Goal: Task Accomplishment & Management: Manage account settings

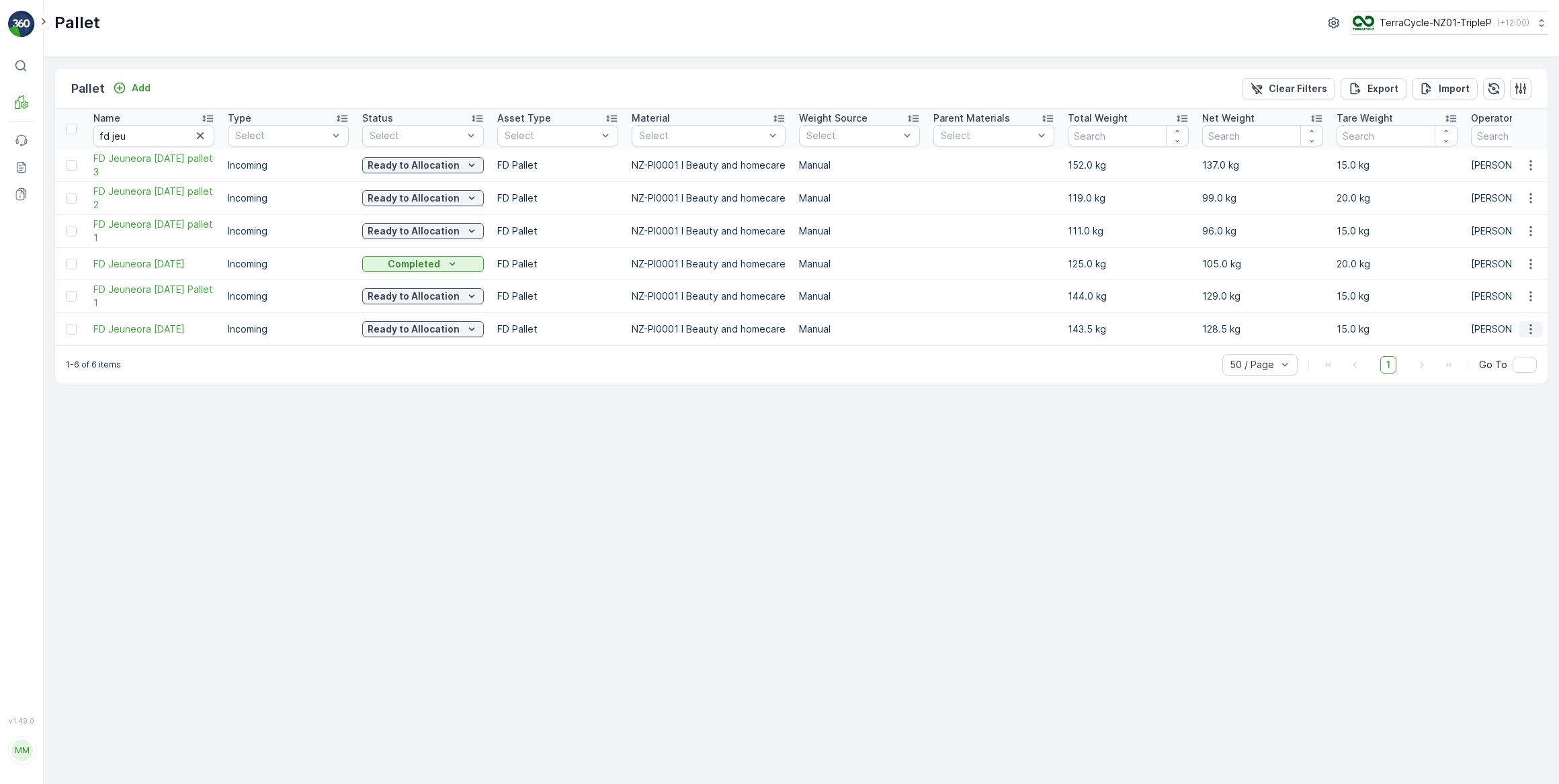
click at [1525, 328] on icon "button" at bounding box center [1530, 329] width 14 height 14
click at [1501, 424] on span "Print QR" at bounding box center [1493, 423] width 37 height 14
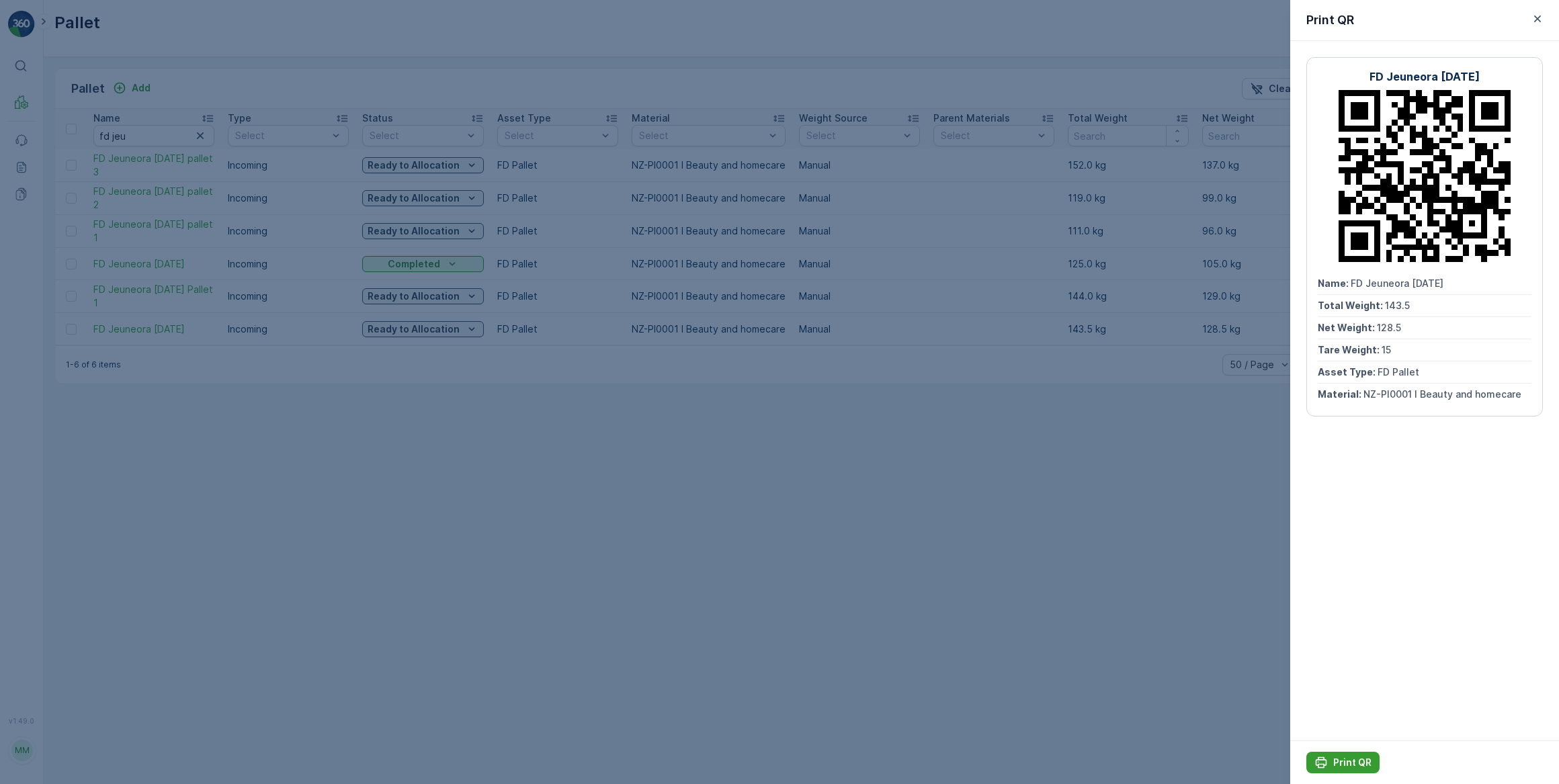
click at [1331, 757] on div "Print QR" at bounding box center [1342, 762] width 57 height 14
click at [952, 60] on div at bounding box center [780, 392] width 1559 height 784
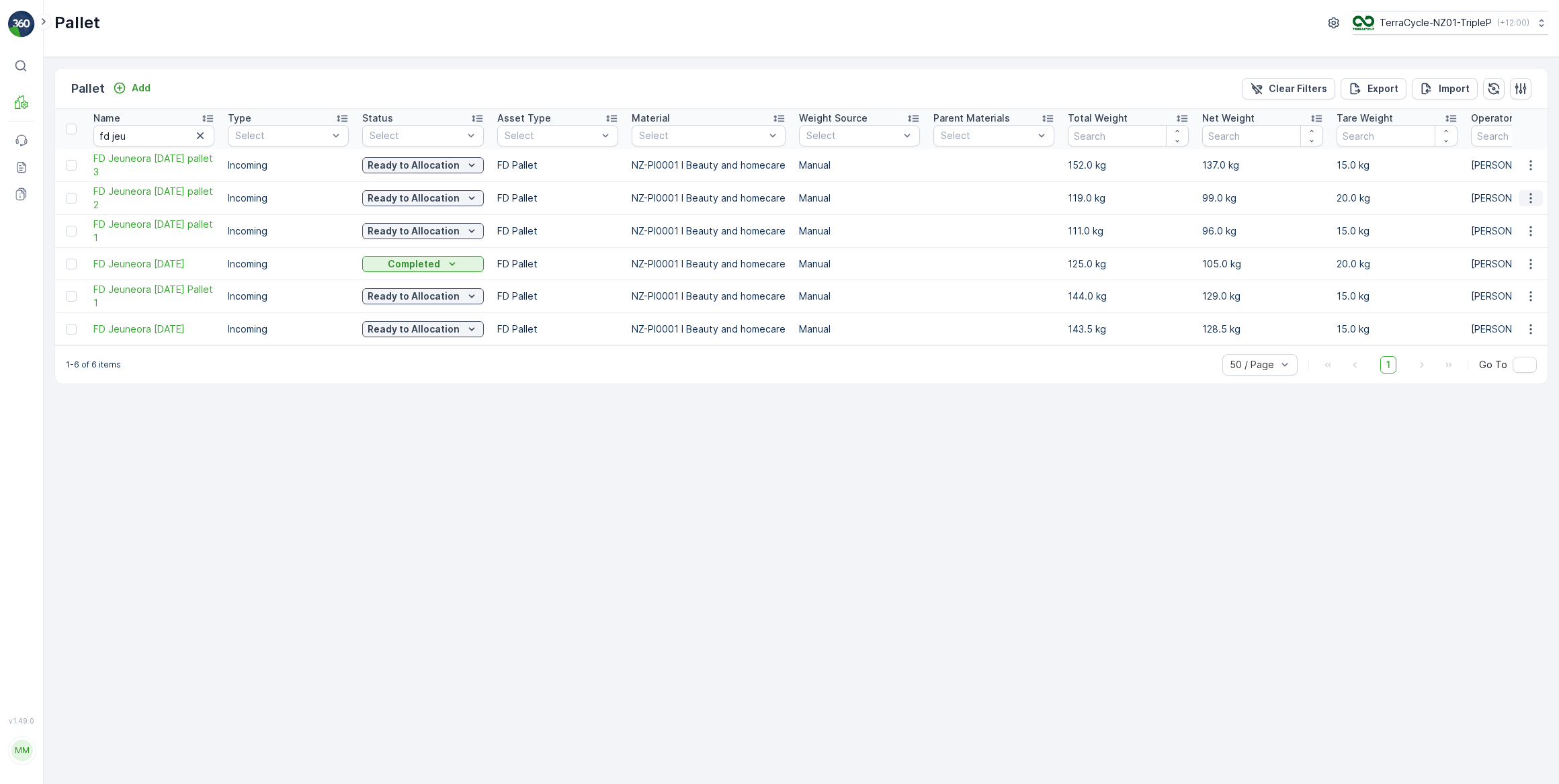
click at [1536, 196] on icon "button" at bounding box center [1530, 198] width 14 height 14
click at [1510, 288] on span "Print QR" at bounding box center [1493, 292] width 37 height 14
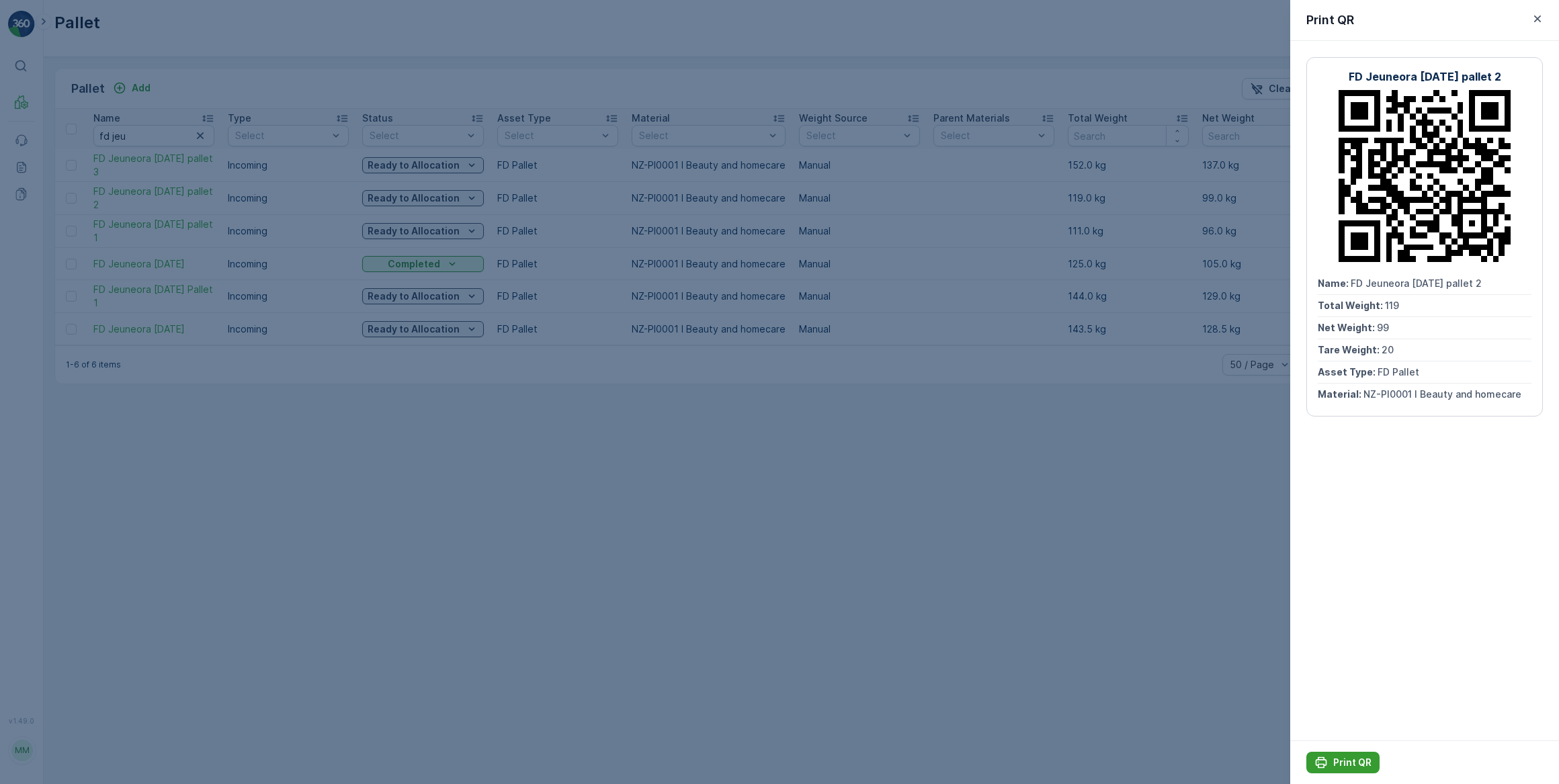
click at [1361, 759] on p "Print QR" at bounding box center [1352, 762] width 38 height 14
click at [400, 464] on div at bounding box center [780, 392] width 1559 height 784
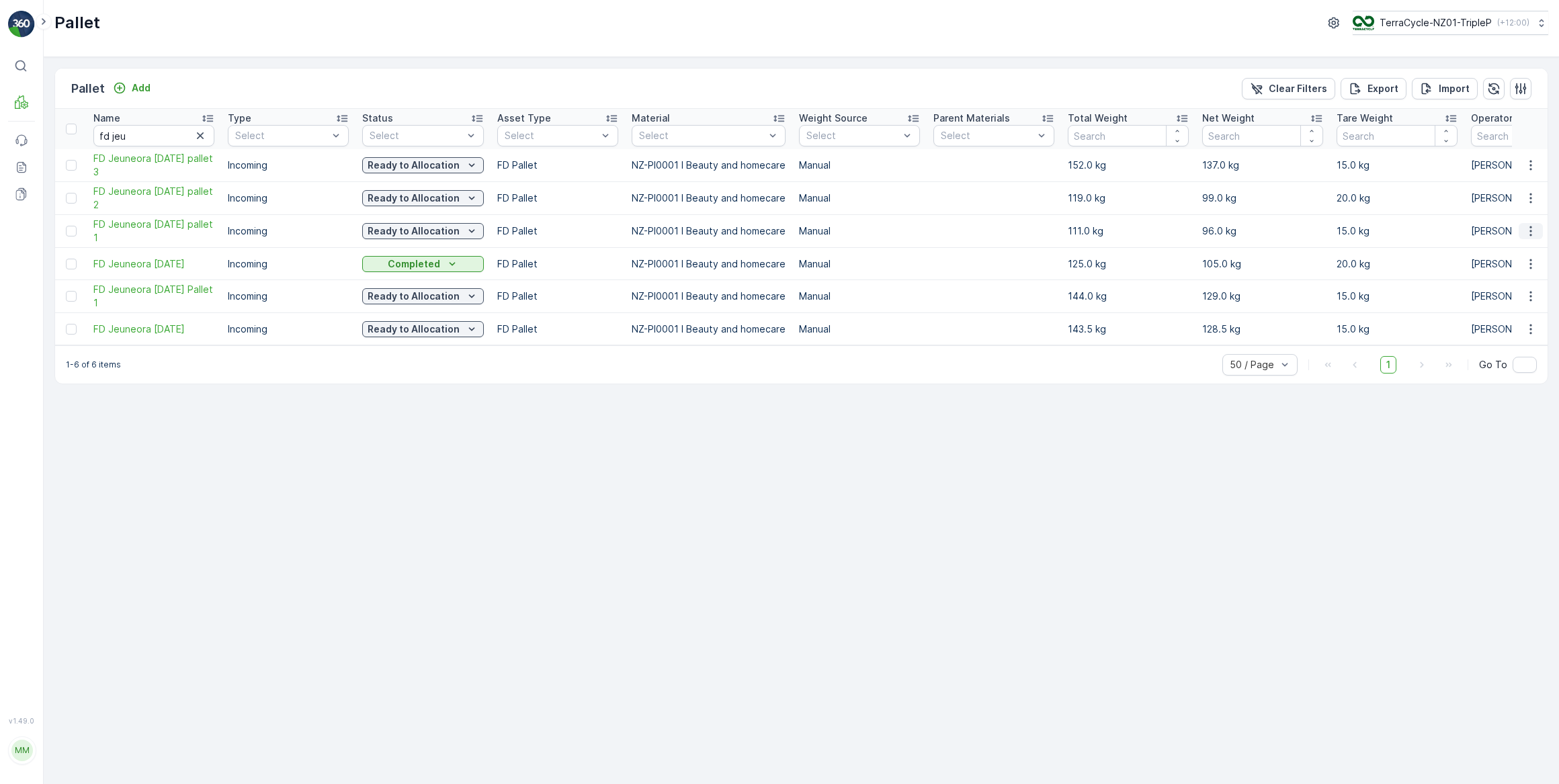
click at [1531, 230] on icon "button" at bounding box center [1530, 231] width 2 height 10
click at [1500, 323] on span "Print QR" at bounding box center [1493, 325] width 37 height 14
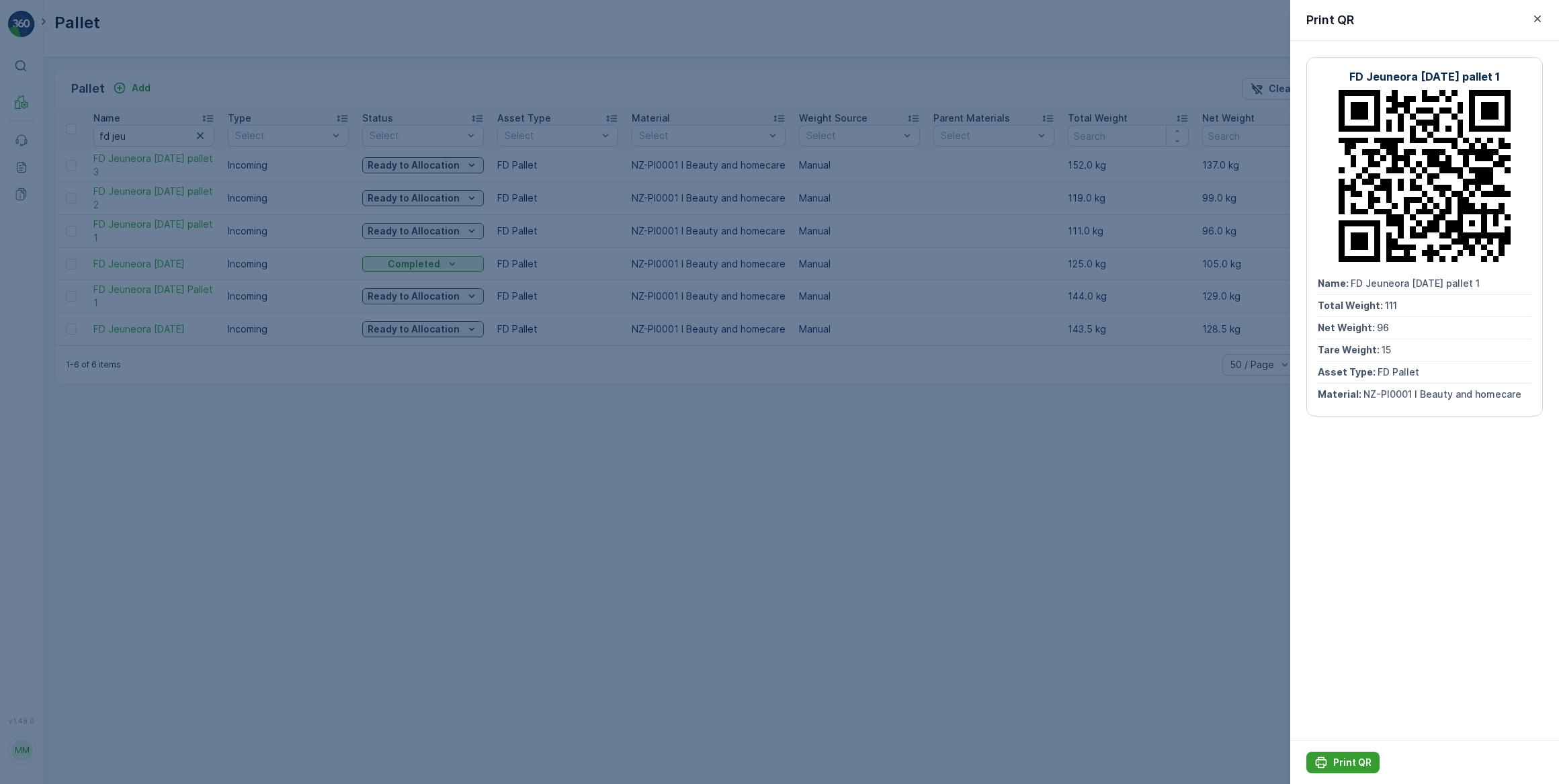
click at [1346, 762] on p "Print QR" at bounding box center [1352, 762] width 38 height 14
click at [648, 493] on div at bounding box center [780, 392] width 1559 height 784
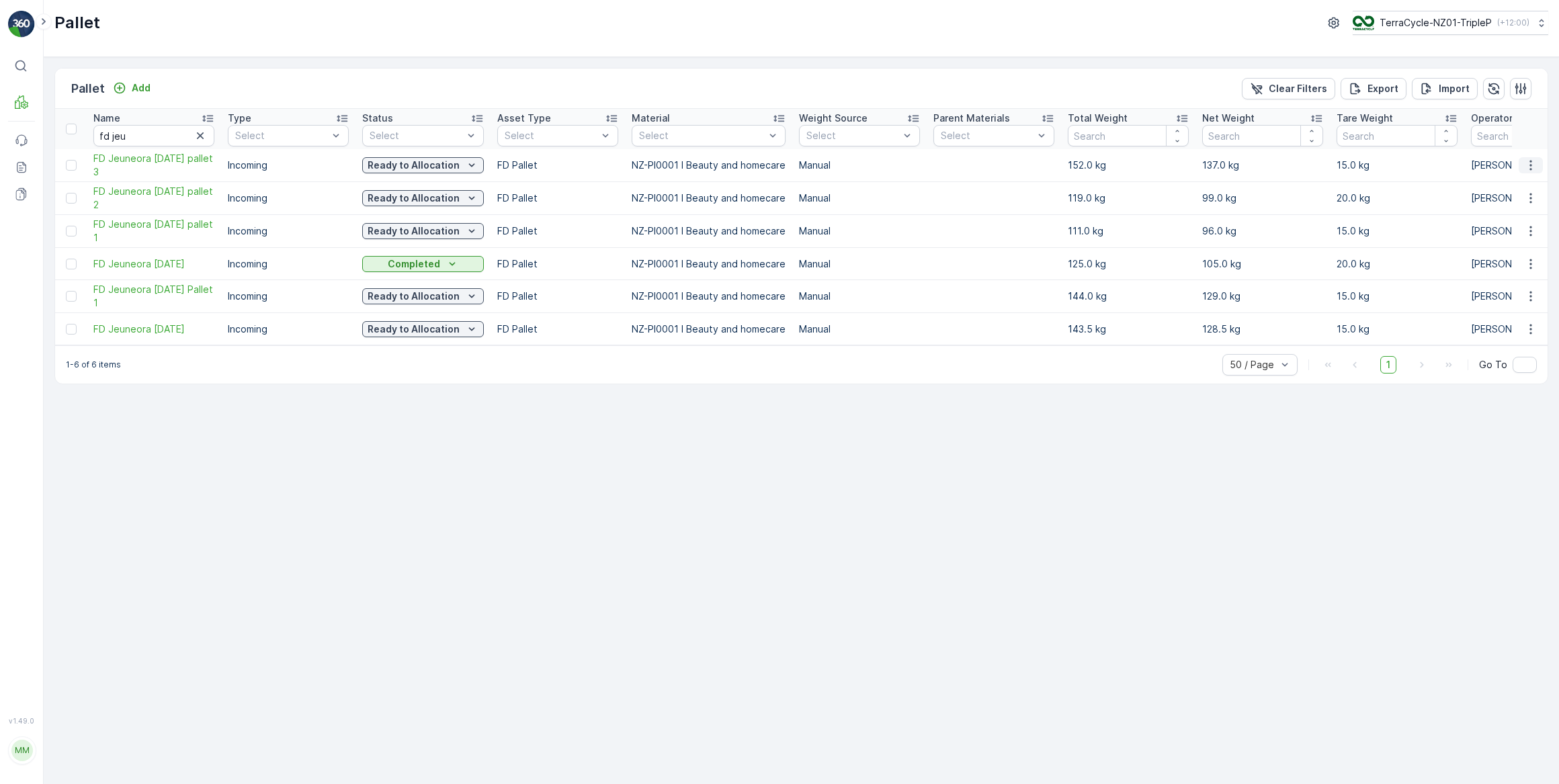
click at [1526, 172] on button "button" at bounding box center [1530, 165] width 24 height 16
click at [1479, 257] on span "Print QR" at bounding box center [1493, 260] width 37 height 14
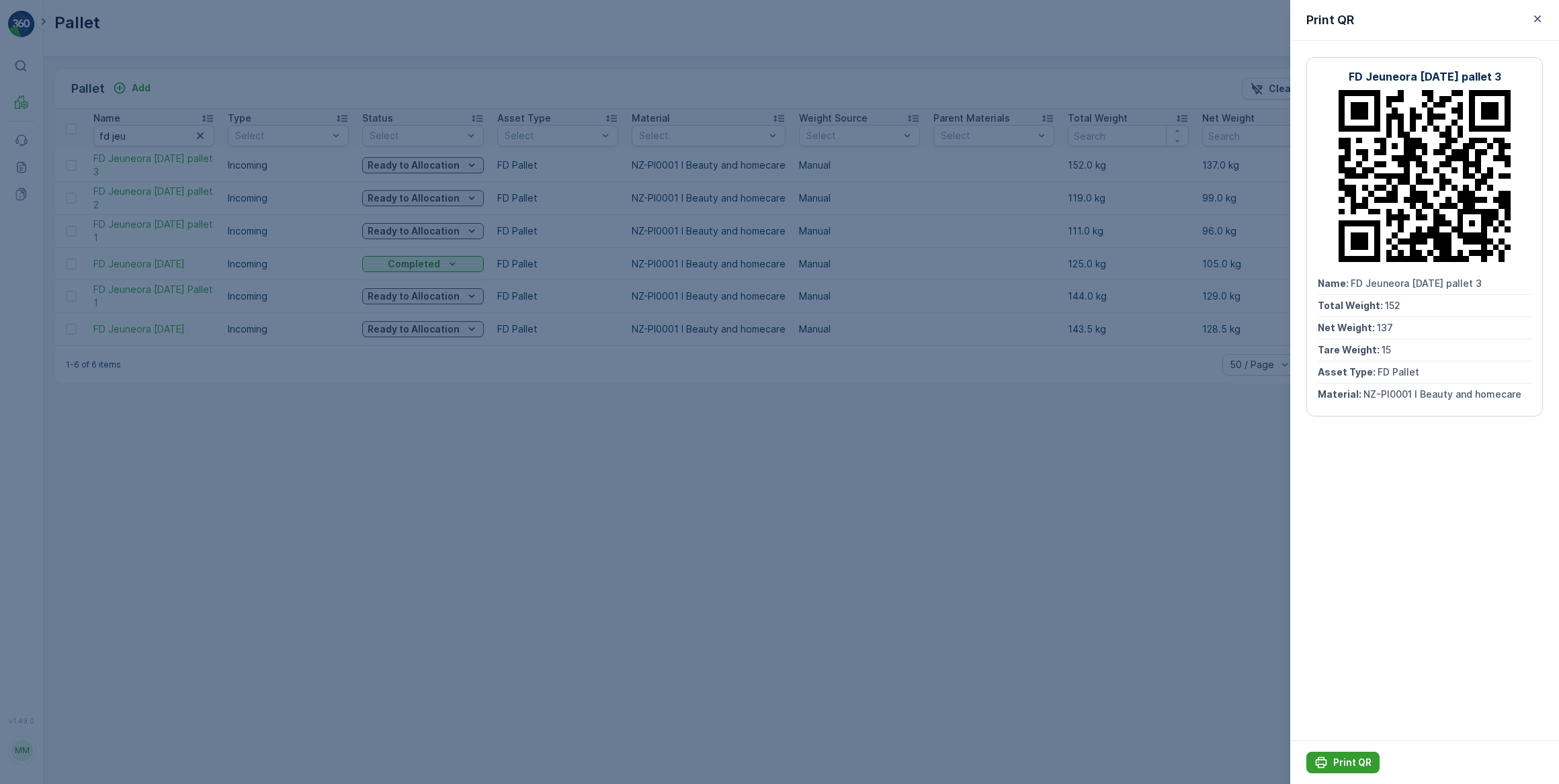
click at [1338, 760] on p "Print QR" at bounding box center [1352, 762] width 38 height 14
click at [248, 534] on div at bounding box center [780, 392] width 1559 height 784
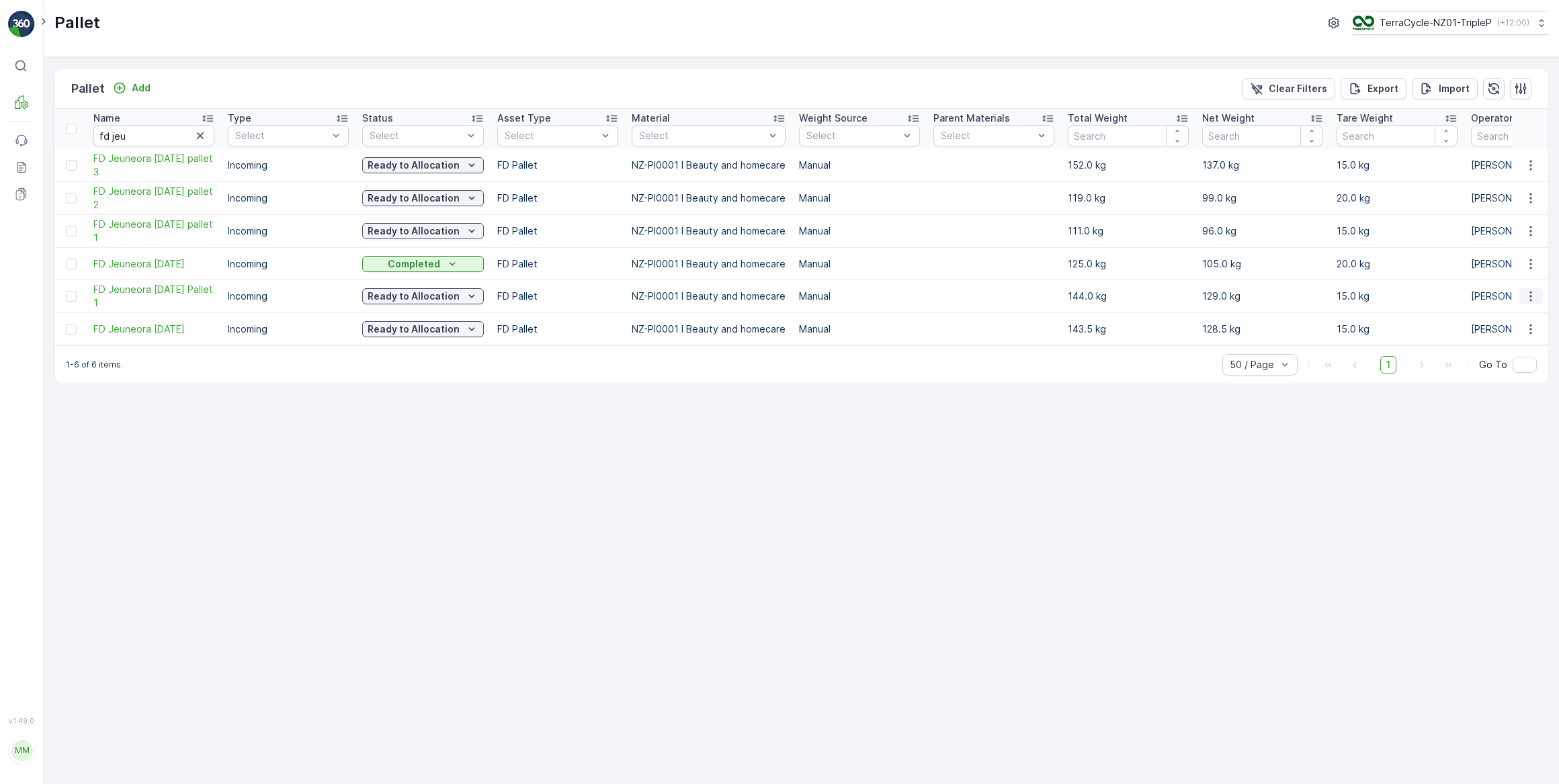
click at [1533, 296] on icon "button" at bounding box center [1530, 296] width 14 height 14
click at [1502, 395] on span "Print QR" at bounding box center [1493, 390] width 37 height 14
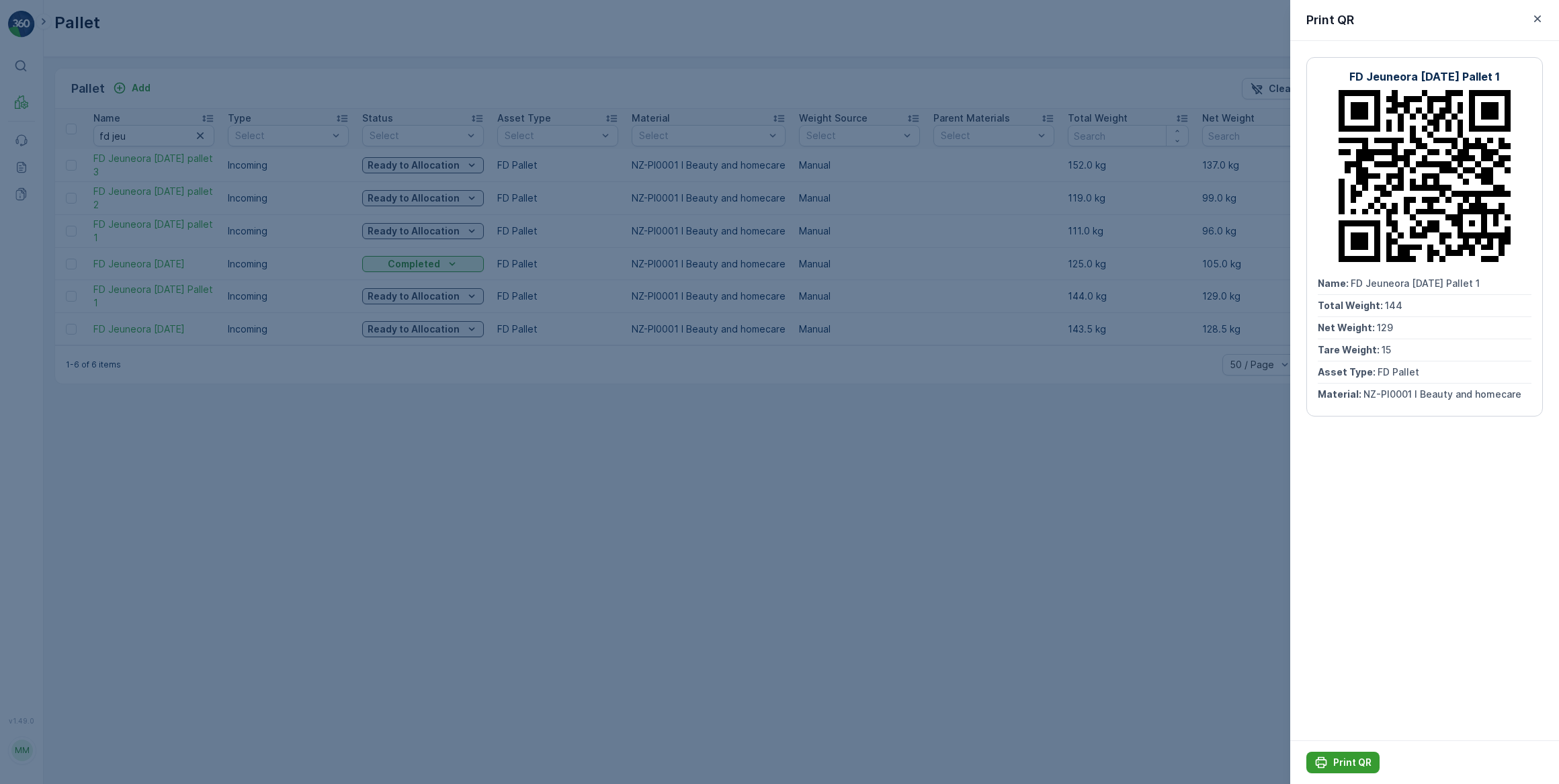
click at [1362, 757] on p "Print QR" at bounding box center [1352, 762] width 38 height 14
click at [497, 435] on div at bounding box center [780, 392] width 1559 height 784
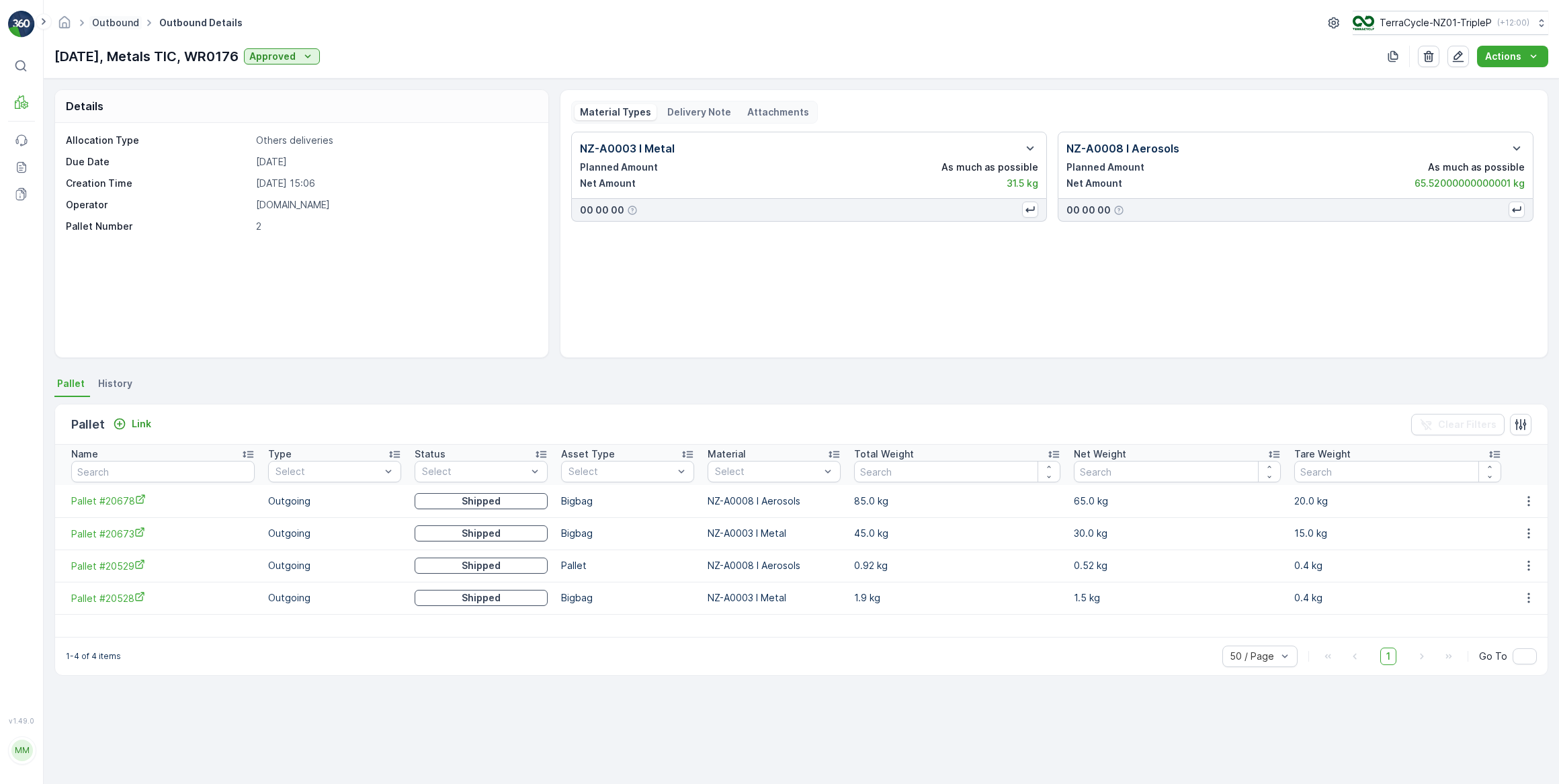
click at [102, 22] on link "Outbound" at bounding box center [115, 22] width 47 height 11
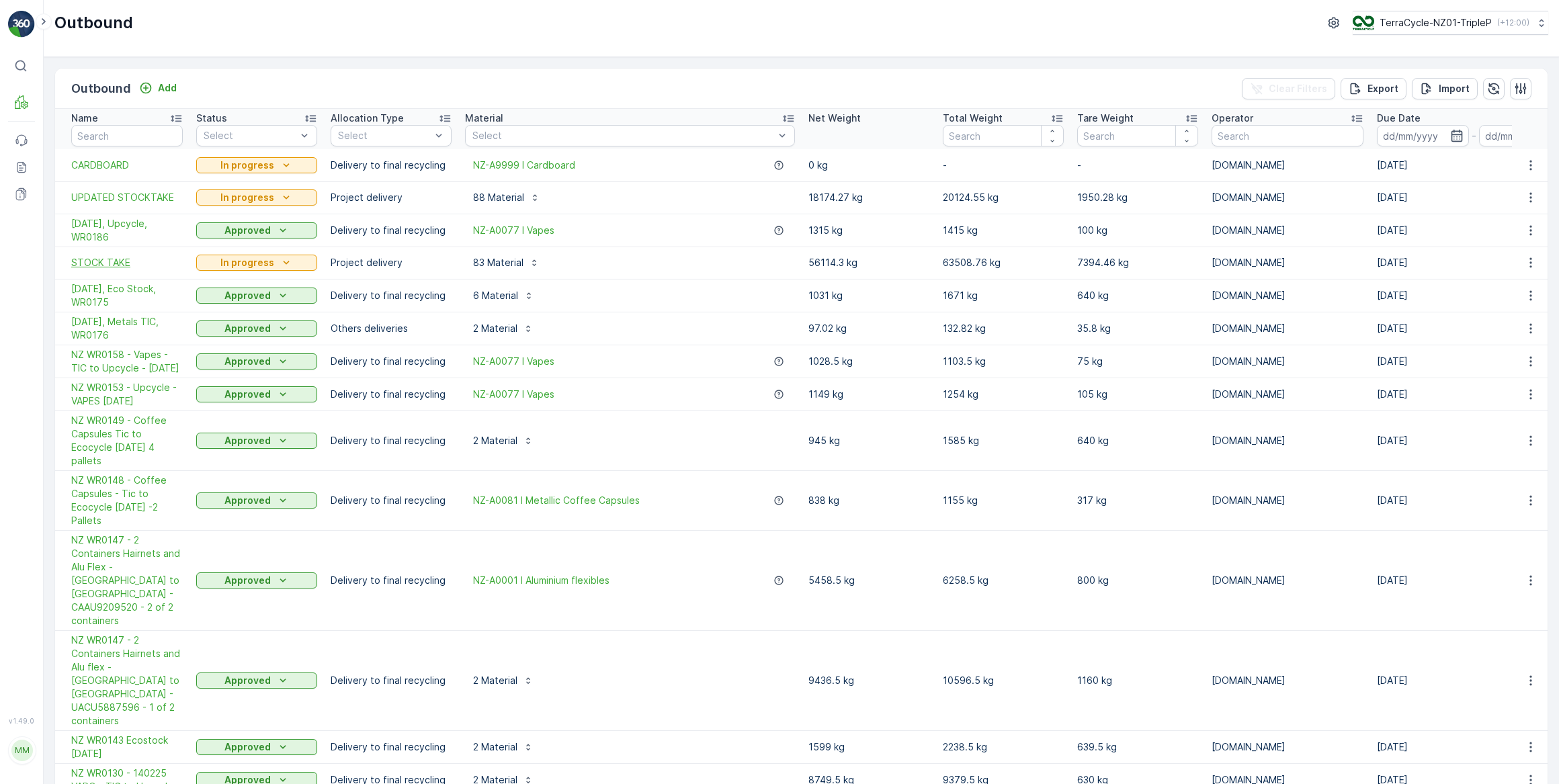
click at [114, 260] on span "STOCK TAKE" at bounding box center [127, 262] width 111 height 14
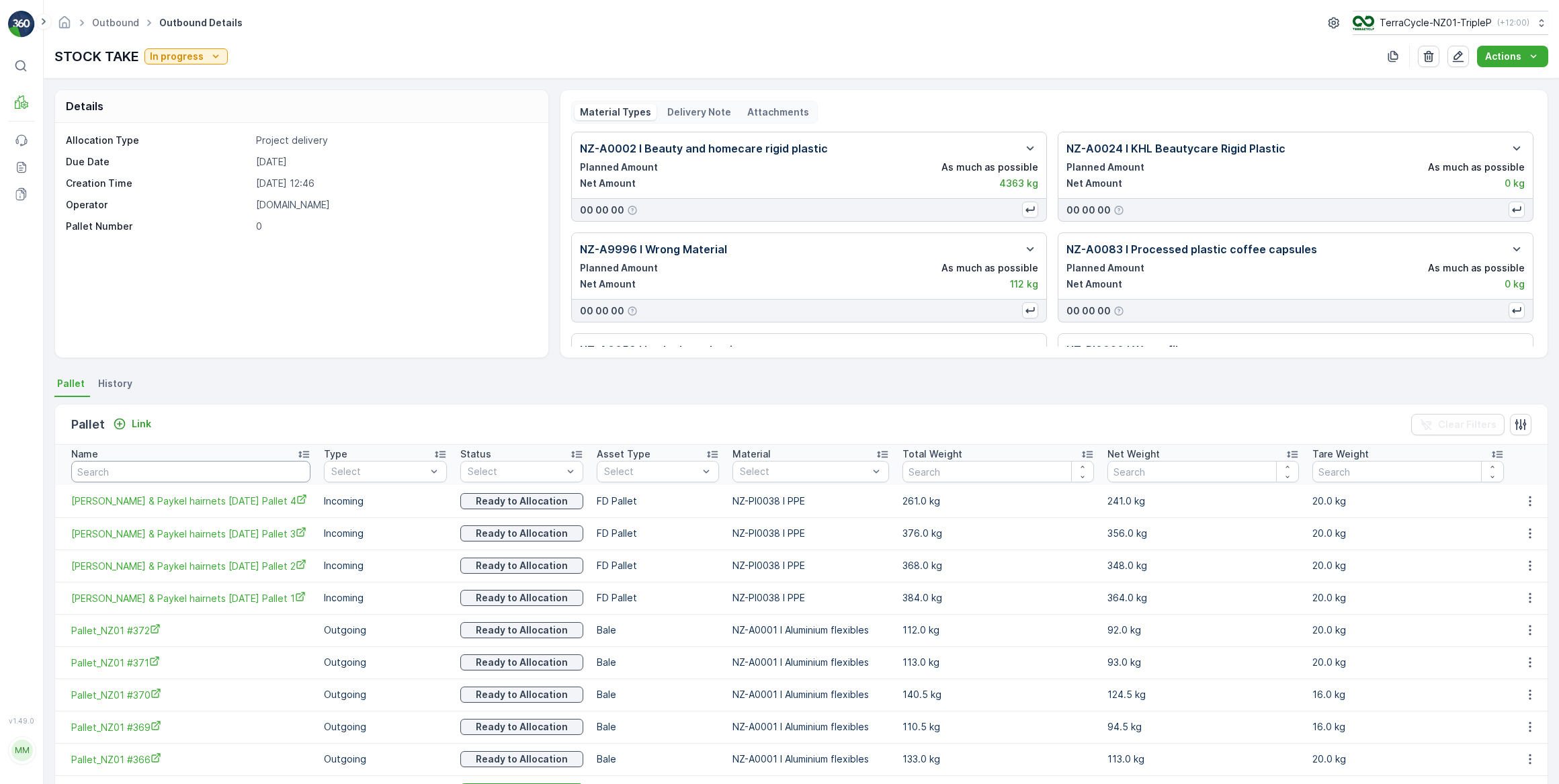
click at [175, 472] on input "text" at bounding box center [191, 471] width 239 height 22
type input "fd"
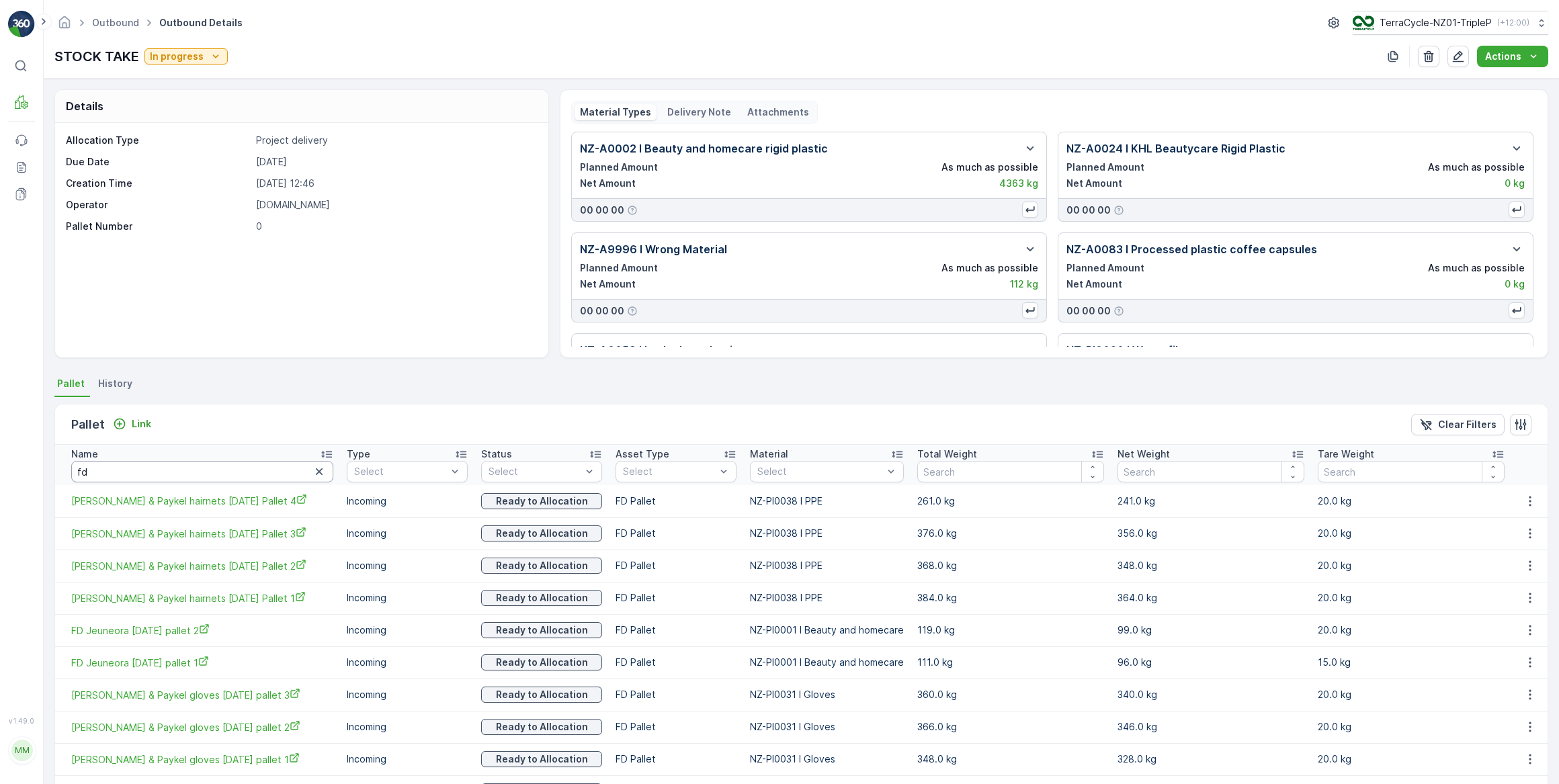
click at [175, 472] on input "fd" at bounding box center [202, 471] width 262 height 22
type input "fd je"
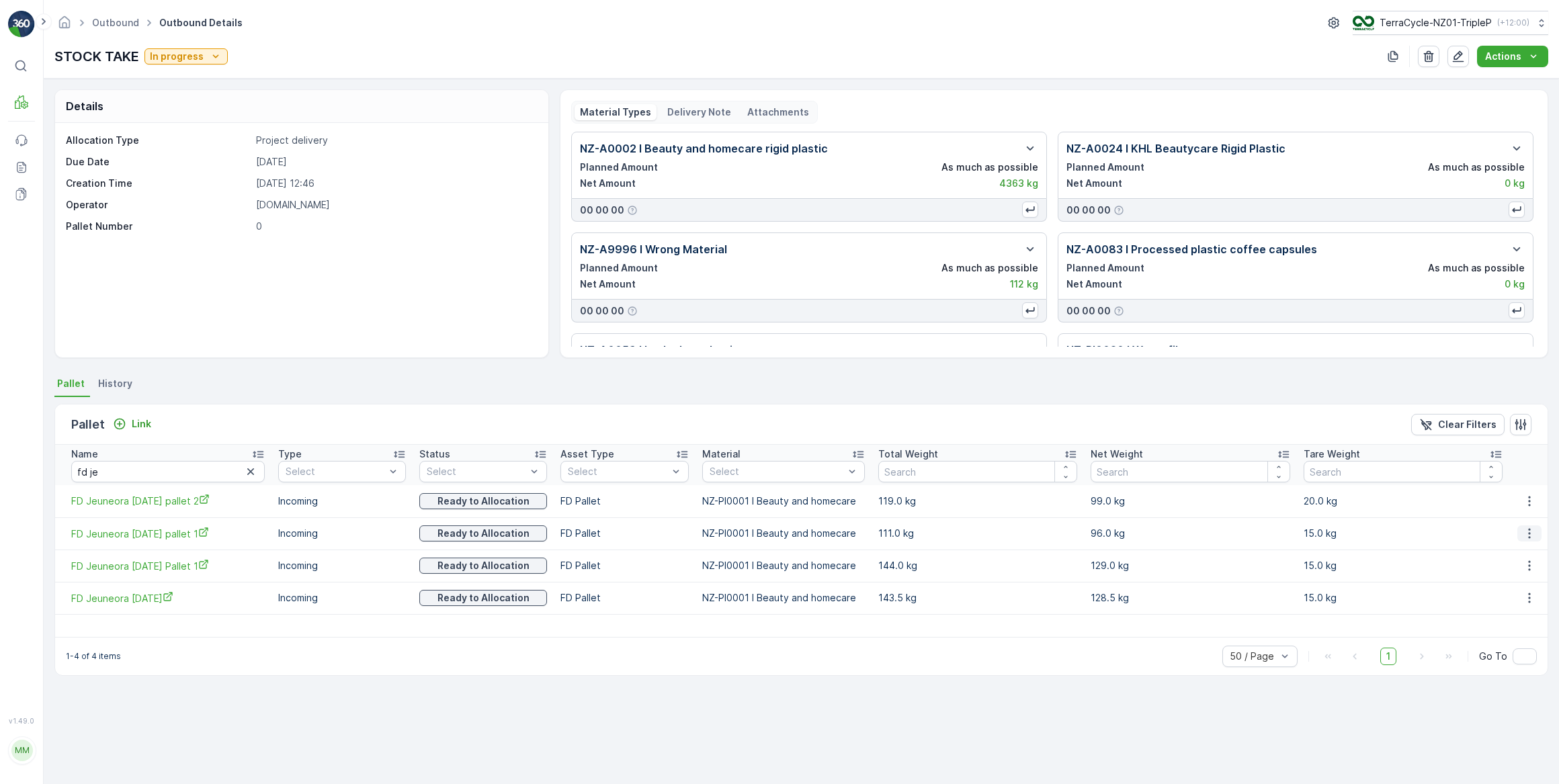
click at [1525, 536] on icon "button" at bounding box center [1529, 533] width 14 height 14
click at [1458, 610] on td "15.0 kg" at bounding box center [1403, 598] width 213 height 32
click at [1529, 600] on icon "button" at bounding box center [1529, 598] width 14 height 14
click at [1509, 644] on span "Unlink Pallet" at bounding box center [1502, 641] width 55 height 14
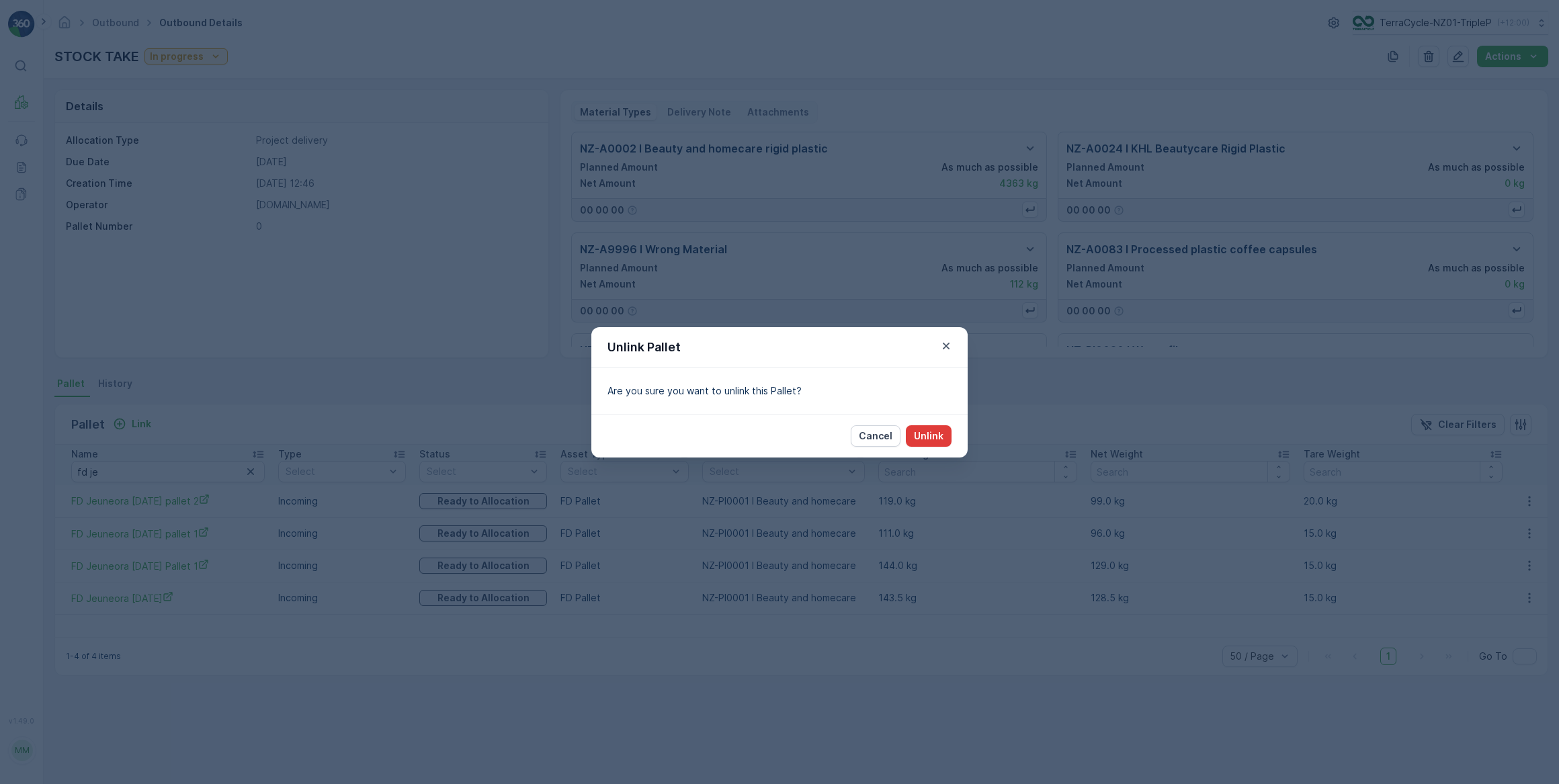
click at [940, 440] on p "Unlink" at bounding box center [928, 436] width 29 height 14
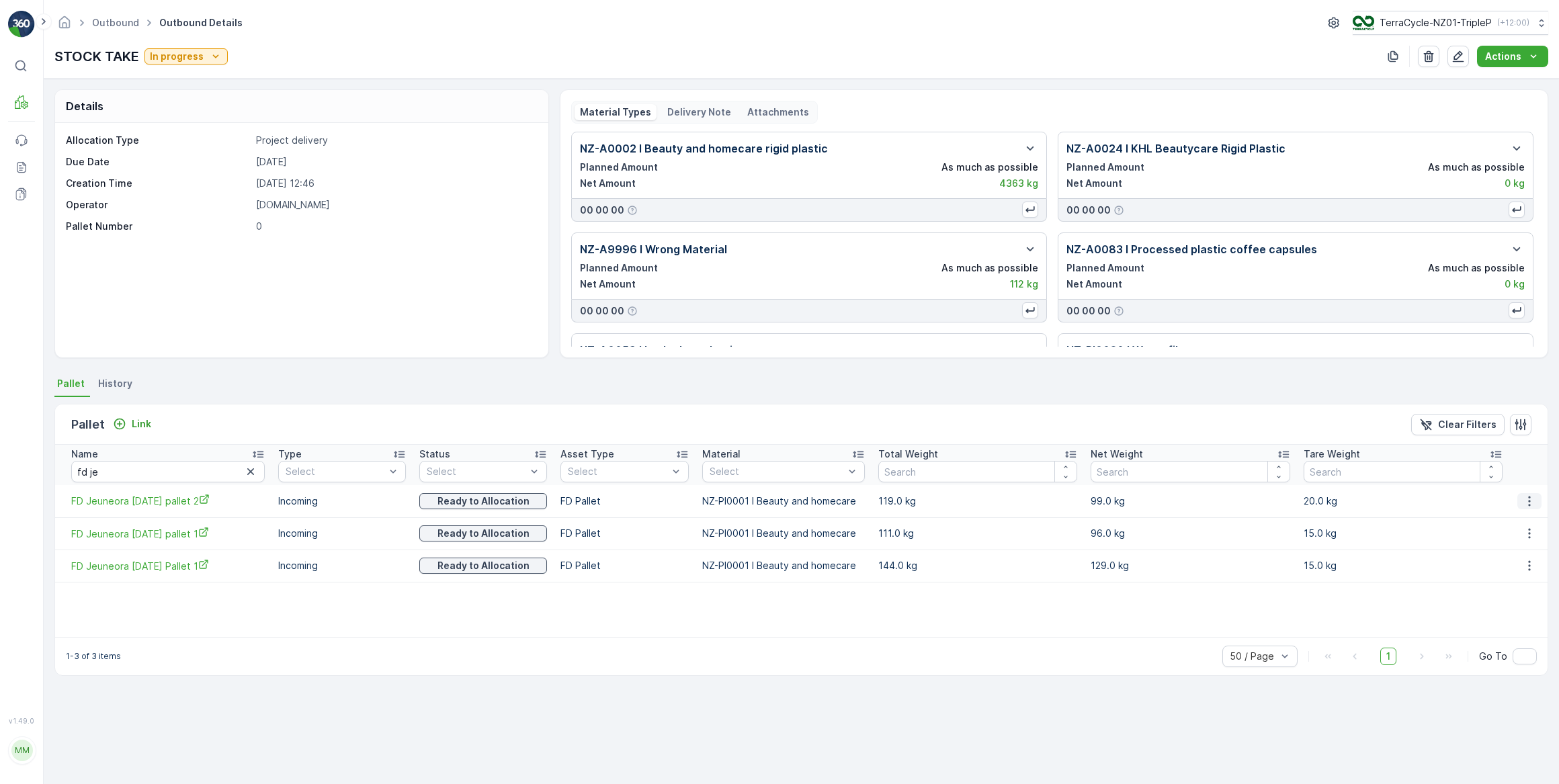
click at [1531, 501] on icon "button" at bounding box center [1529, 501] width 14 height 14
click at [1517, 544] on span "Unlink Pallet" at bounding box center [1502, 546] width 55 height 14
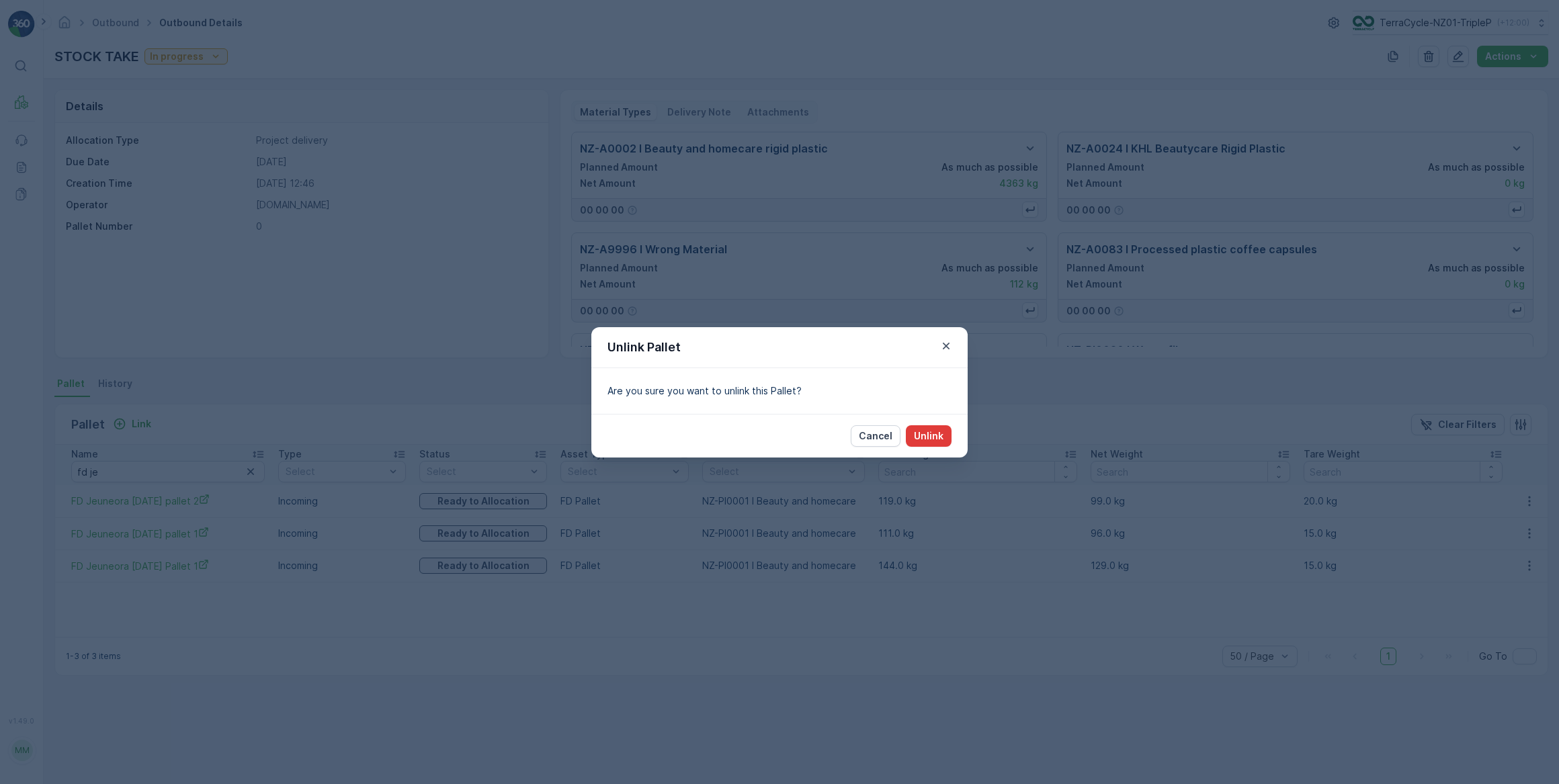
click at [939, 440] on p "Unlink" at bounding box center [928, 436] width 29 height 14
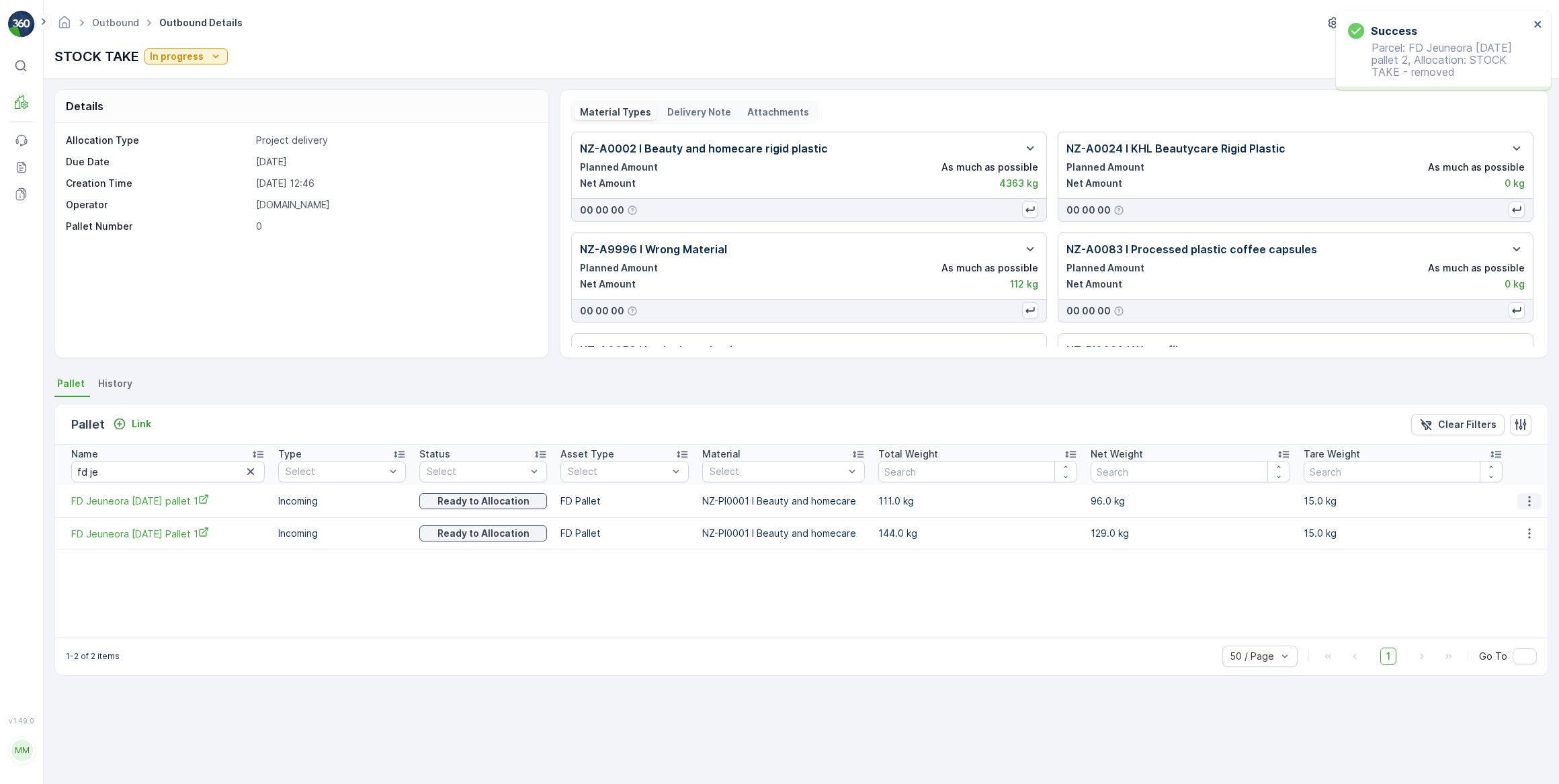
click at [1528, 496] on icon "button" at bounding box center [1529, 501] width 2 height 10
click at [1511, 544] on span "Unlink Pallet" at bounding box center [1502, 546] width 55 height 14
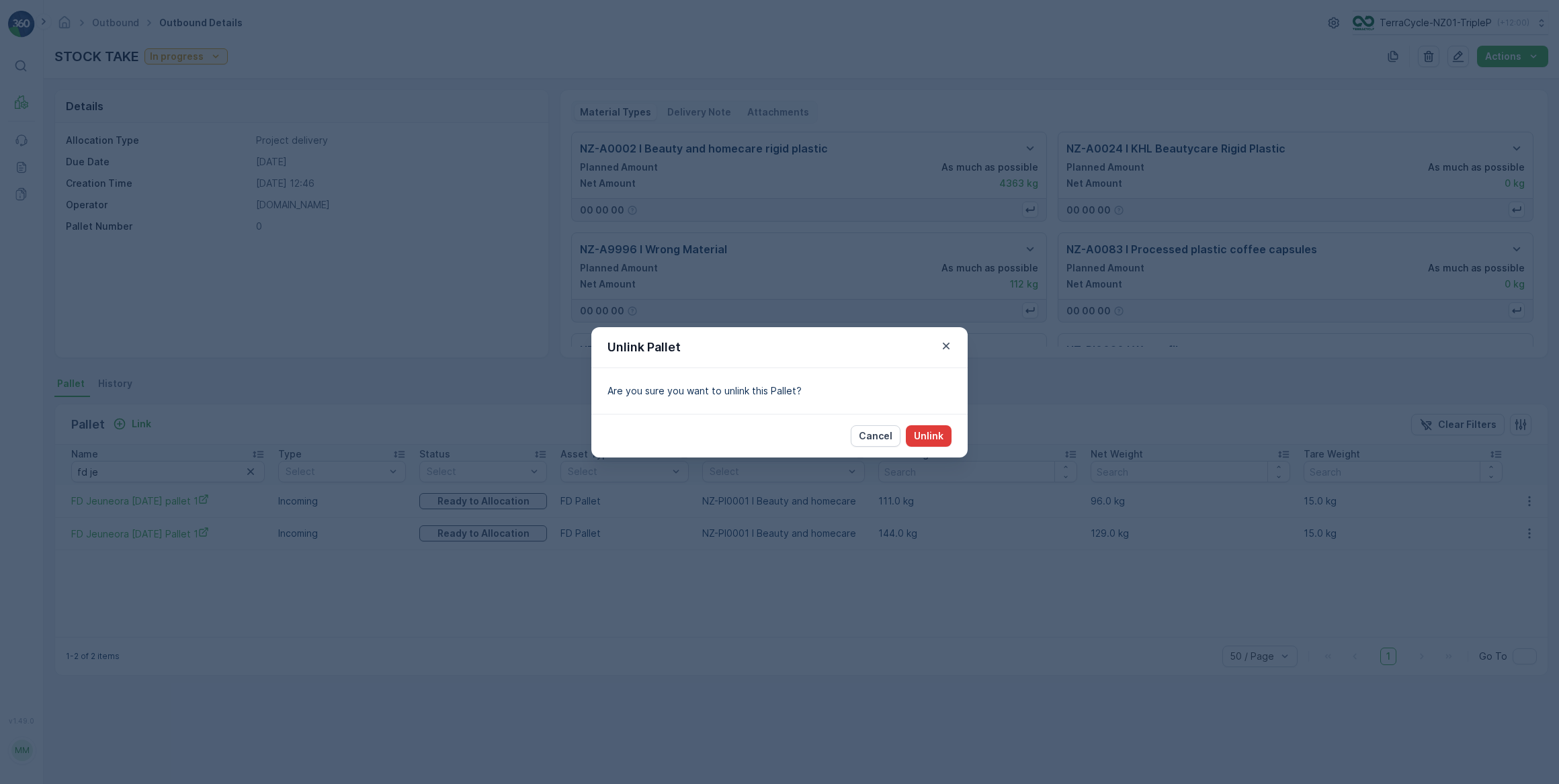
click at [932, 435] on p "Unlink" at bounding box center [928, 436] width 29 height 14
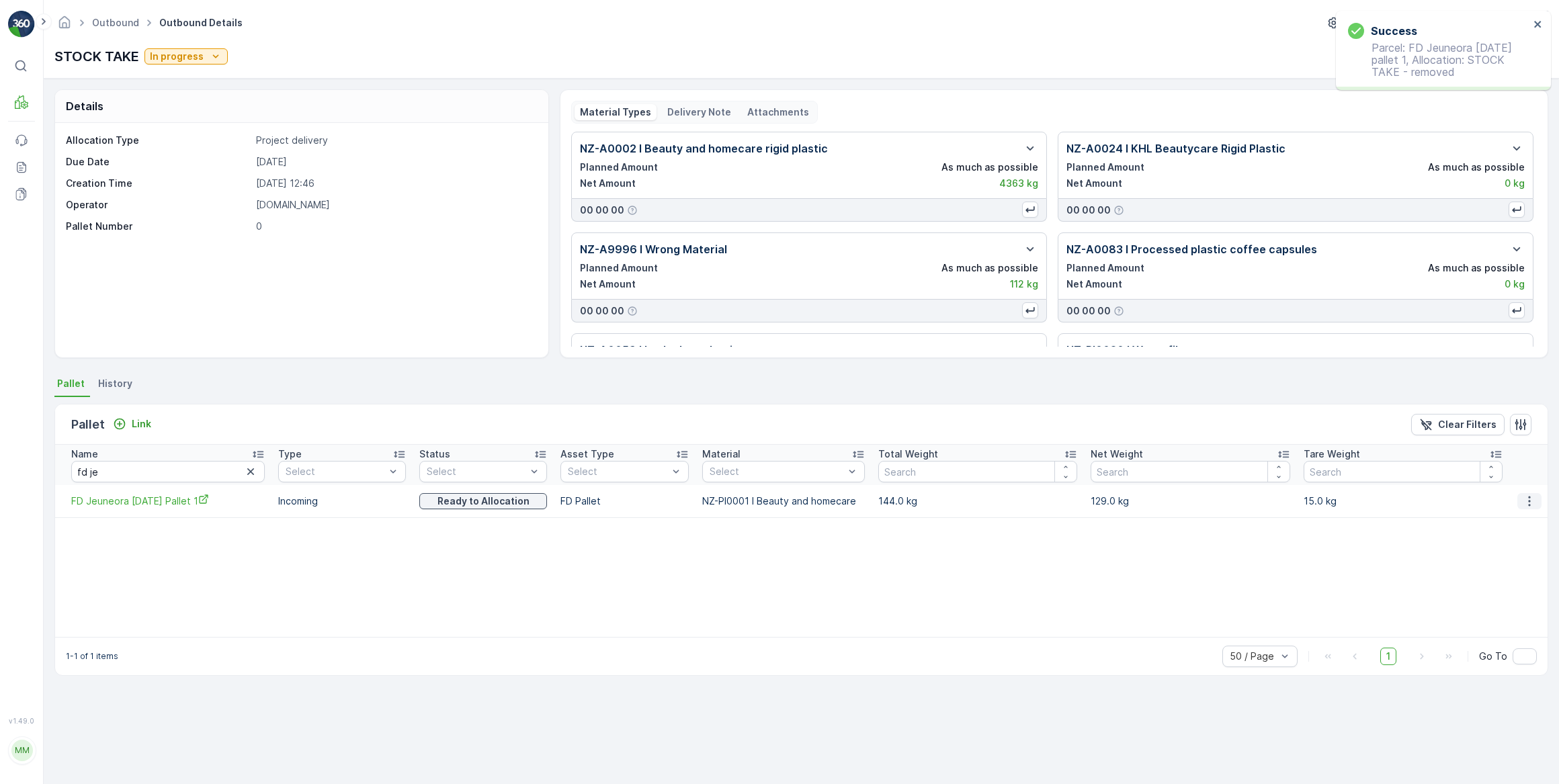
drag, startPoint x: 1525, startPoint y: 499, endPoint x: 1521, endPoint y: 506, distance: 8.1
click at [1525, 501] on icon "button" at bounding box center [1529, 501] width 14 height 14
click at [1505, 542] on span "Unlink Pallet" at bounding box center [1502, 546] width 55 height 14
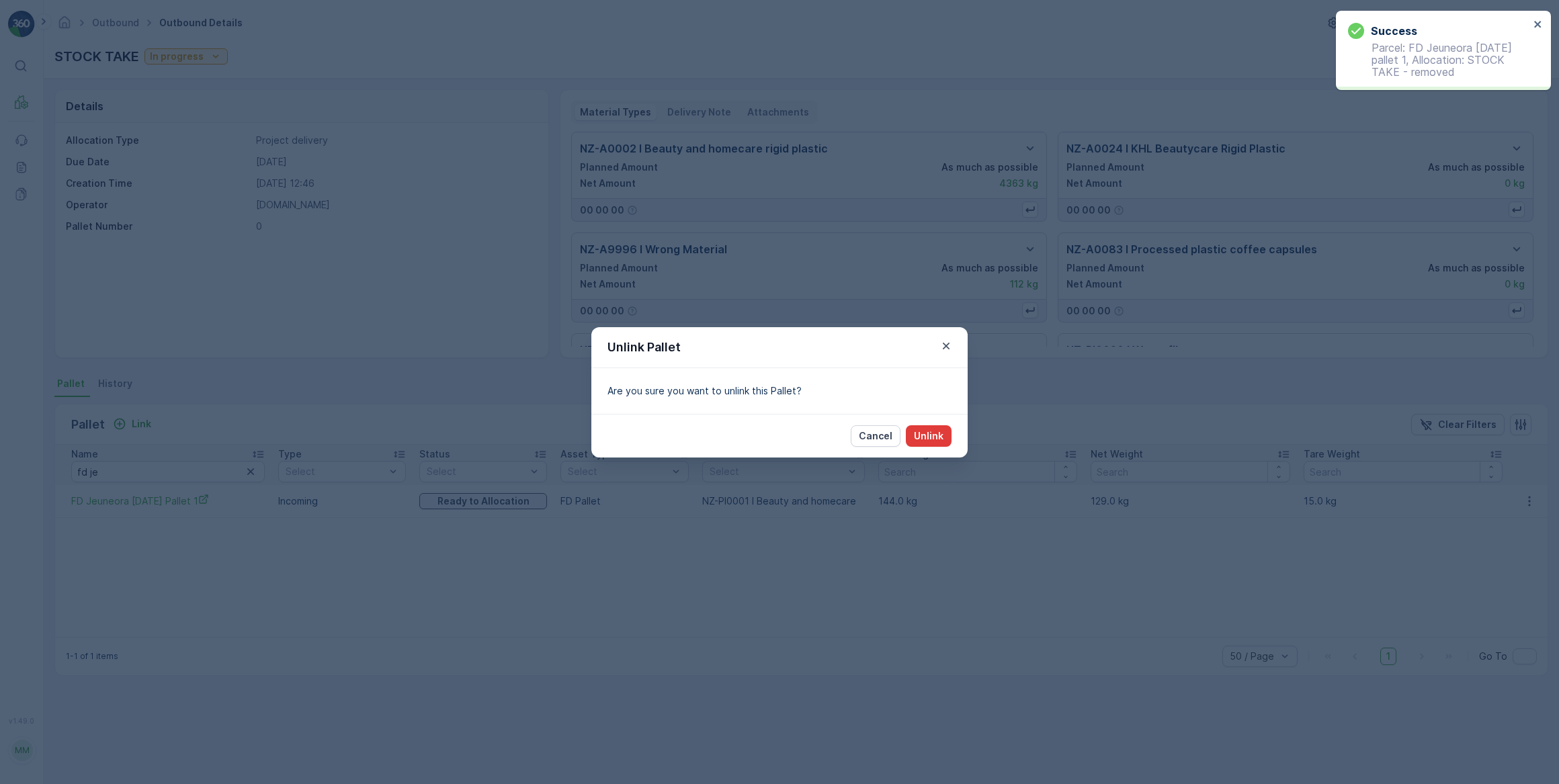
click at [946, 438] on button "Unlink" at bounding box center [928, 436] width 46 height 22
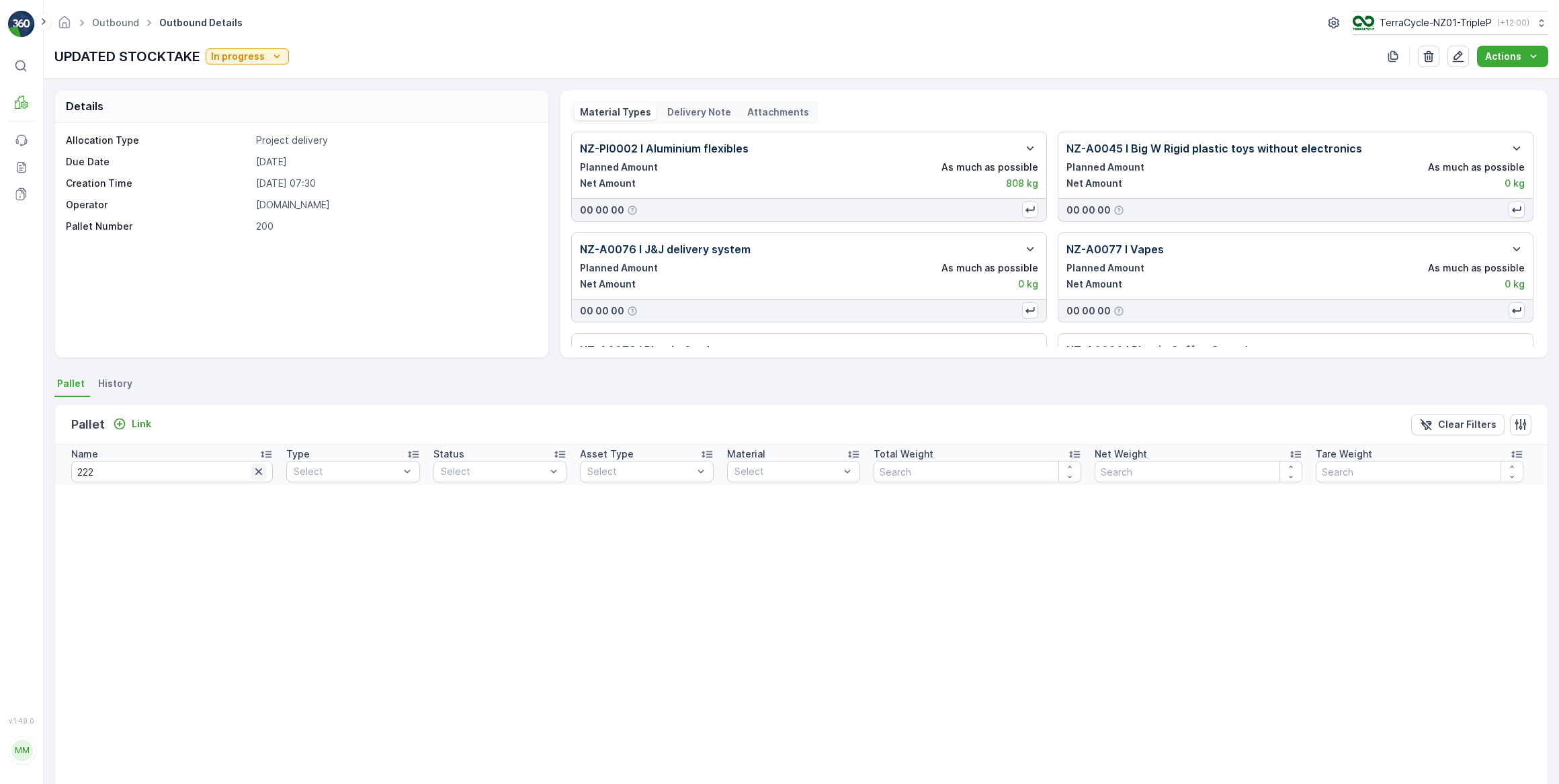
click at [255, 473] on icon "button" at bounding box center [258, 471] width 6 height 6
click at [175, 468] on input "text" at bounding box center [164, 471] width 186 height 22
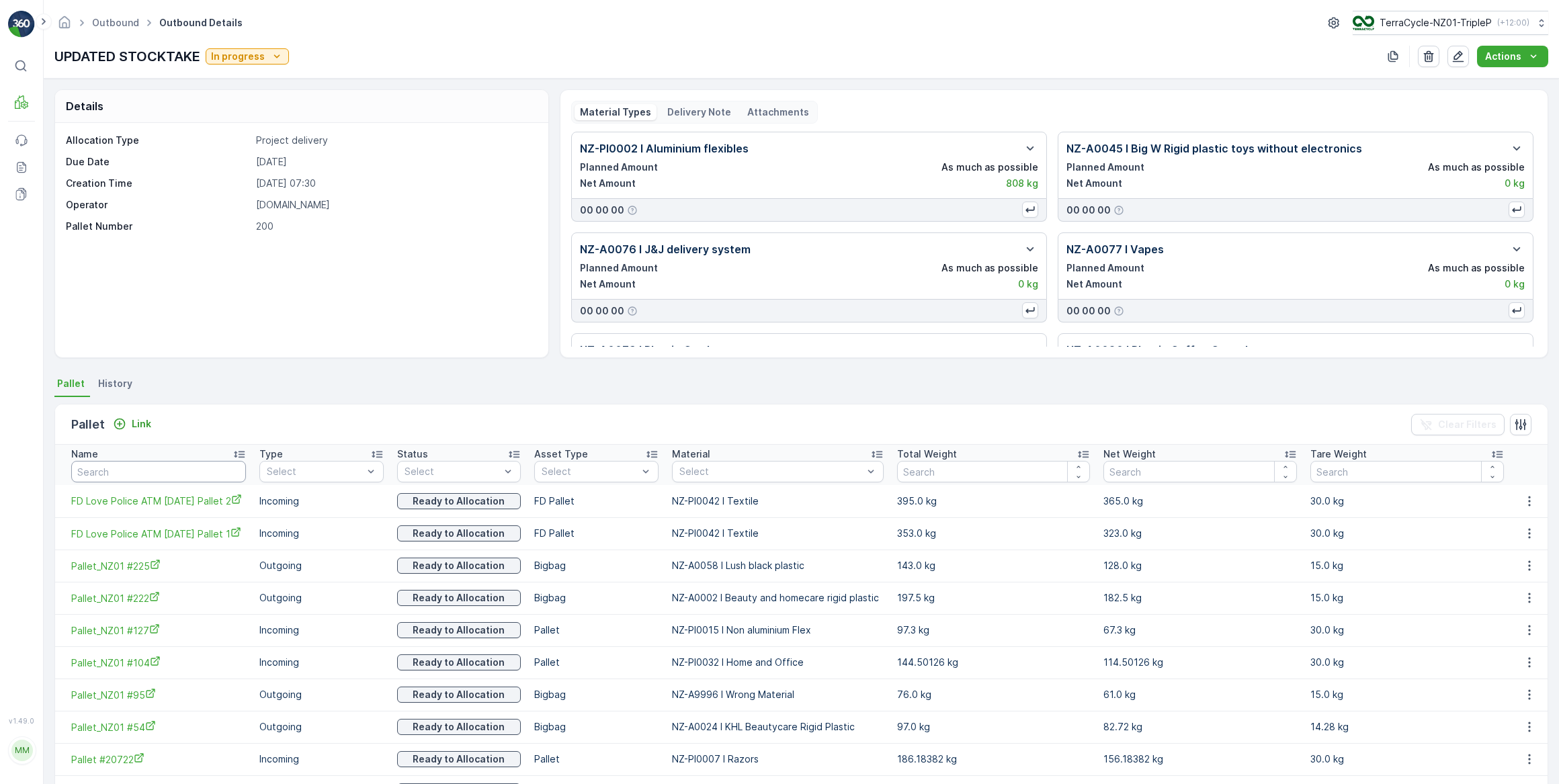
click at [141, 473] on input "text" at bounding box center [158, 471] width 175 height 22
type input "fd"
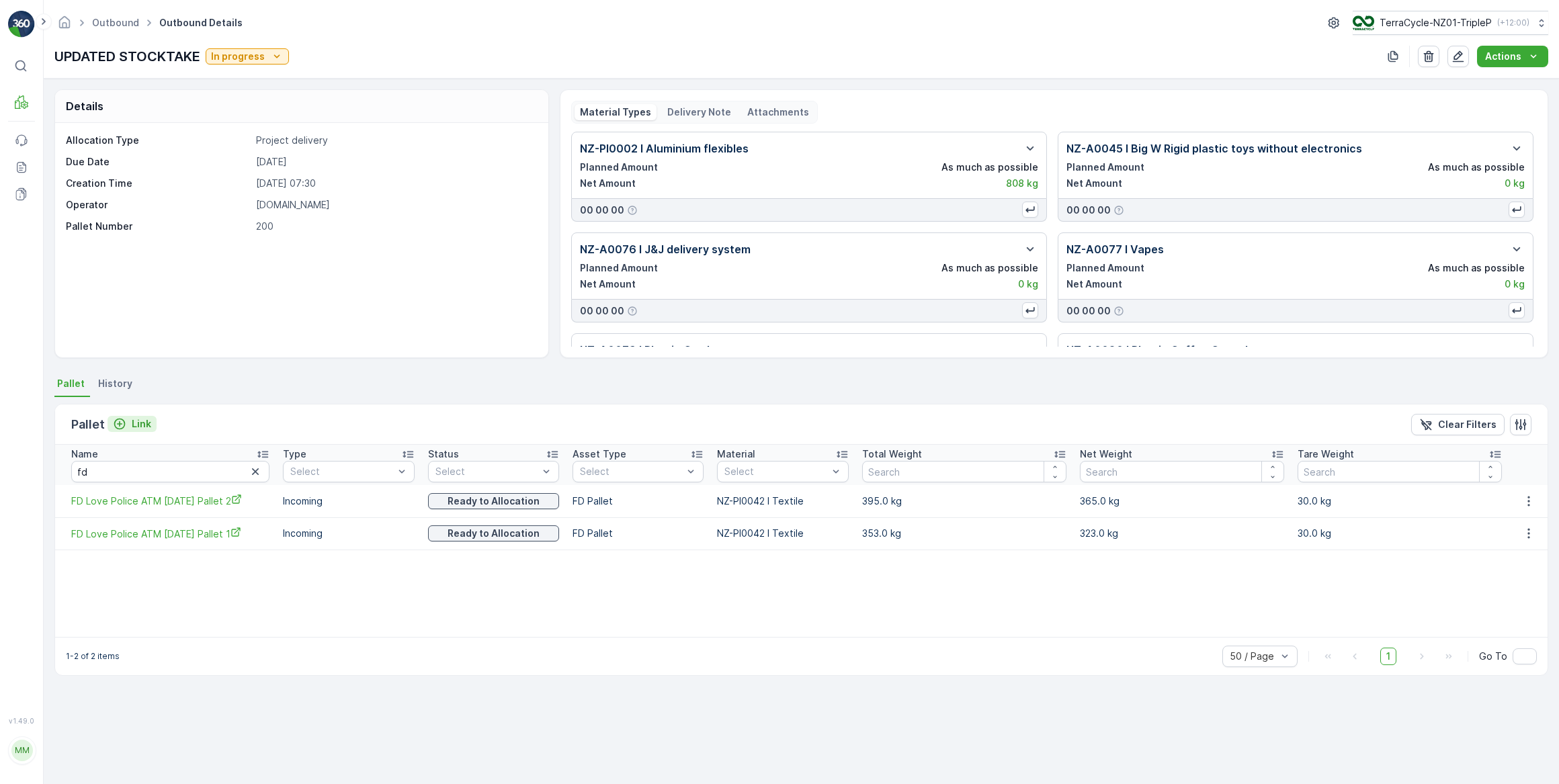
click at [124, 422] on icon "Link" at bounding box center [120, 424] width 14 height 14
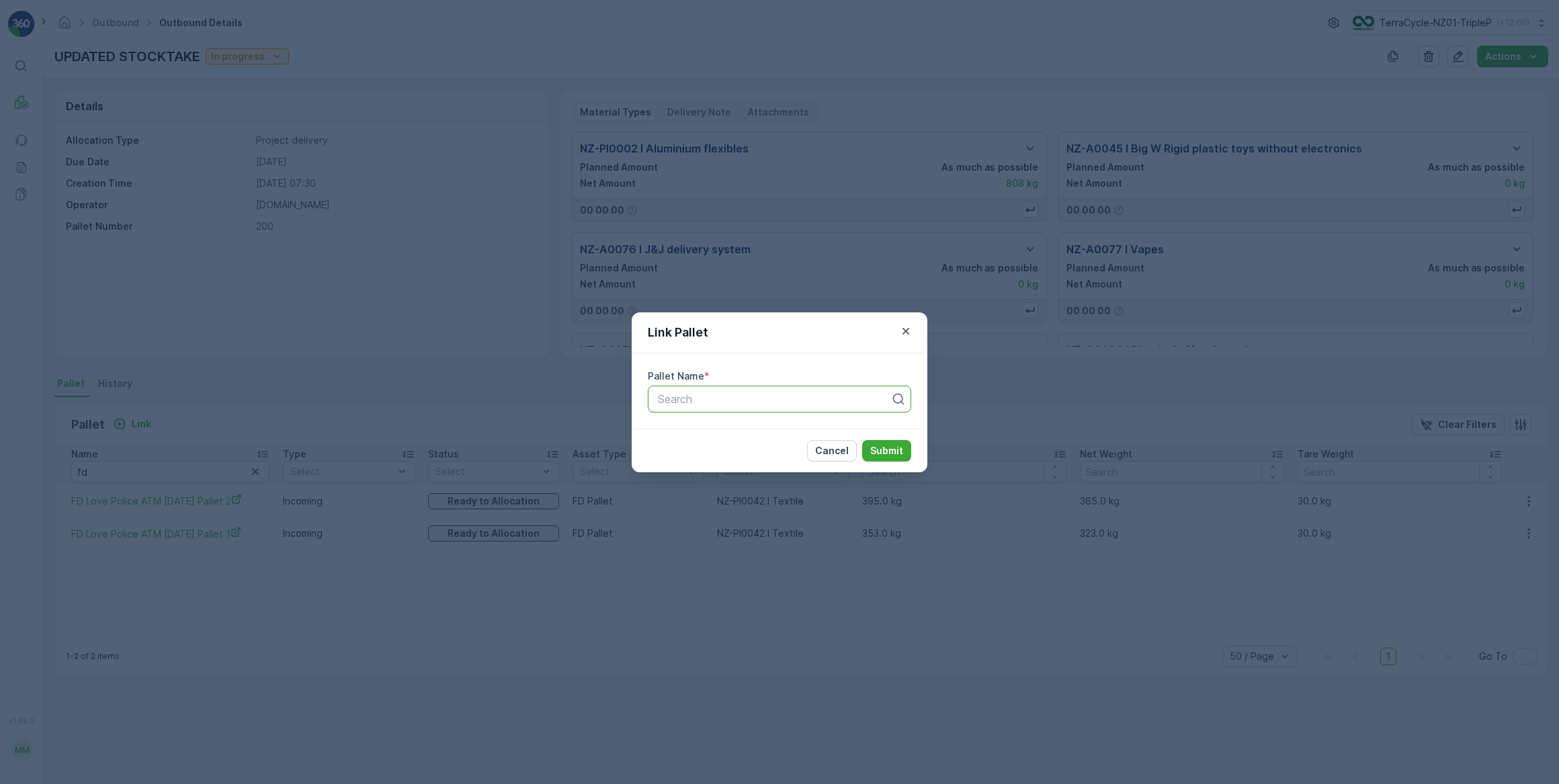
click at [658, 402] on input "text" at bounding box center [658, 398] width 4 height 12
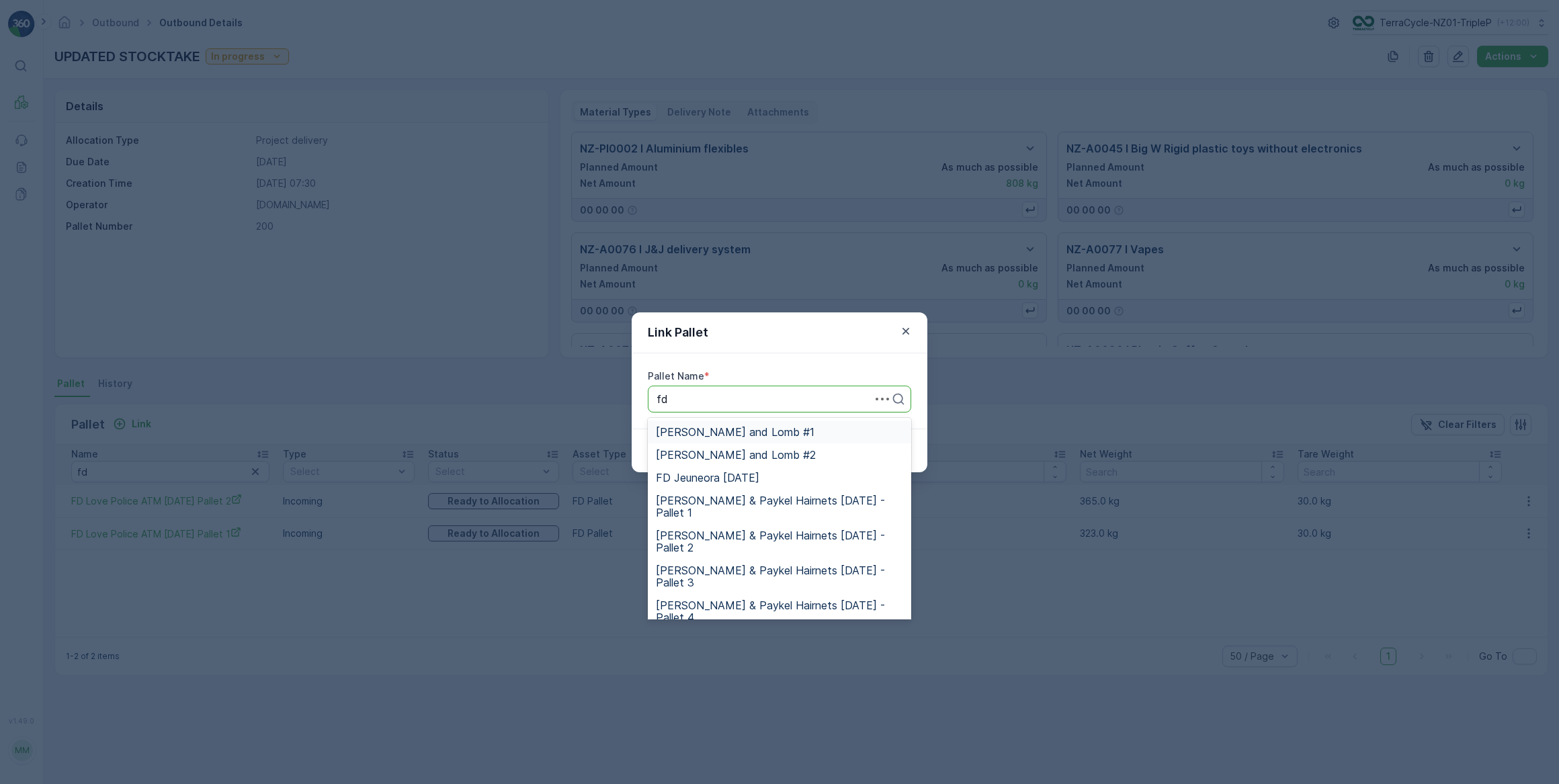
type input "fd j"
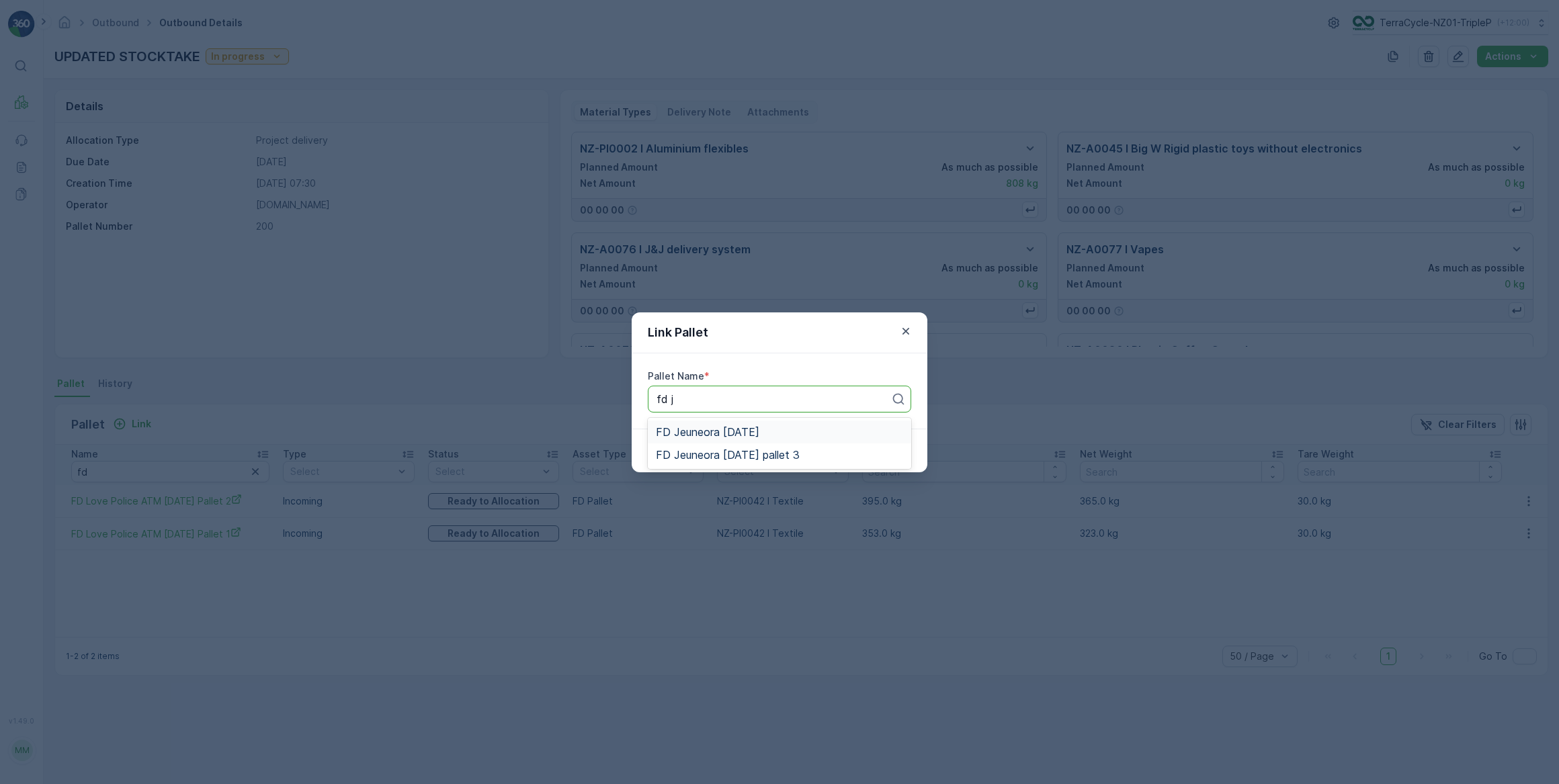
click at [746, 429] on span "FD Jeuneora [DATE]" at bounding box center [706, 431] width 103 height 12
click at [878, 449] on p "Submit" at bounding box center [886, 450] width 33 height 14
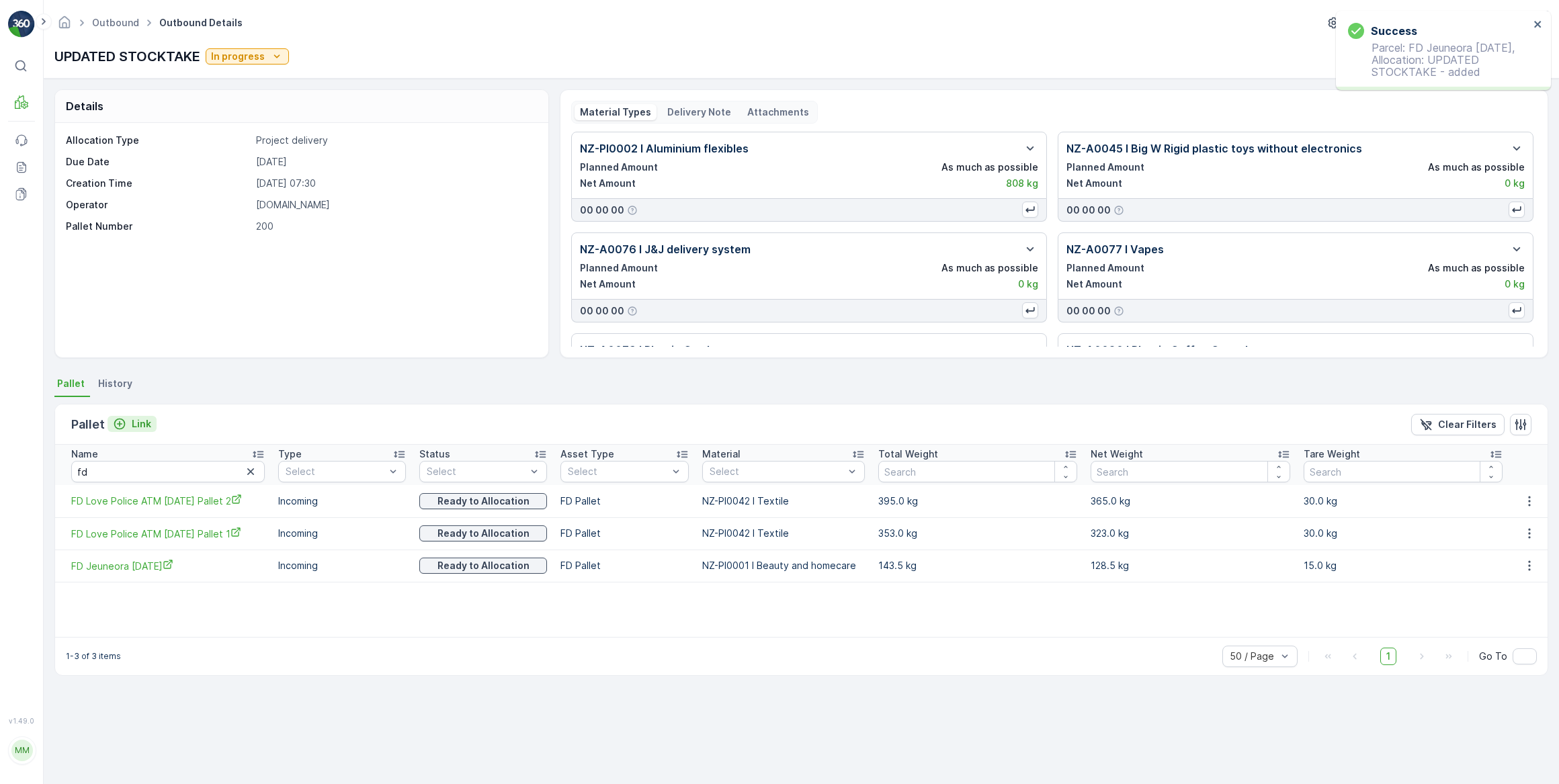
click at [125, 420] on icon "Link" at bounding box center [120, 424] width 14 height 14
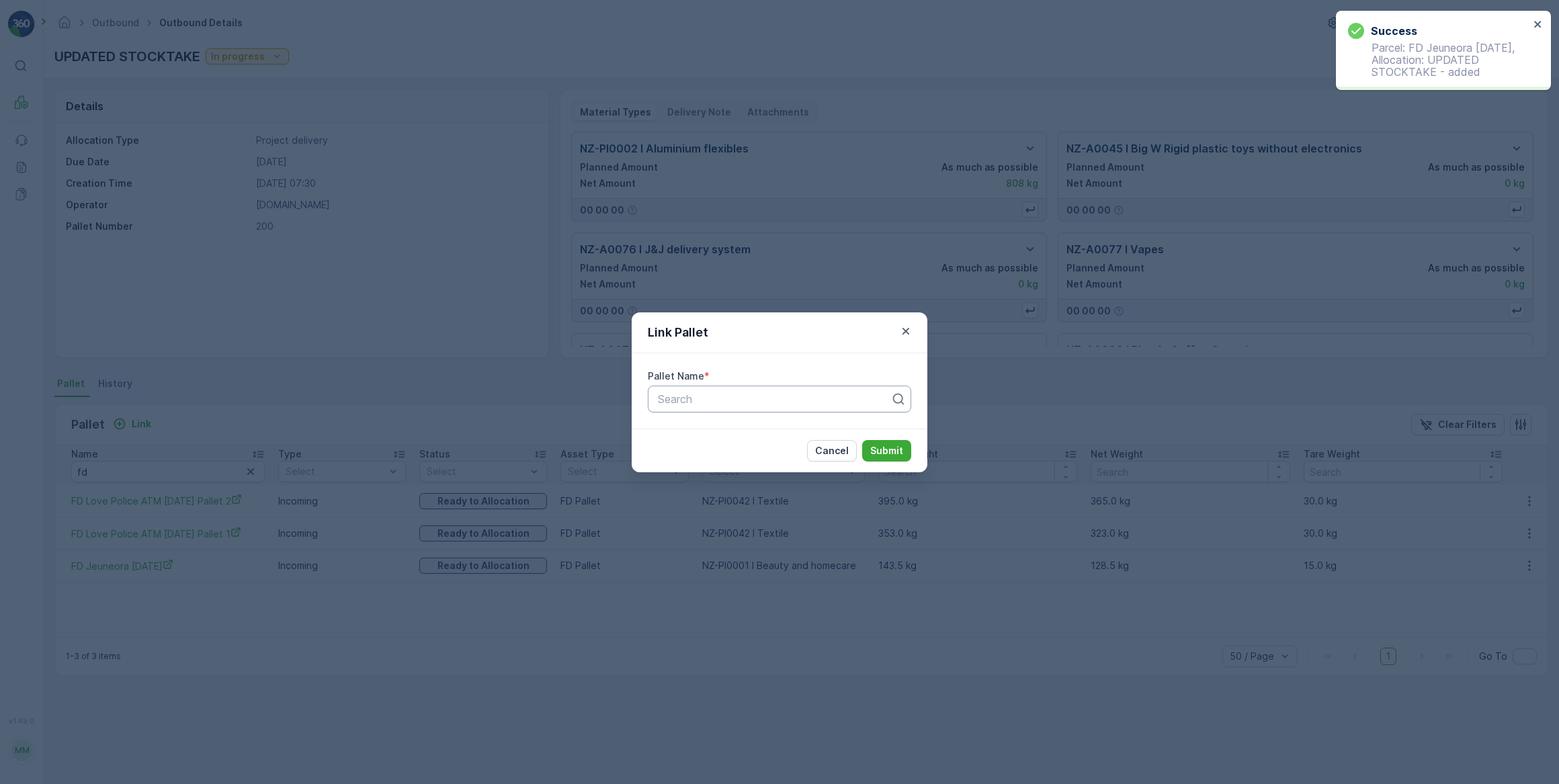
click at [684, 399] on div at bounding box center [773, 398] width 235 height 12
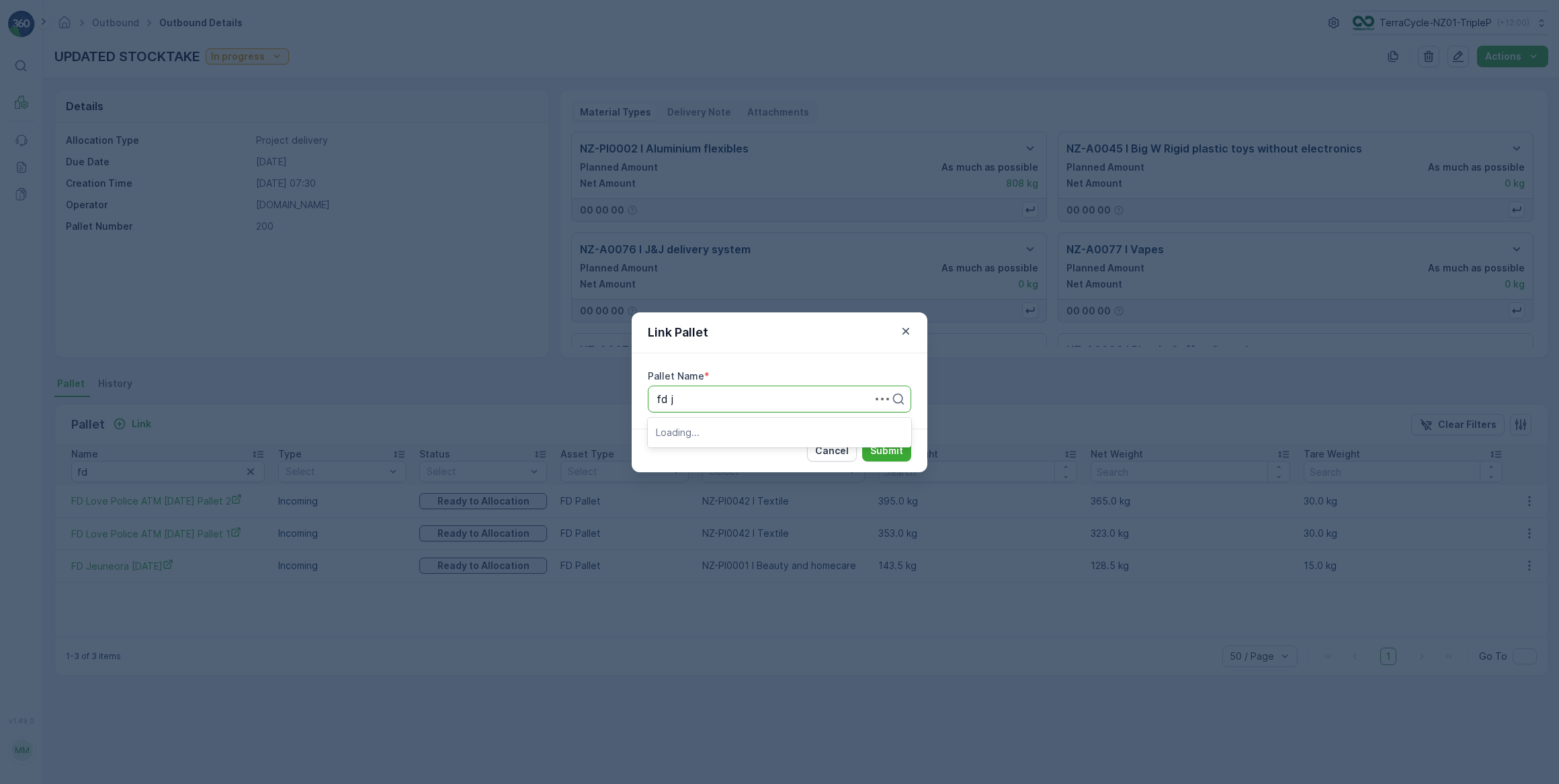
type input "fd je"
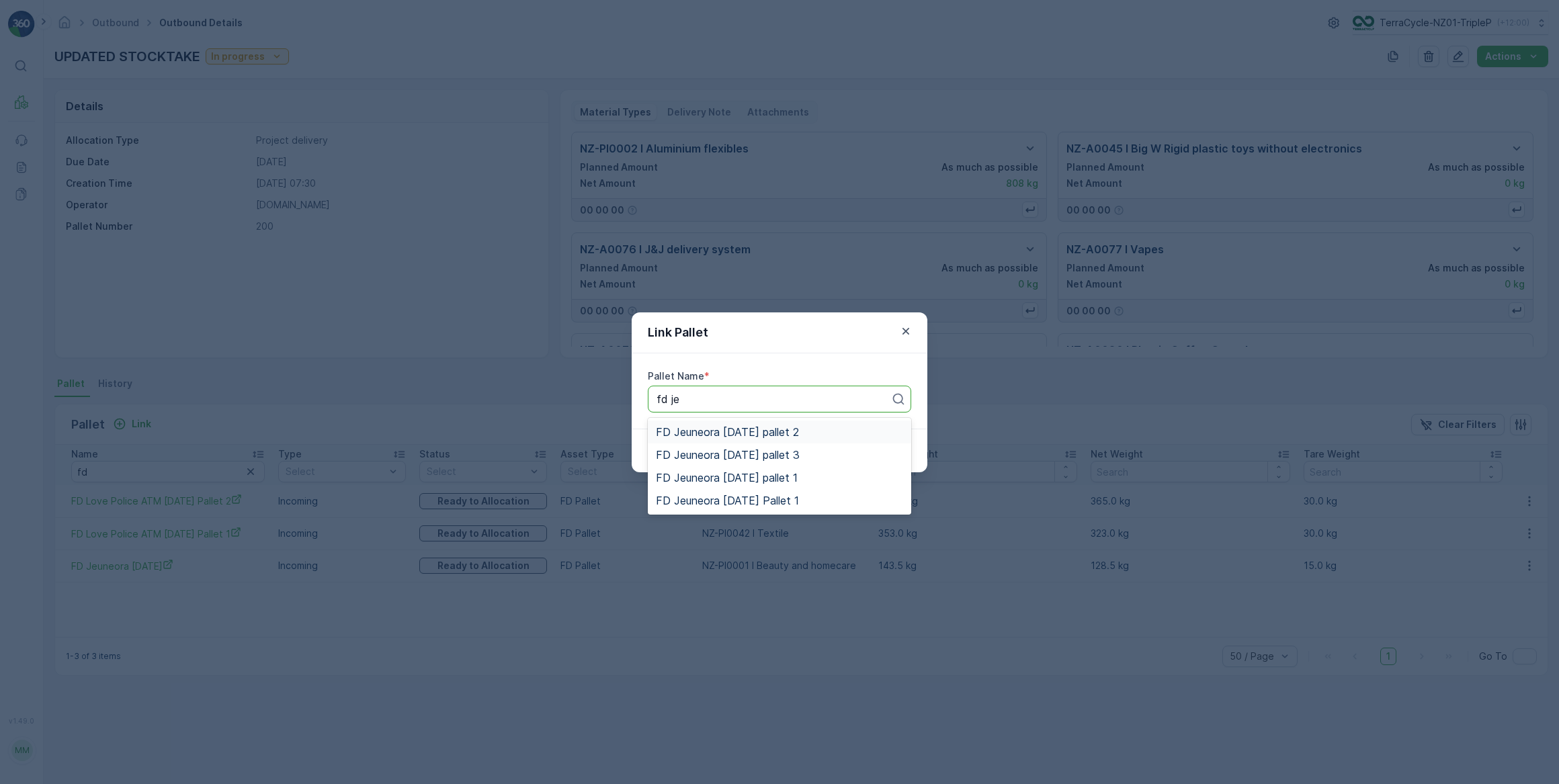
click at [739, 430] on span "FD Jeuneora [DATE] pallet 2" at bounding box center [726, 431] width 143 height 12
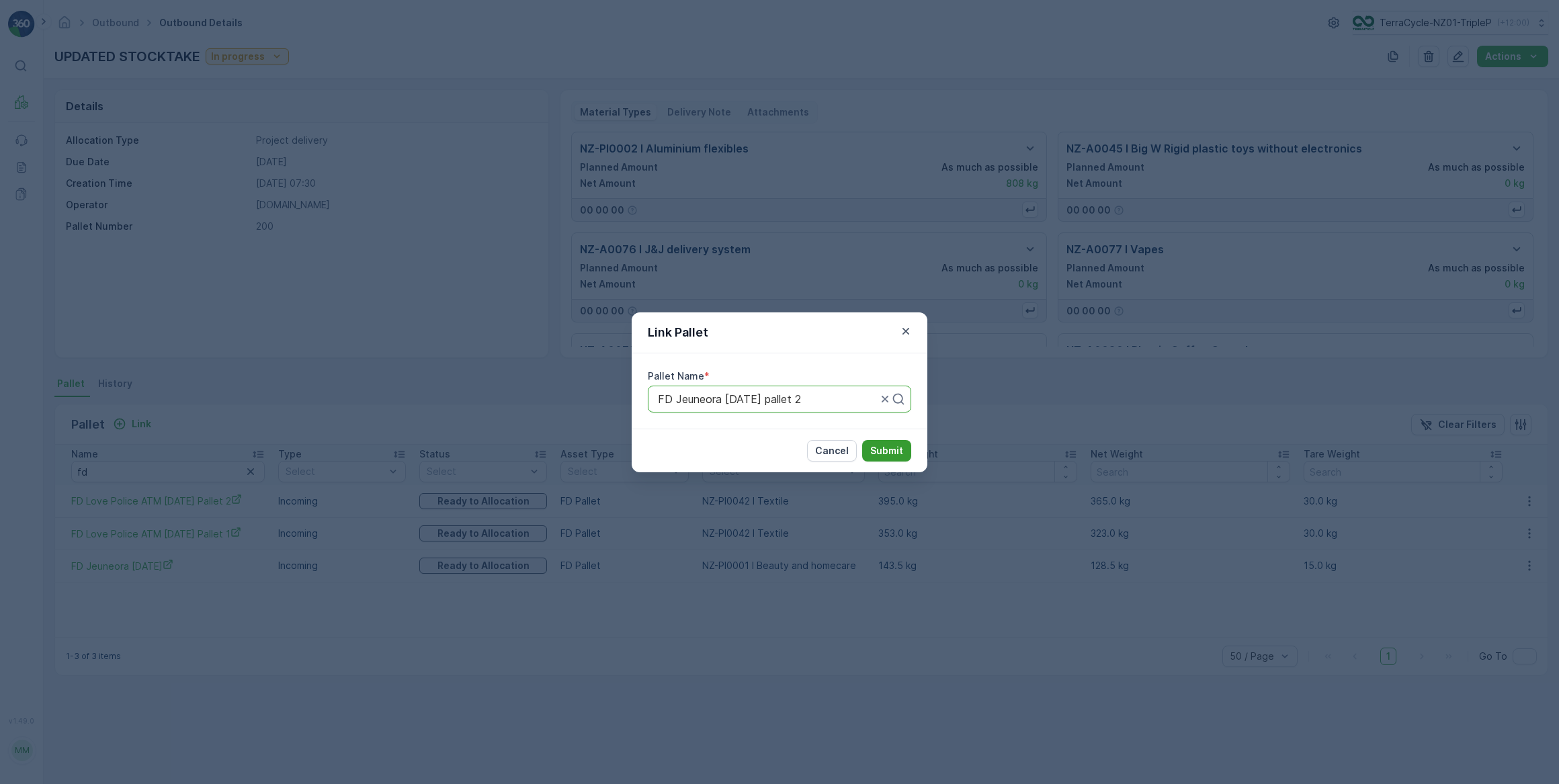
click at [885, 450] on p "Submit" at bounding box center [886, 450] width 33 height 14
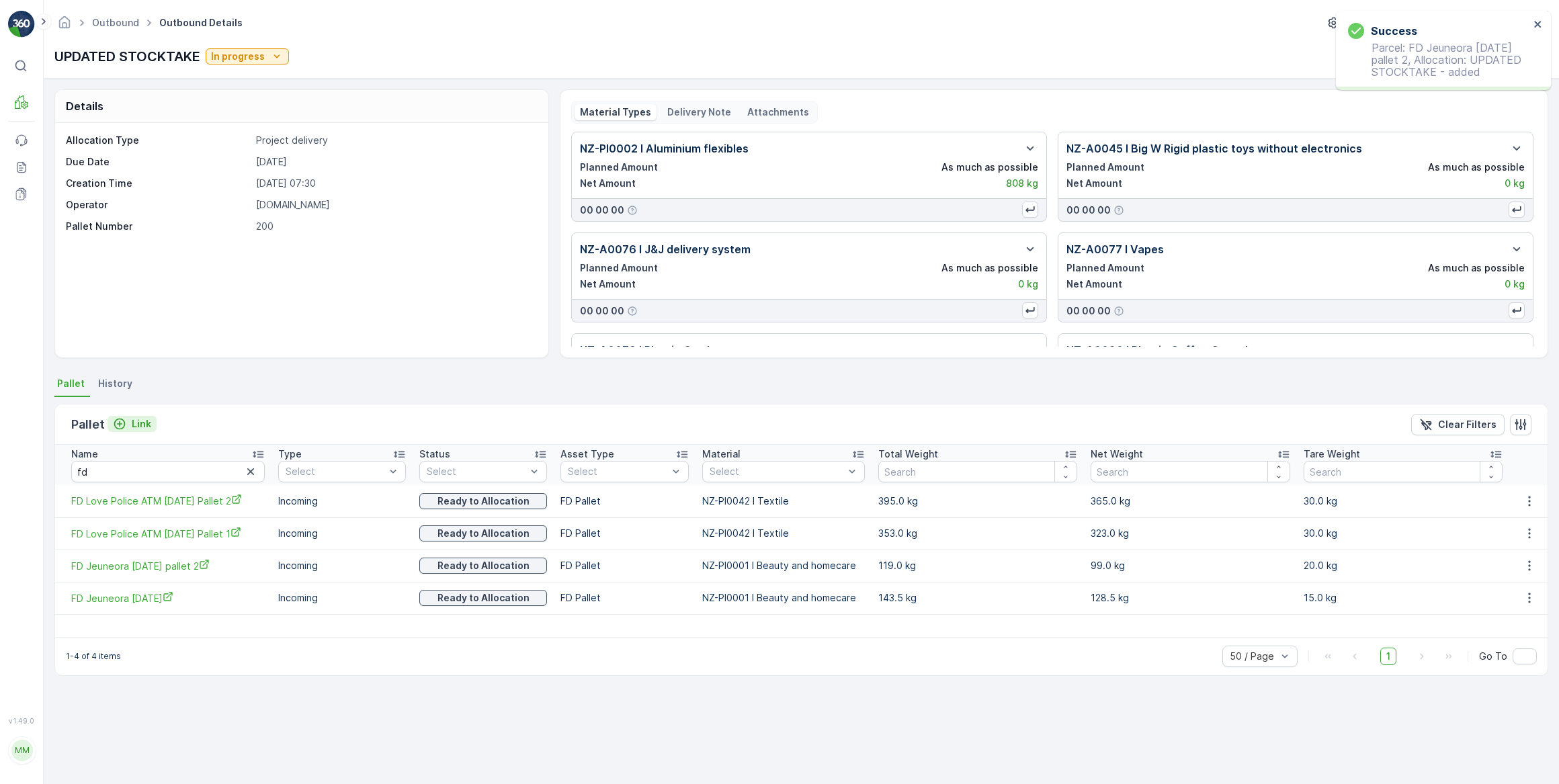
click at [129, 422] on div "Link" at bounding box center [133, 424] width 38 height 14
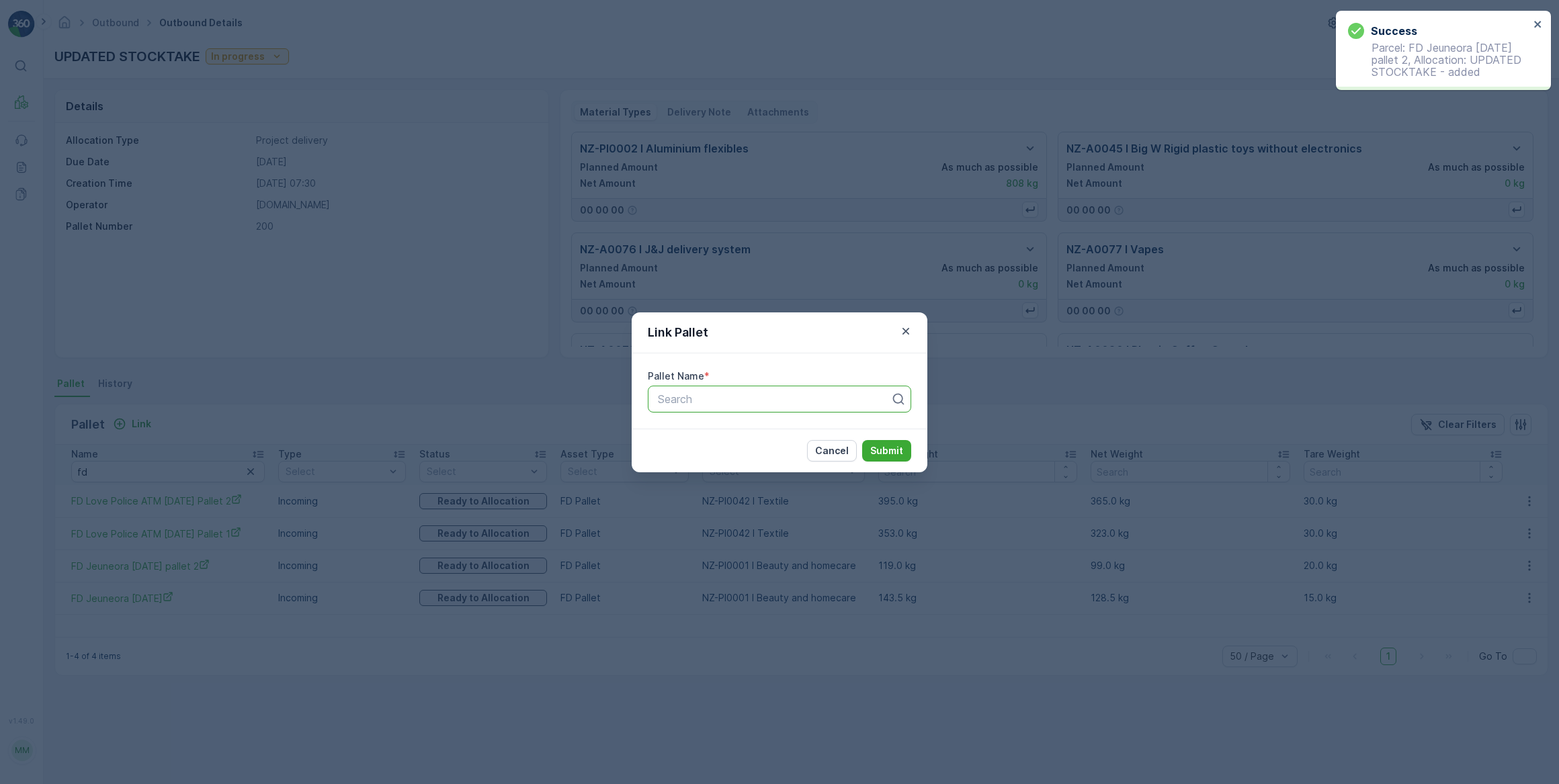
click at [684, 394] on div at bounding box center [773, 398] width 235 height 12
type input "fd je"
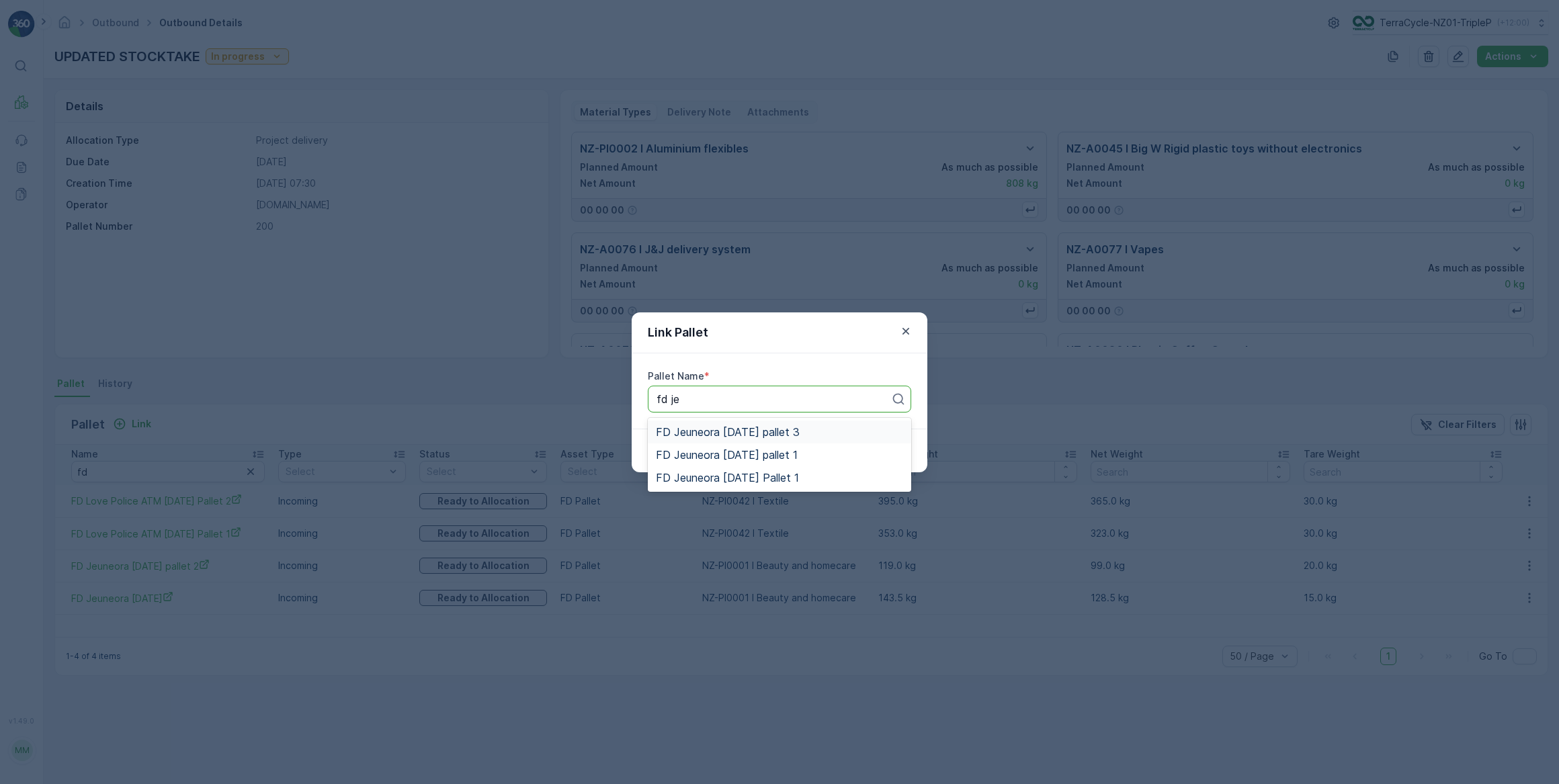
click at [746, 429] on span "FD Jeuneora [DATE] pallet 3" at bounding box center [726, 431] width 143 height 12
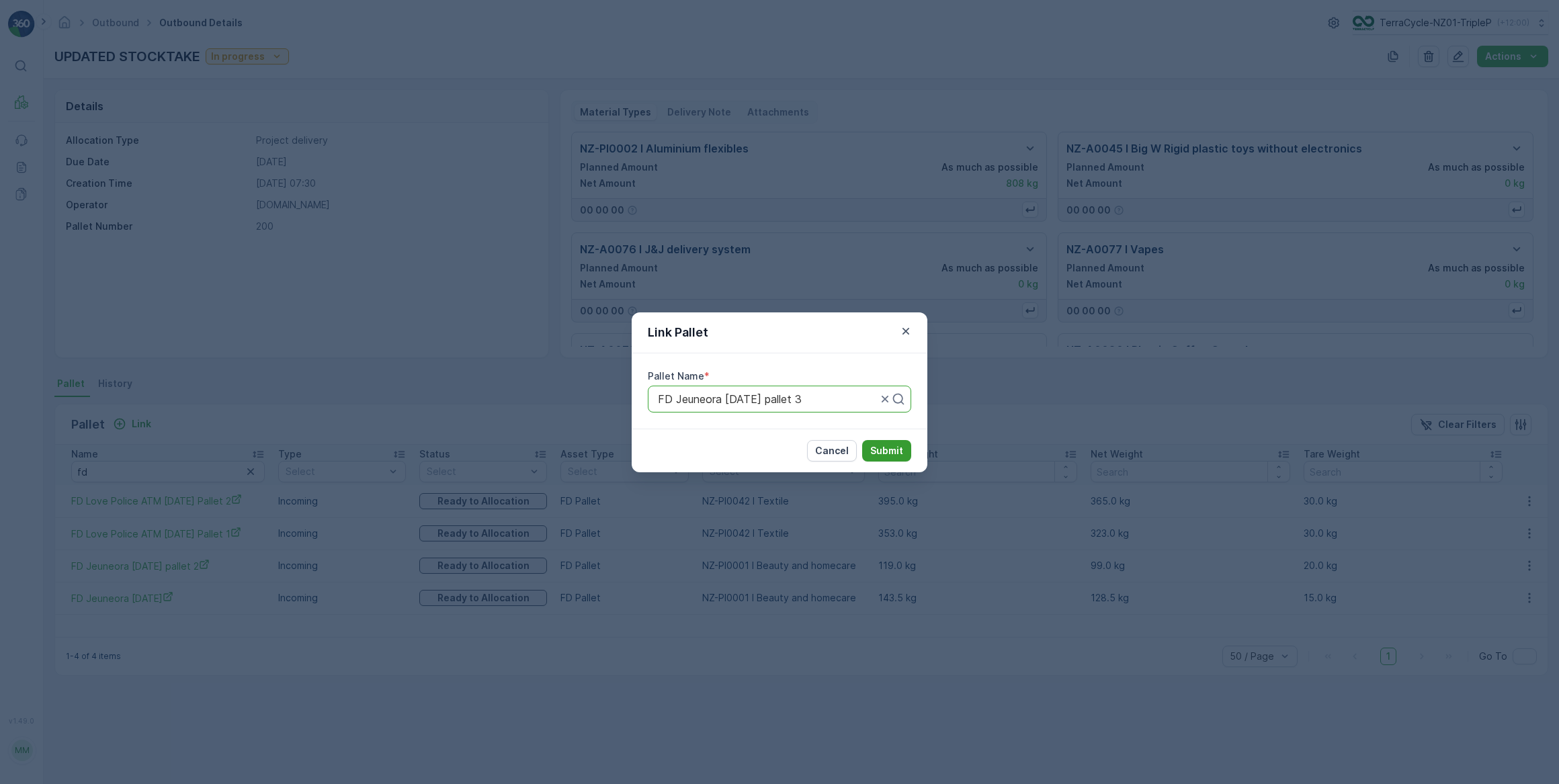
click at [886, 448] on p "Submit" at bounding box center [886, 450] width 33 height 14
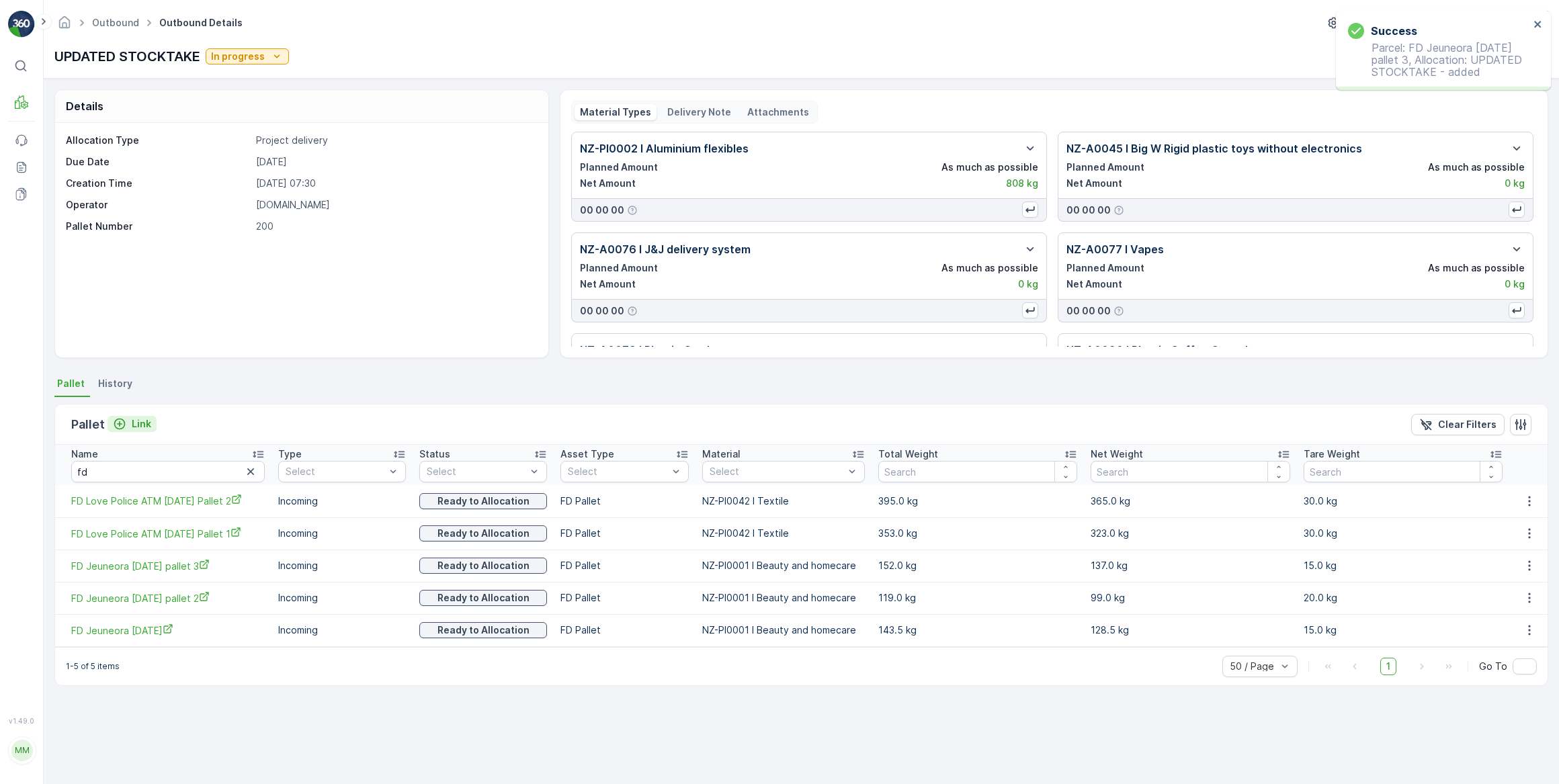
click at [122, 425] on icon "Link" at bounding box center [120, 424] width 14 height 14
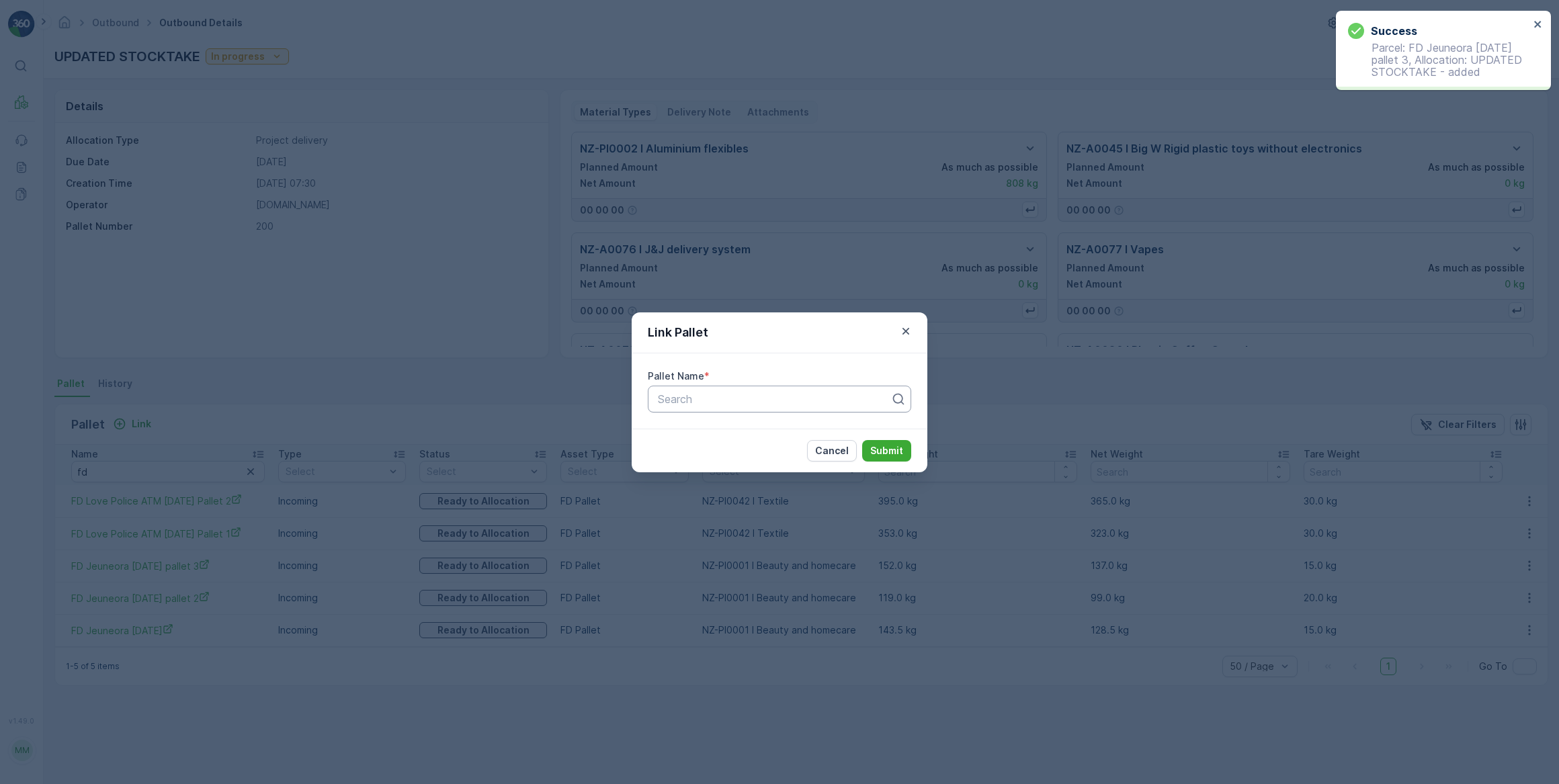
click at [749, 401] on div at bounding box center [773, 398] width 235 height 12
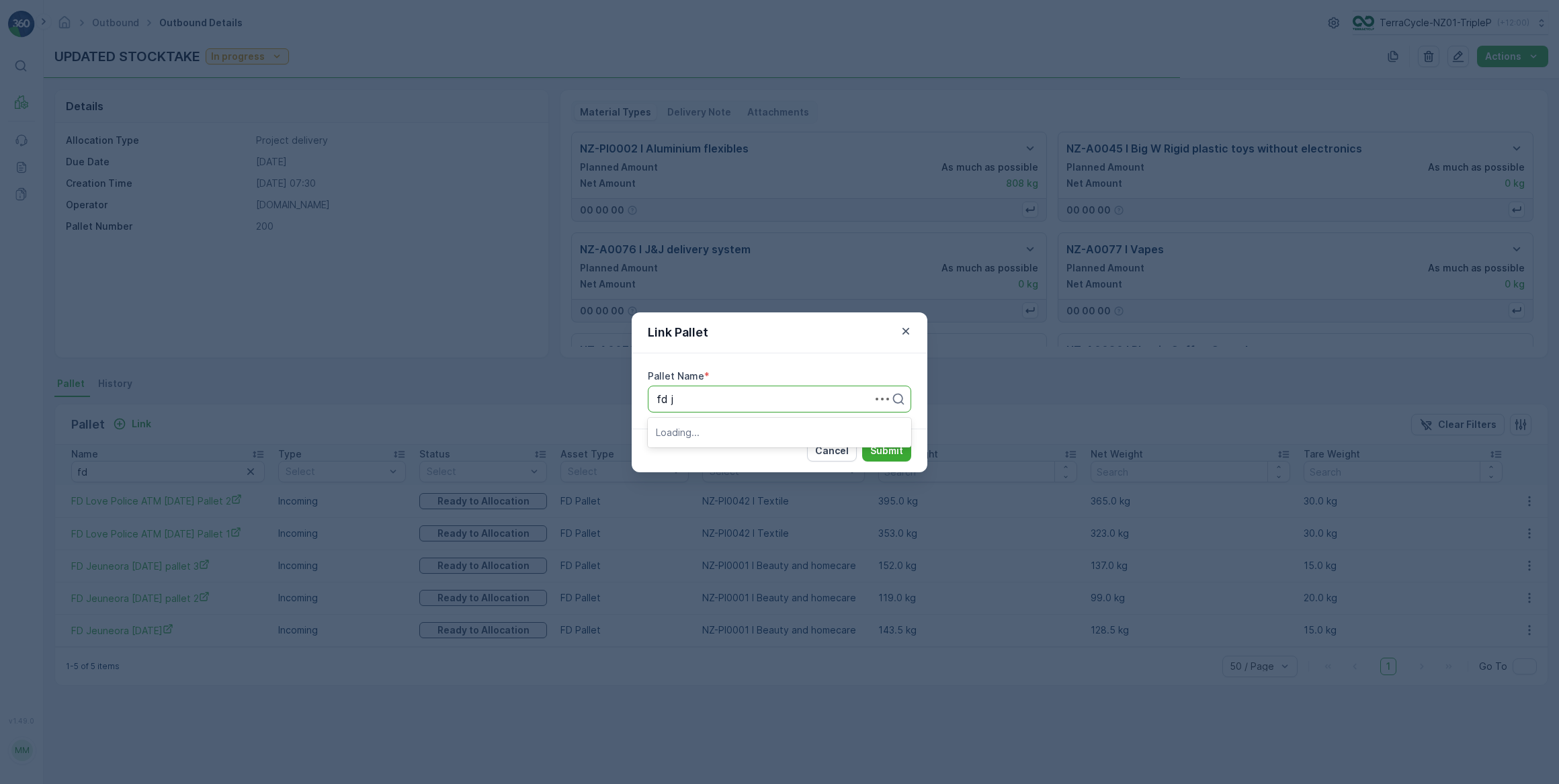
type input "fd je"
click at [745, 430] on span "FD Jeuneora [DATE] pallet 1" at bounding box center [726, 431] width 142 height 12
click at [876, 447] on p "Submit" at bounding box center [886, 450] width 33 height 14
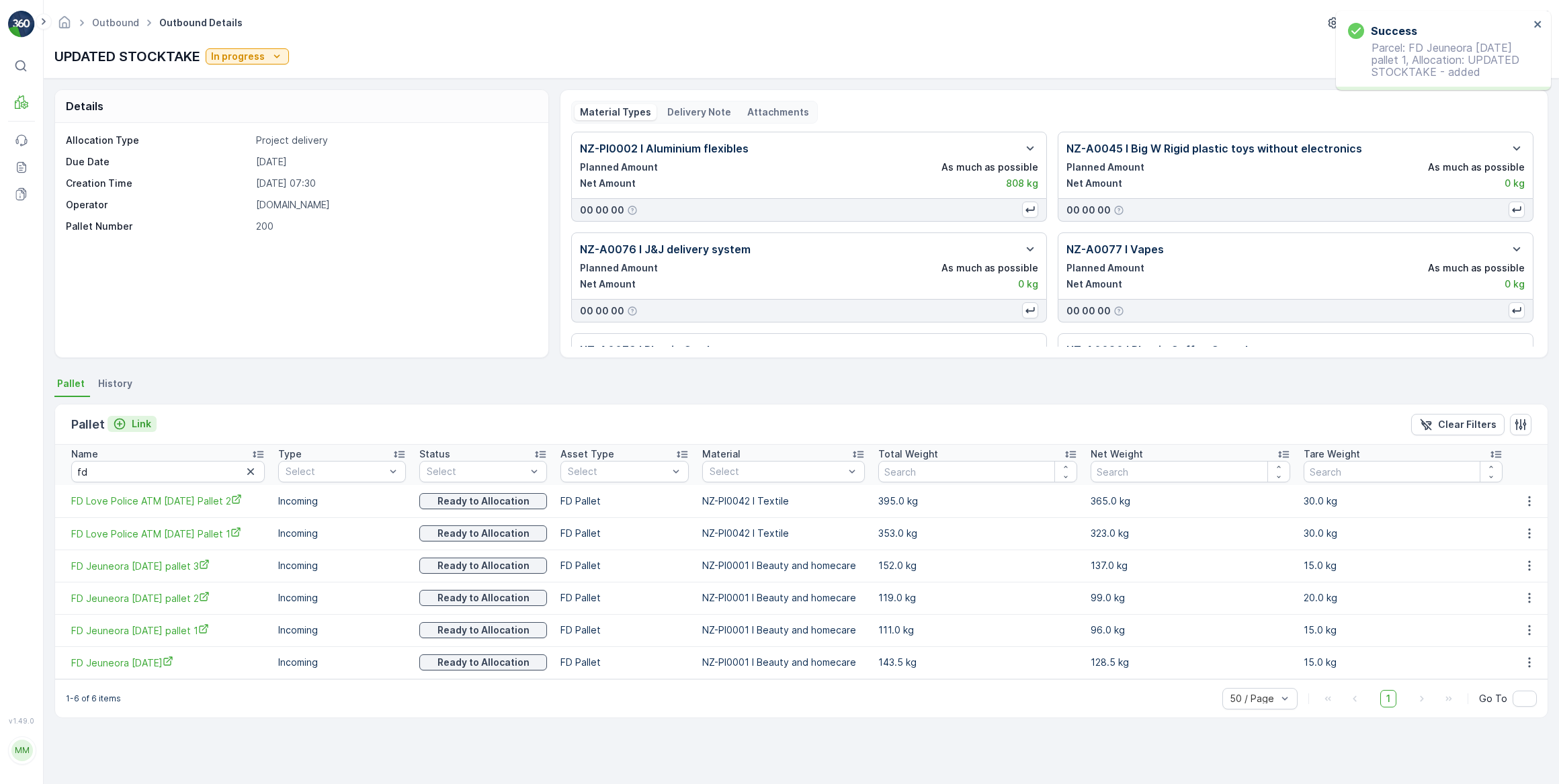
click at [127, 426] on div "Link" at bounding box center [133, 424] width 38 height 14
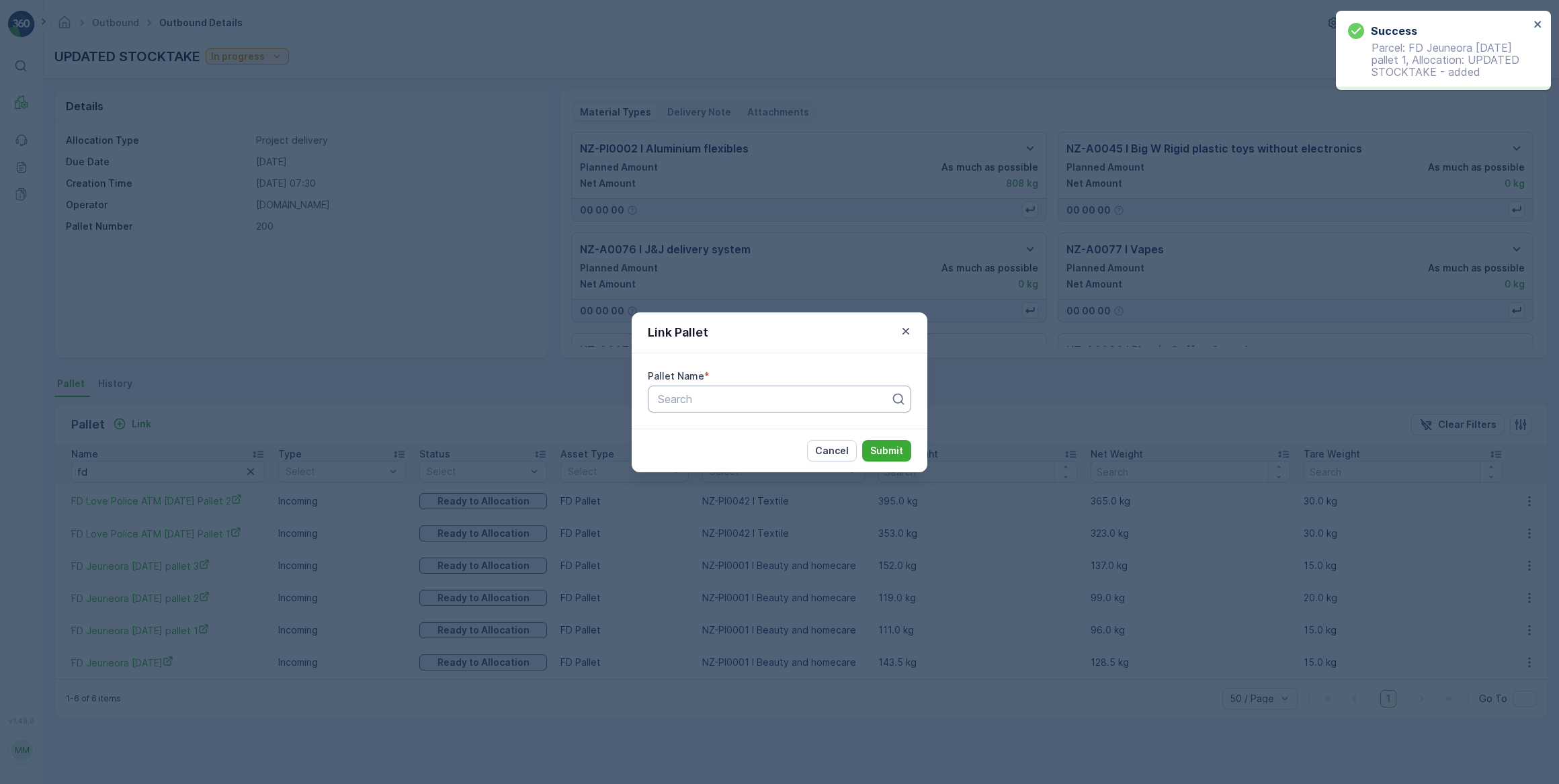
click at [699, 399] on div at bounding box center [773, 398] width 235 height 12
type input "fd je"
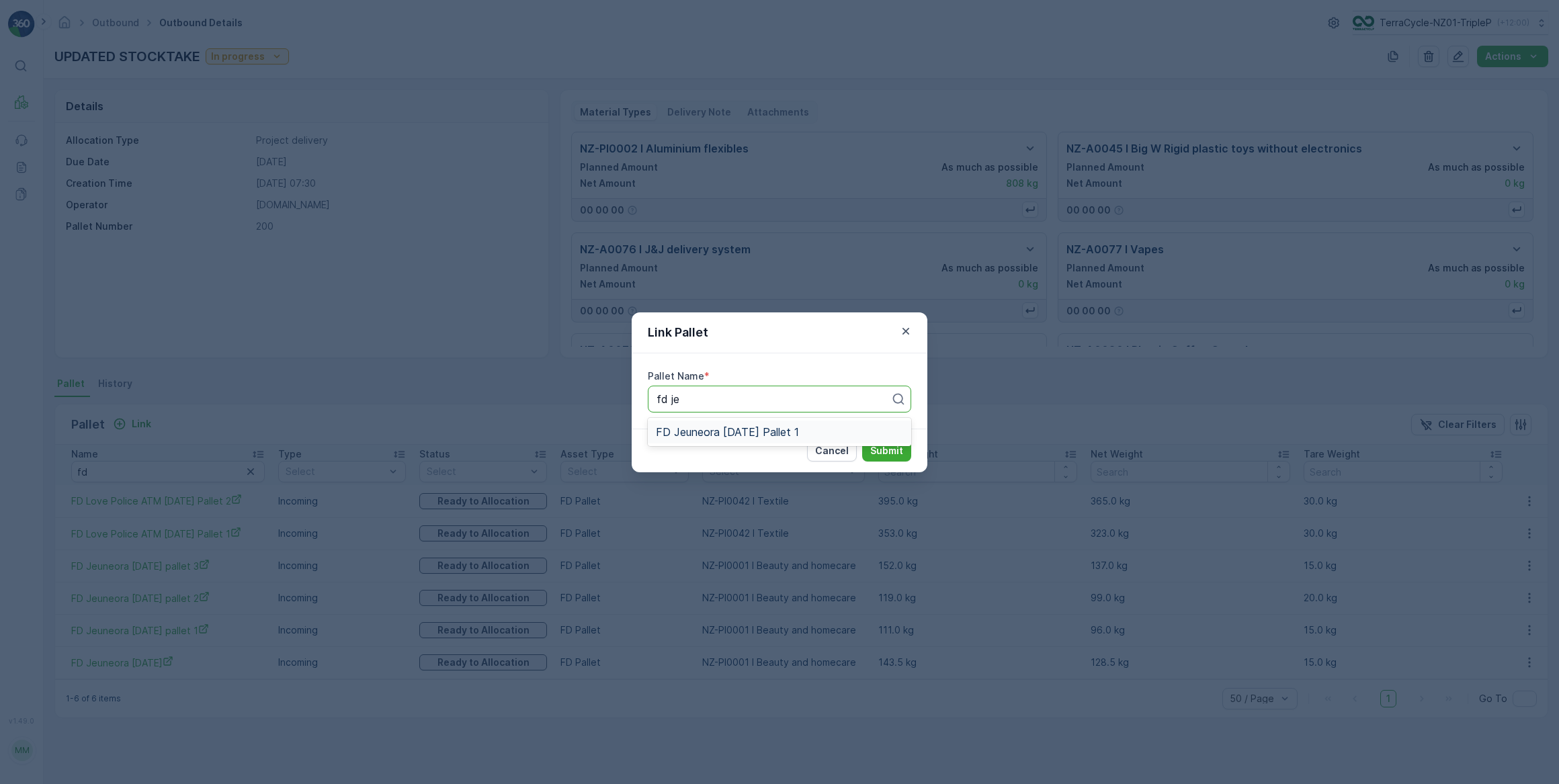
click at [707, 424] on div "FD Jeuneora [DATE] Pallet 1" at bounding box center [780, 431] width 263 height 23
click at [894, 450] on p "Submit" at bounding box center [886, 450] width 33 height 14
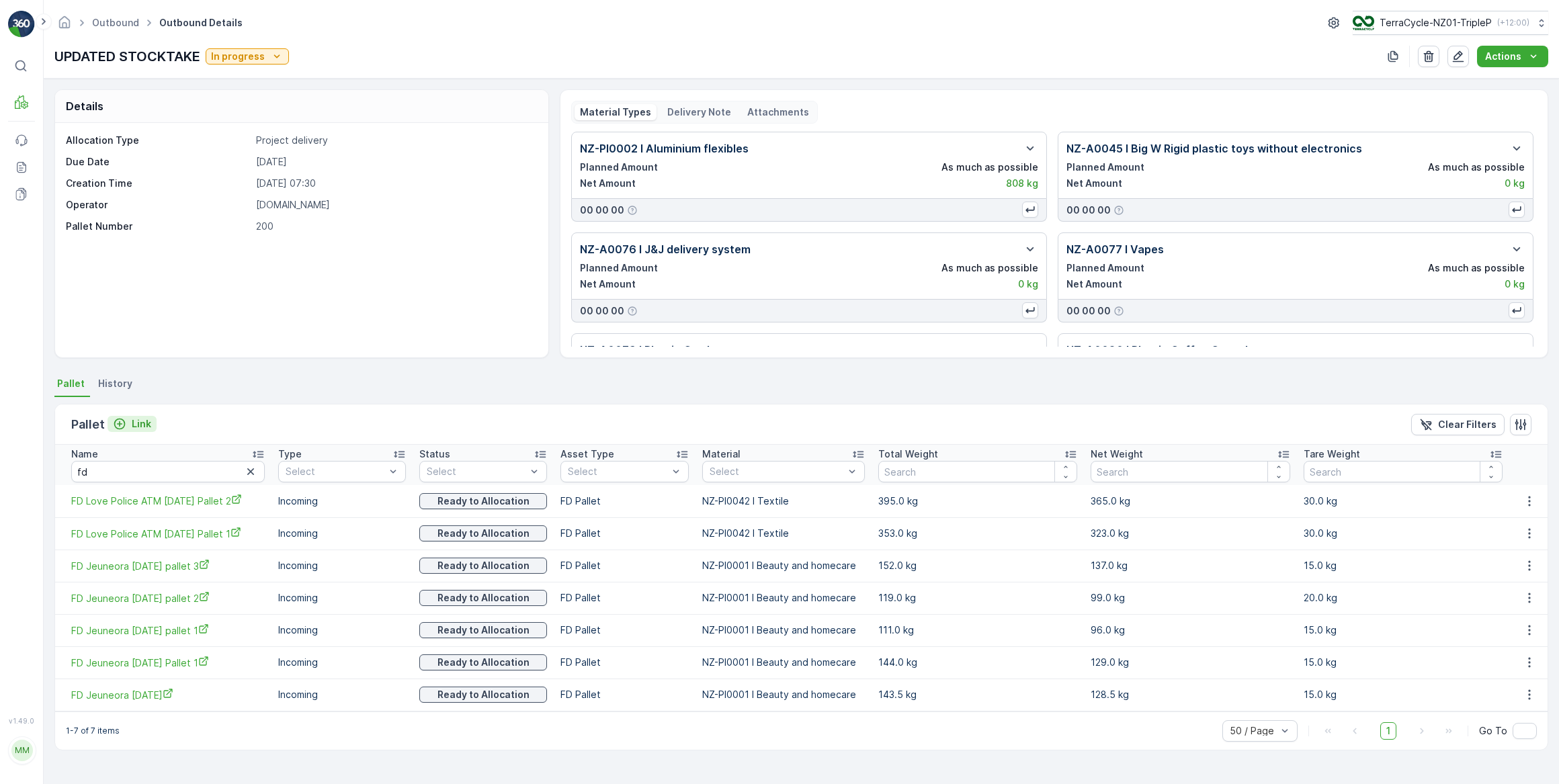
click at [132, 423] on p "Link" at bounding box center [141, 424] width 19 height 14
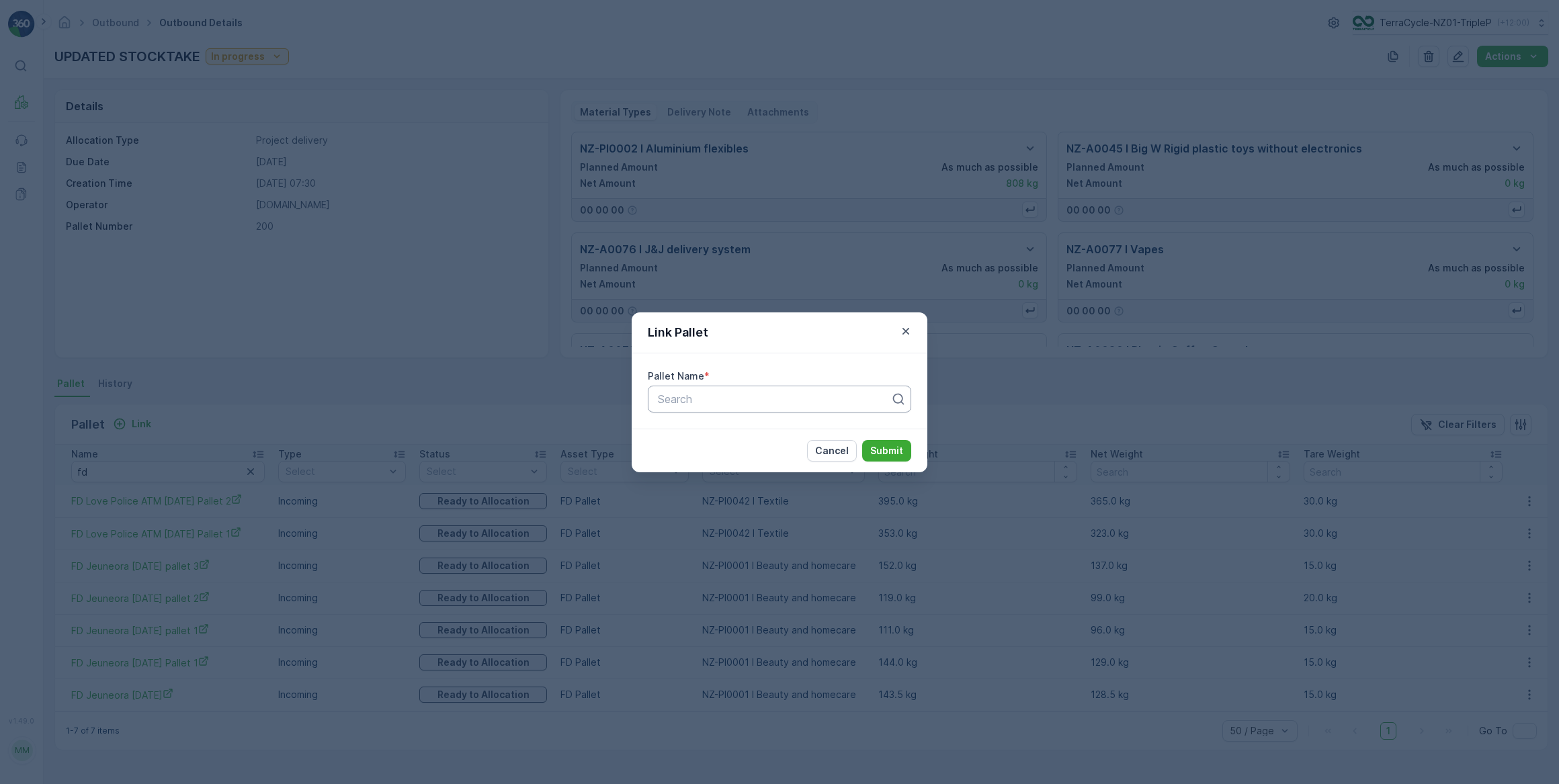
click at [666, 402] on div at bounding box center [773, 398] width 235 height 12
type input "fd je"
click at [909, 328] on icon "button" at bounding box center [906, 331] width 14 height 14
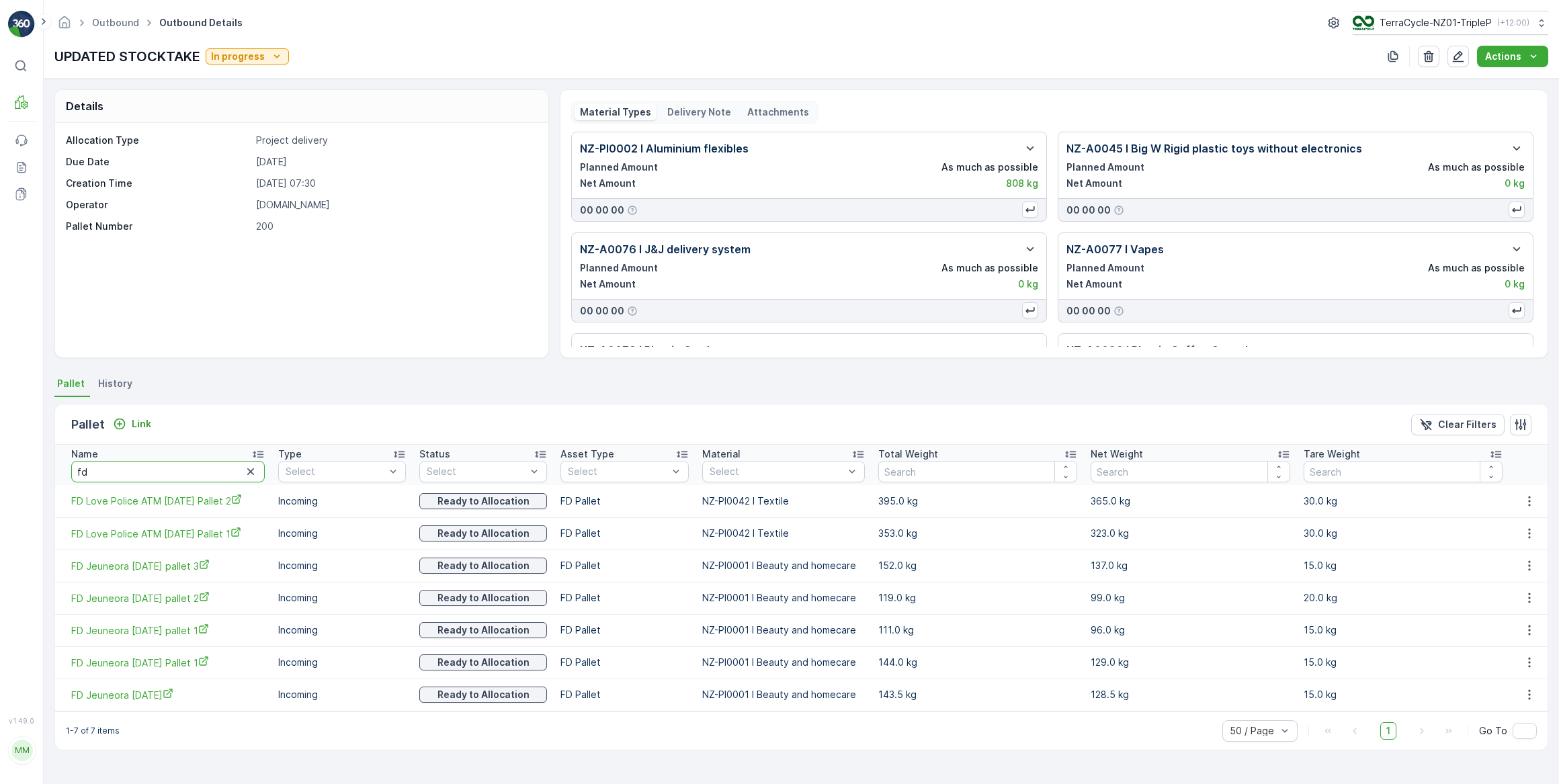
drag, startPoint x: 125, startPoint y: 471, endPoint x: 67, endPoint y: 464, distance: 58.4
click at [69, 468] on th "Name fd" at bounding box center [163, 465] width 217 height 40
type input "20722"
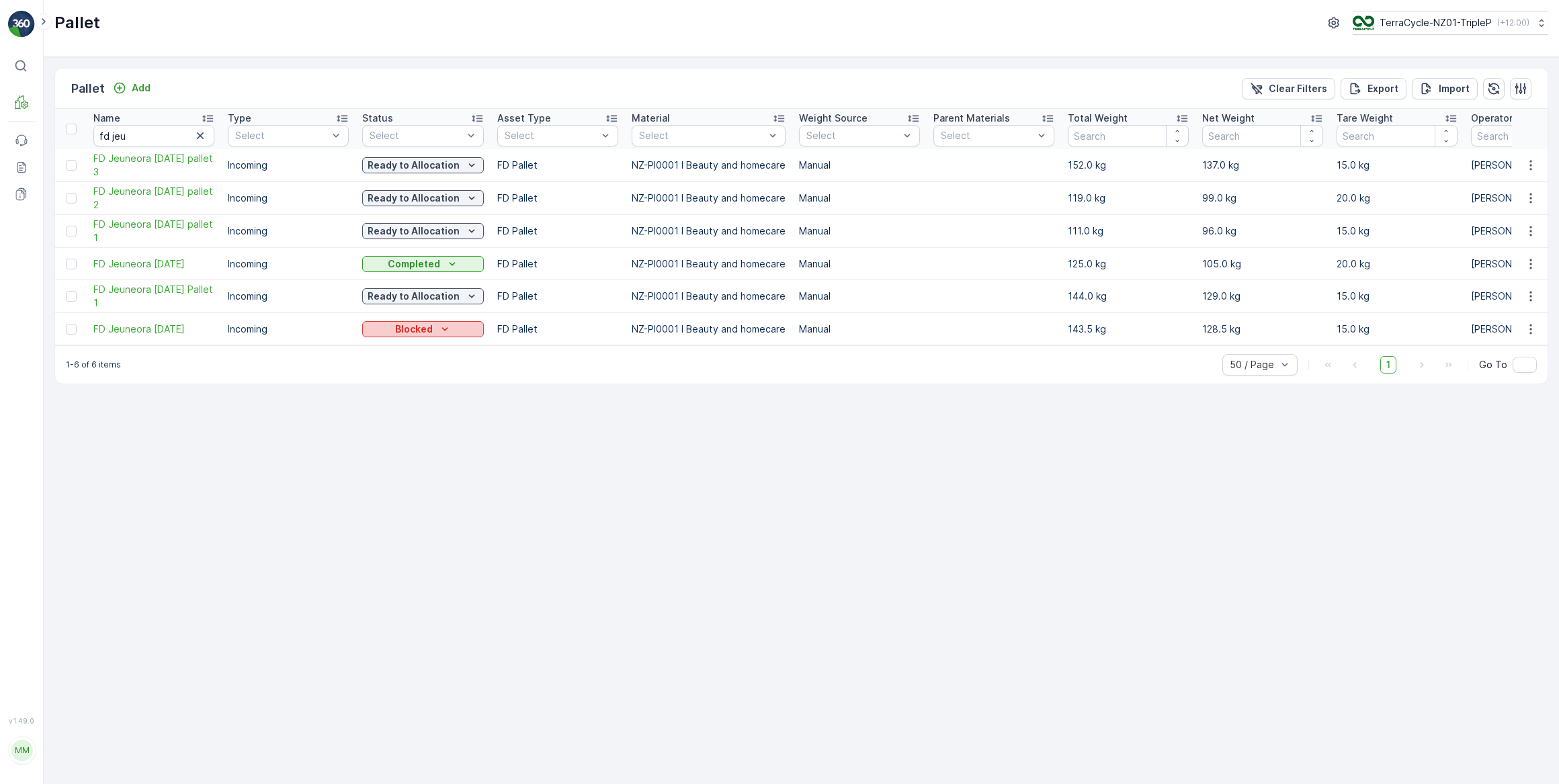
click at [435, 333] on div "Blocked" at bounding box center [422, 329] width 111 height 14
click at [422, 366] on span "In Progress-Incoming" at bounding box center [417, 366] width 94 height 14
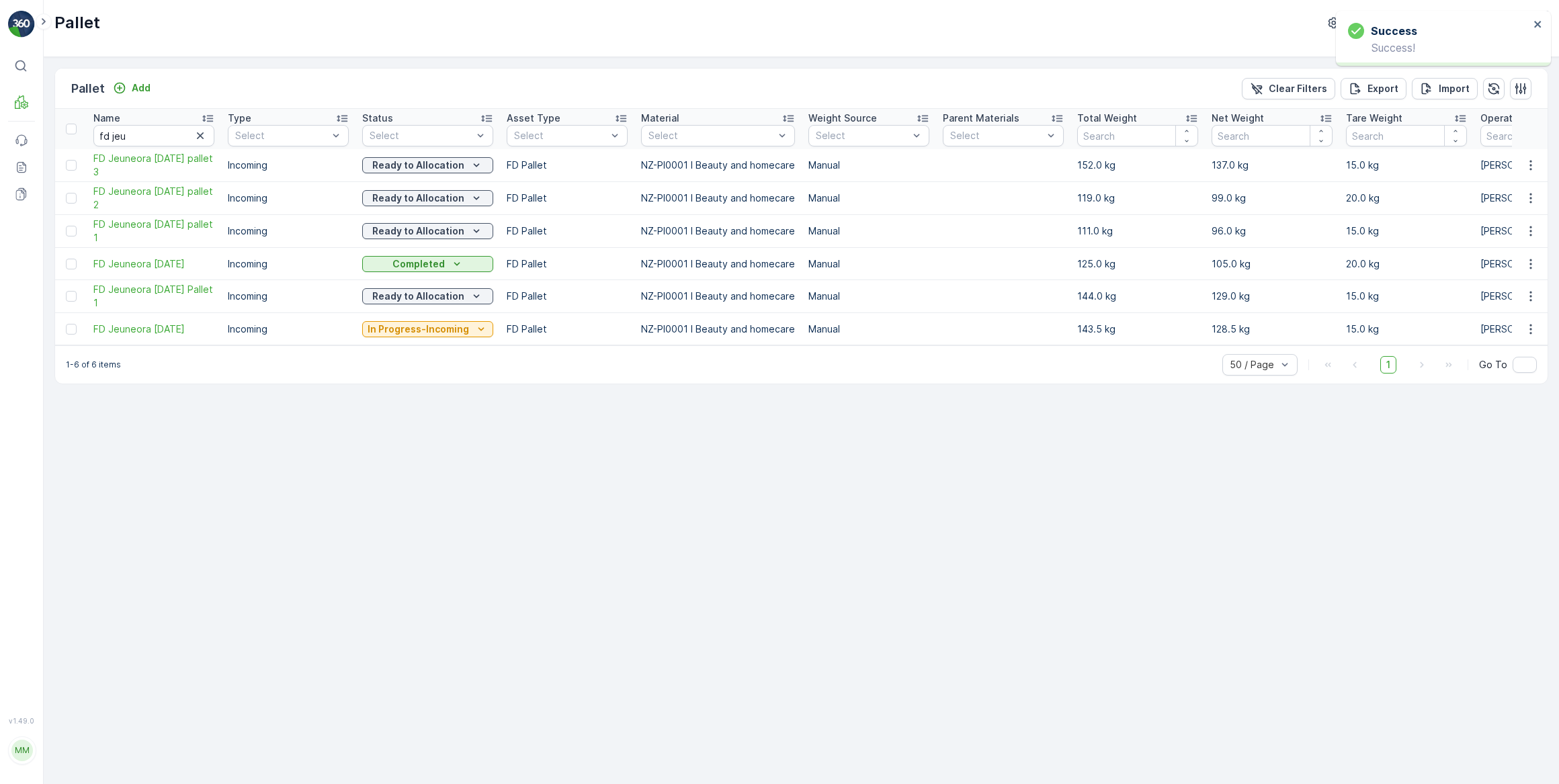
click at [433, 331] on p "In Progress-Incoming" at bounding box center [418, 329] width 101 height 14
click at [402, 438] on span "Quarantine" at bounding box center [395, 441] width 49 height 14
click at [435, 323] on p "In Progress-Incoming" at bounding box center [418, 329] width 101 height 14
click at [413, 328] on p "Quarantine" at bounding box center [414, 329] width 55 height 14
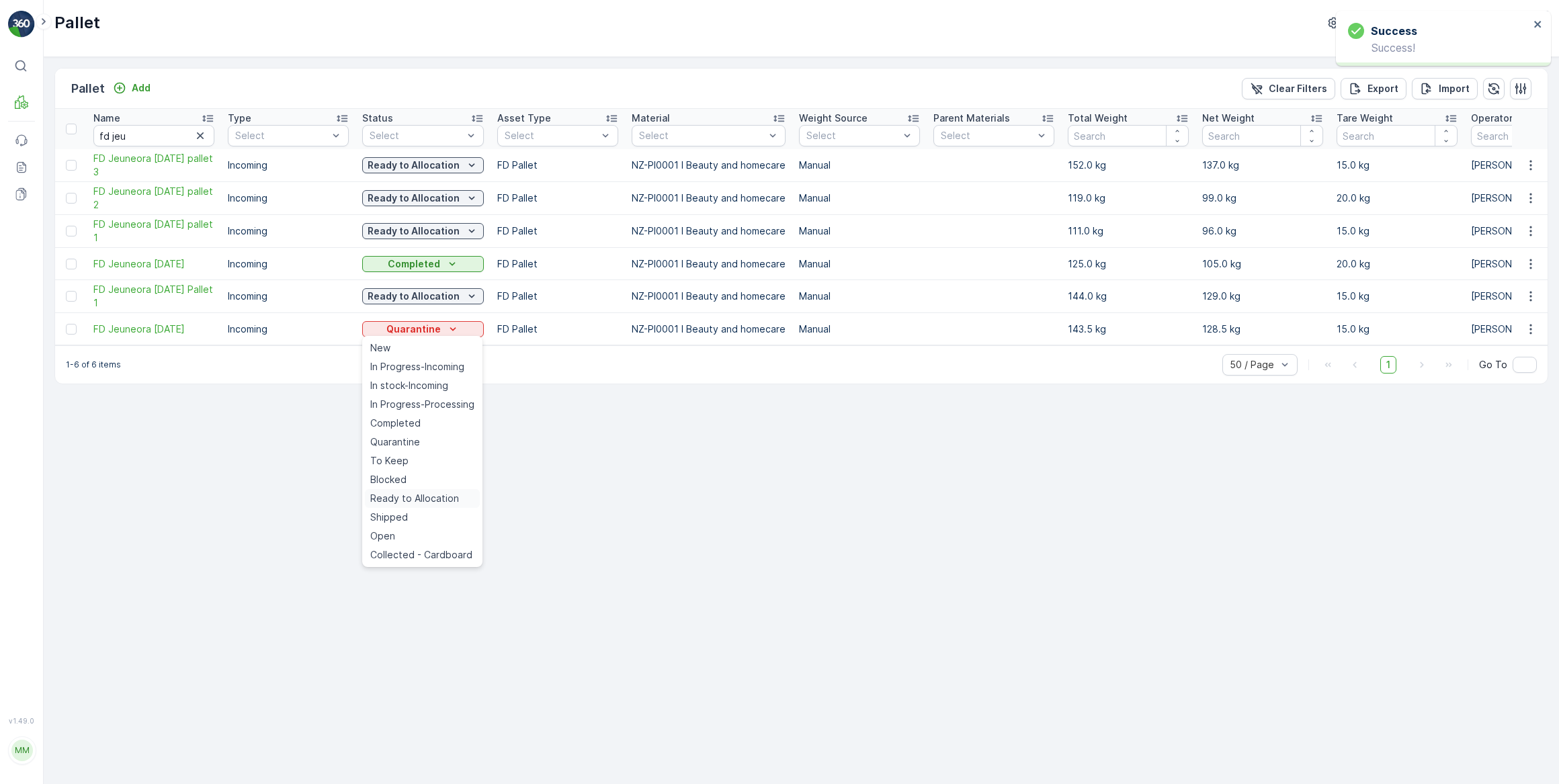
click at [404, 498] on span "Ready to Allocation" at bounding box center [414, 498] width 89 height 14
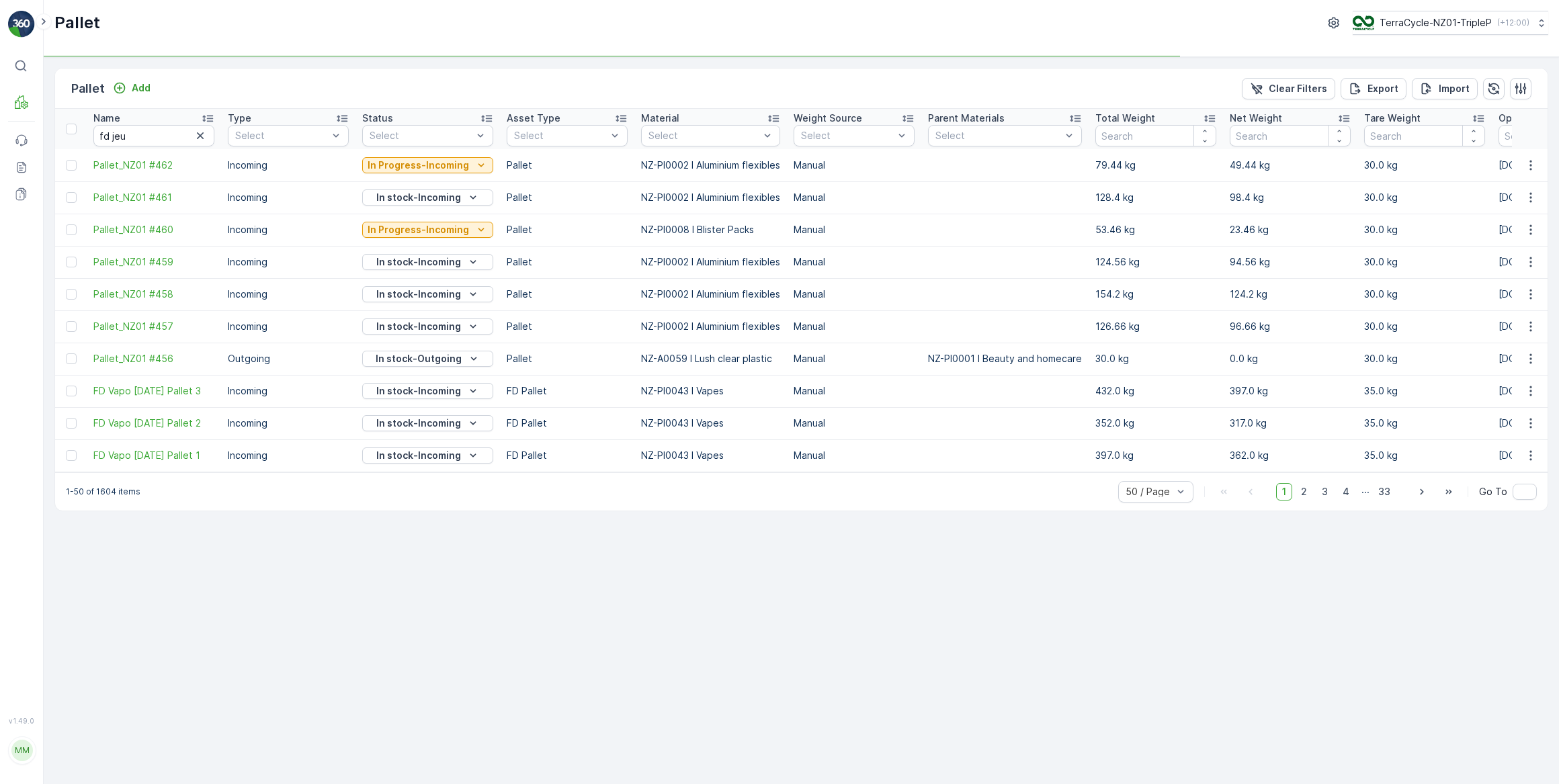
type input "fd jeu"
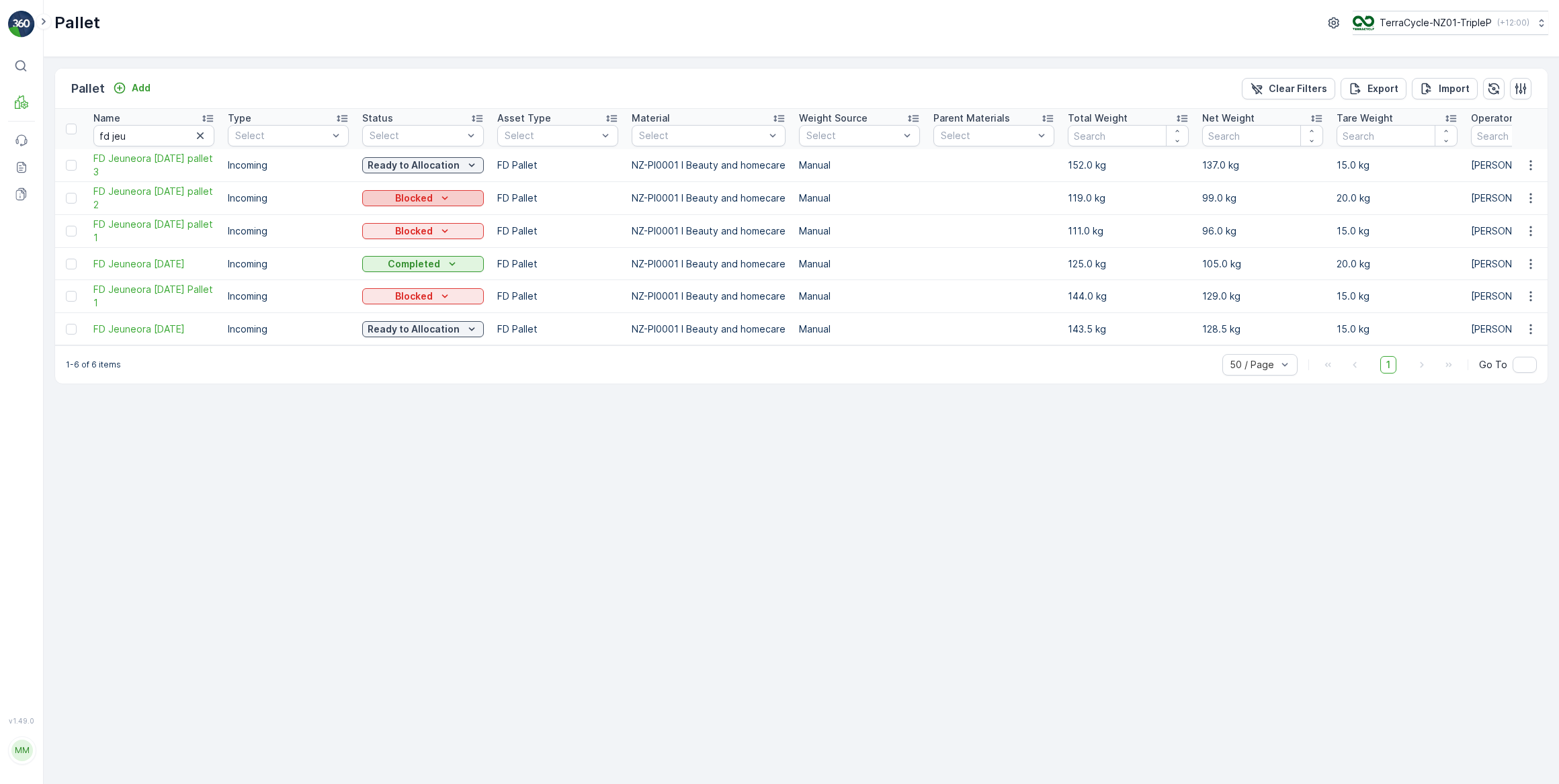
click at [418, 200] on p "Blocked" at bounding box center [413, 198] width 37 height 14
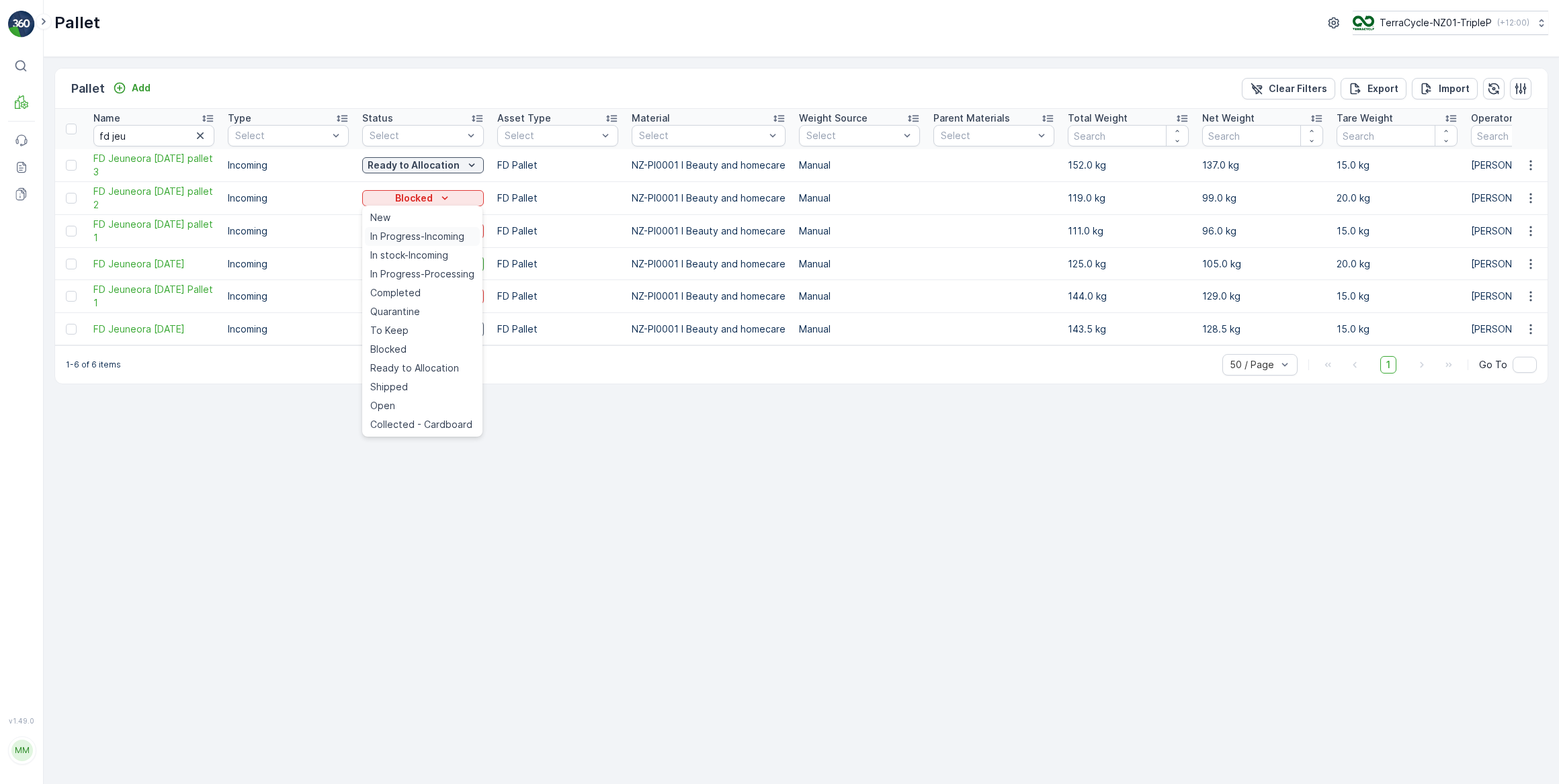
click at [418, 235] on span "In Progress-Incoming" at bounding box center [417, 236] width 94 height 14
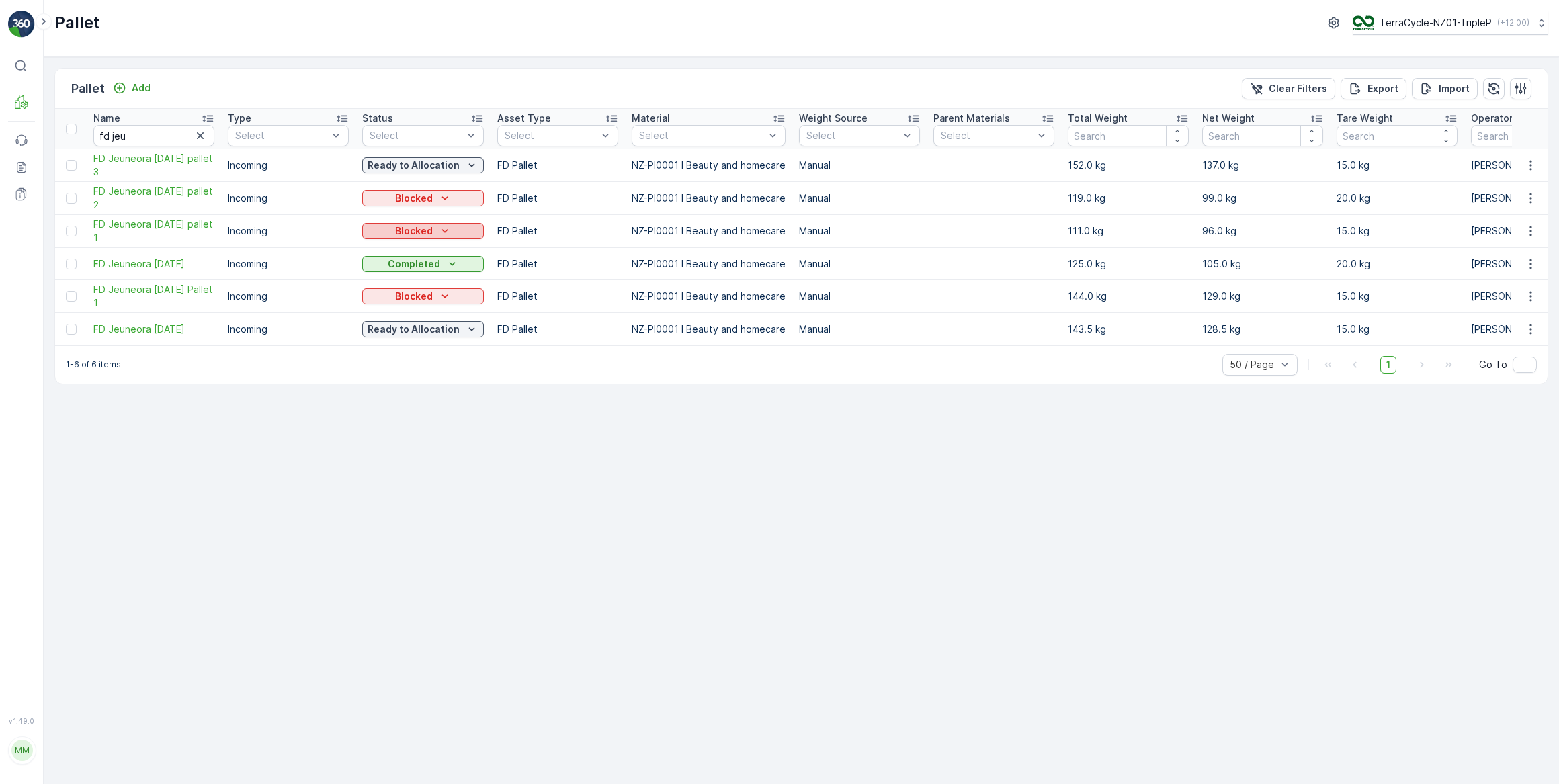
click at [423, 228] on p "Blocked" at bounding box center [413, 231] width 37 height 14
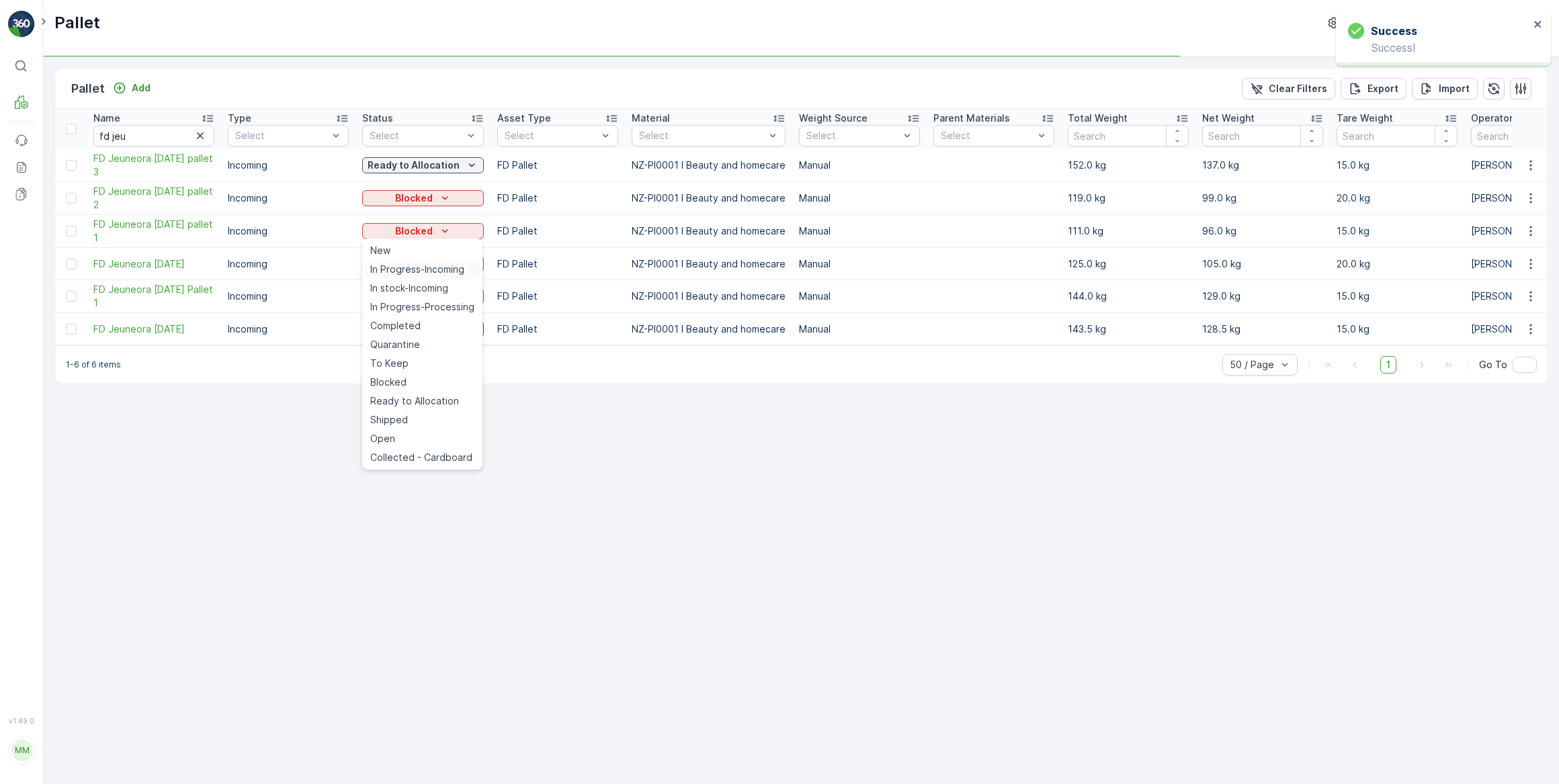
click at [403, 269] on span "In Progress-Incoming" at bounding box center [417, 269] width 94 height 14
click at [408, 294] on p "Blocked" at bounding box center [413, 296] width 37 height 14
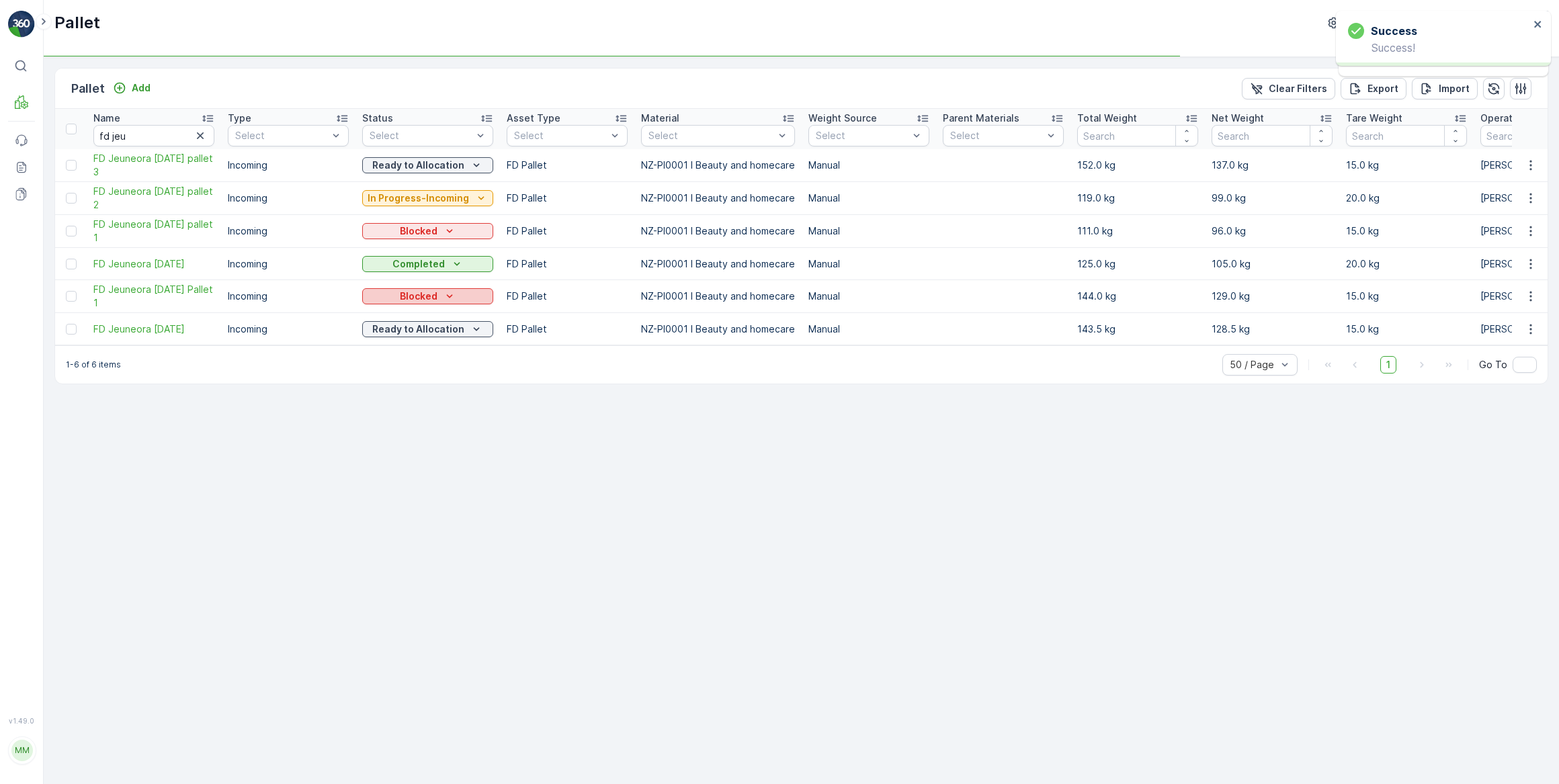
click at [417, 290] on p "Blocked" at bounding box center [418, 296] width 37 height 14
click at [412, 334] on p "Ready to Allocation" at bounding box center [418, 329] width 92 height 14
click at [412, 293] on p "Blocked" at bounding box center [418, 296] width 37 height 14
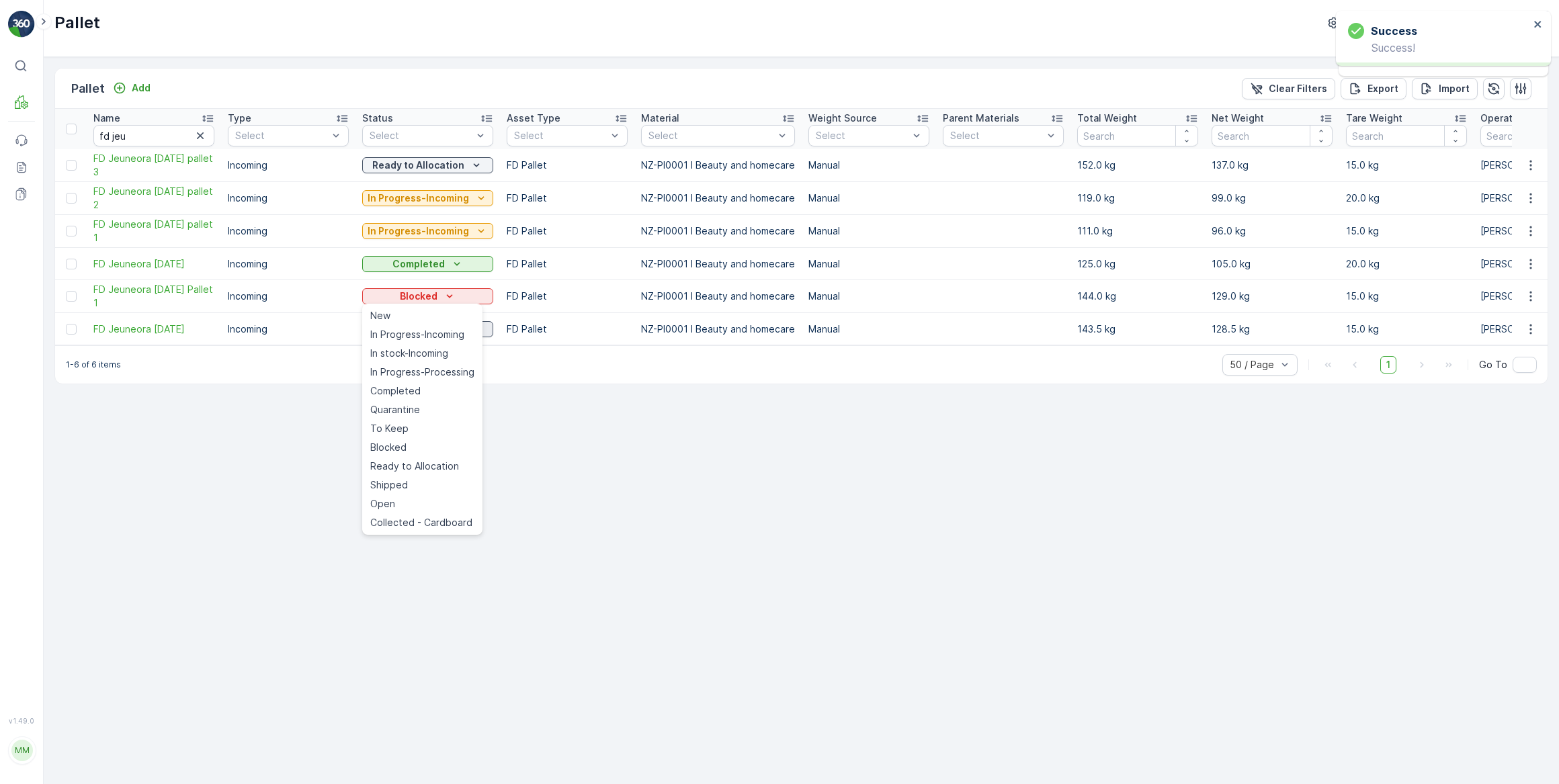
click at [402, 334] on span "In Progress-Incoming" at bounding box center [417, 334] width 94 height 14
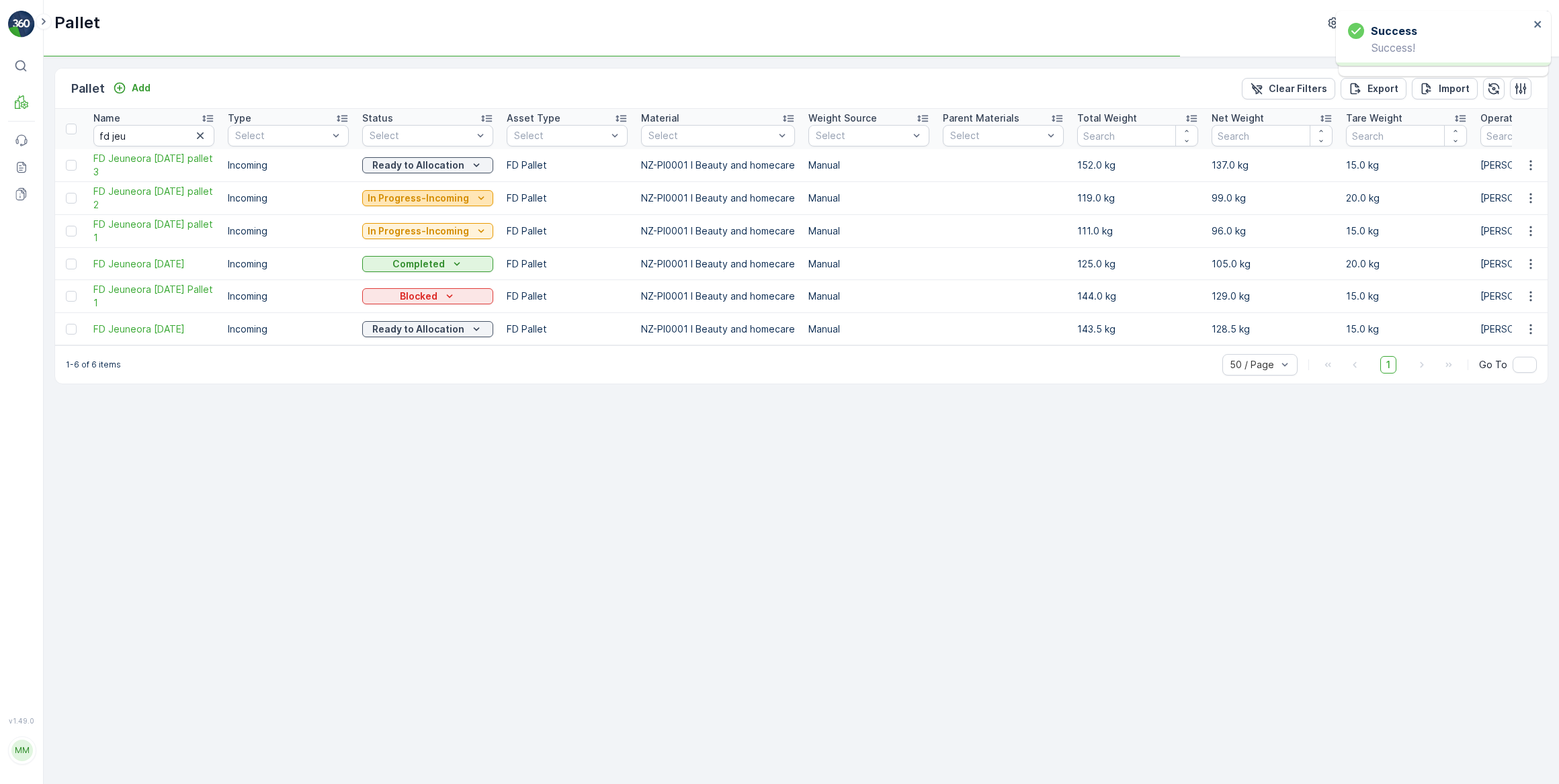
click at [448, 194] on p "In Progress-Incoming" at bounding box center [418, 198] width 101 height 14
click at [408, 197] on p "In Progress-Incoming" at bounding box center [418, 198] width 101 height 14
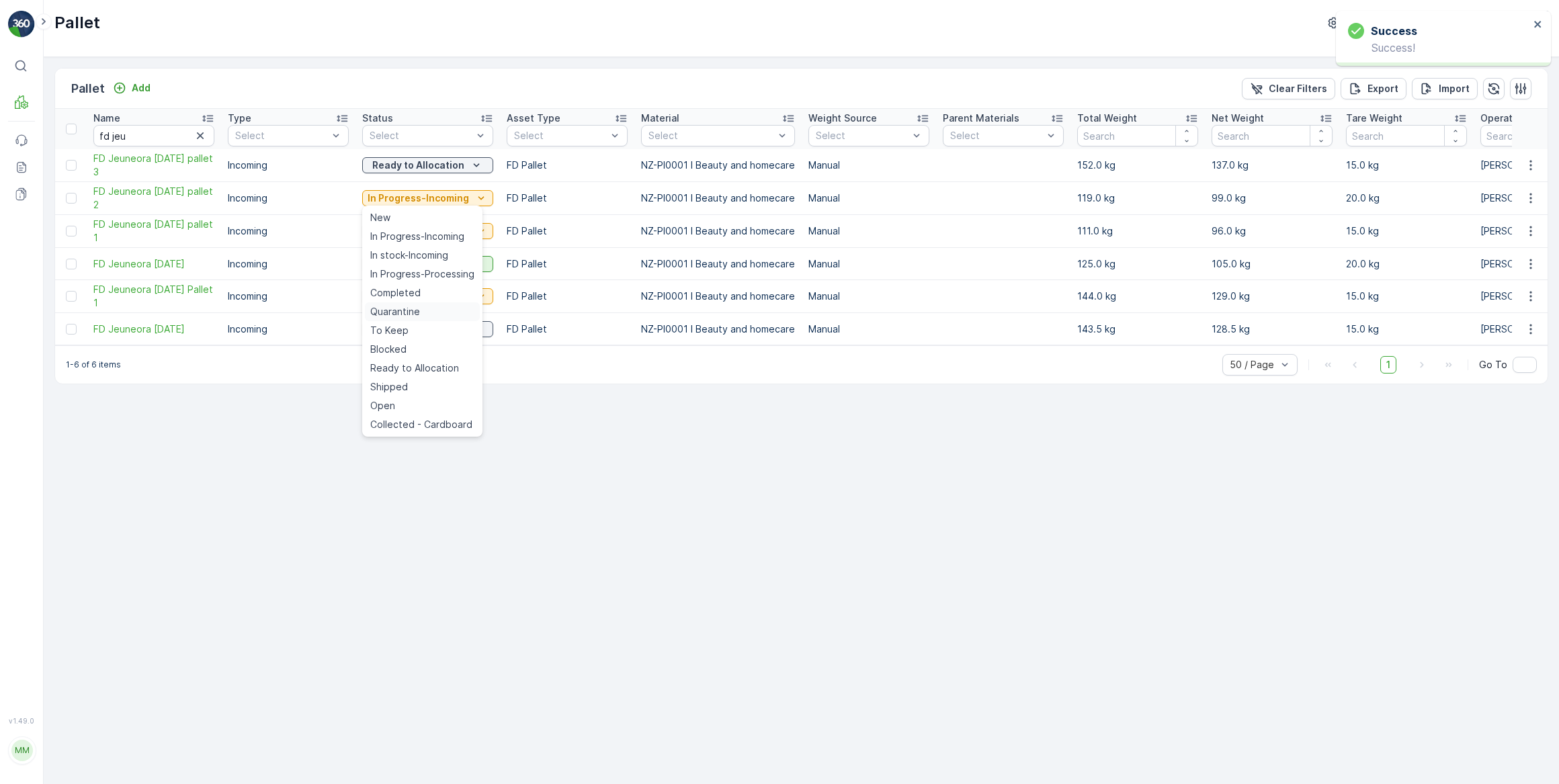
click at [399, 308] on span "Quarantine" at bounding box center [395, 312] width 49 height 14
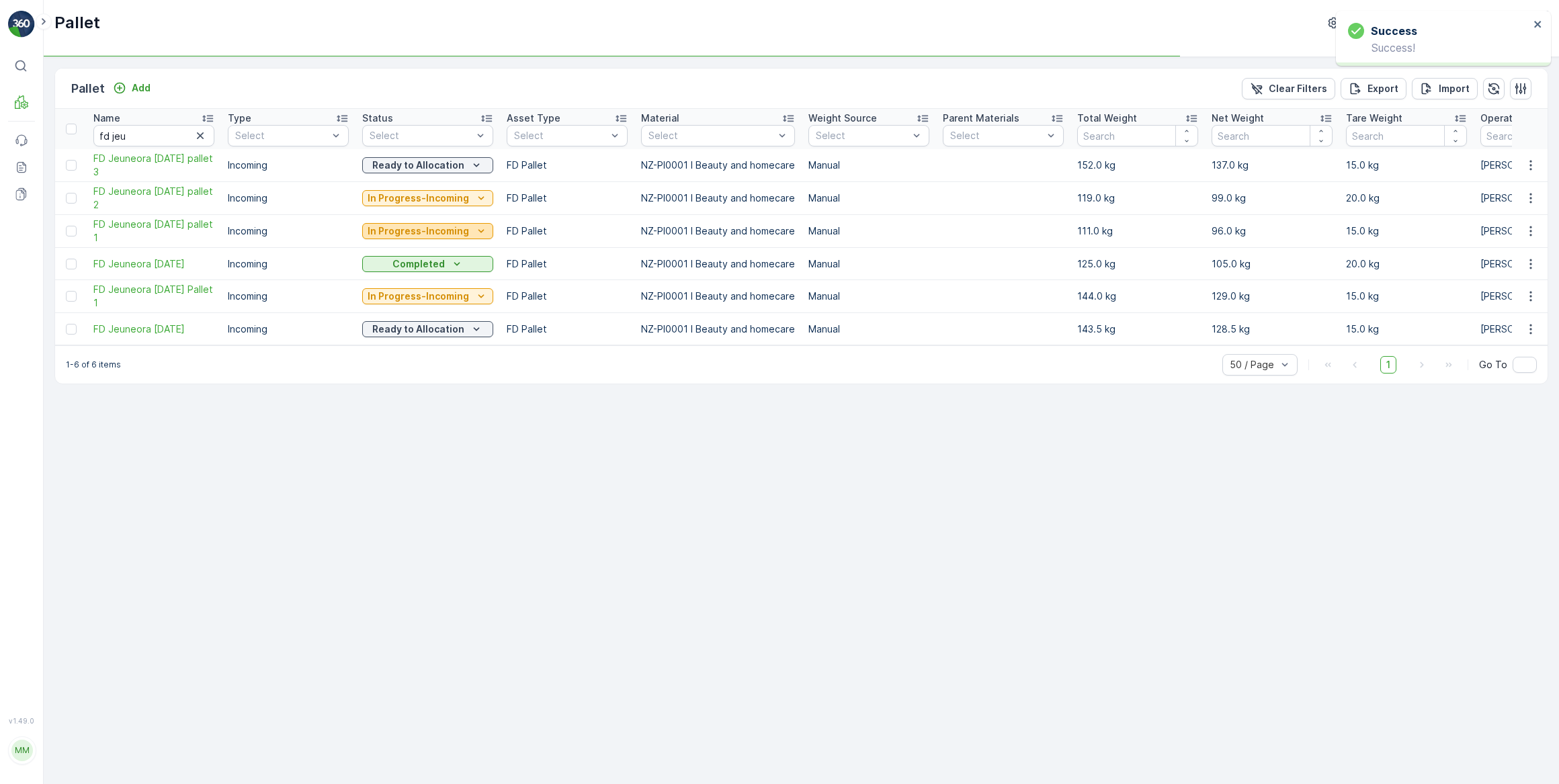
click at [399, 233] on p "In Progress-Incoming" at bounding box center [418, 231] width 101 height 14
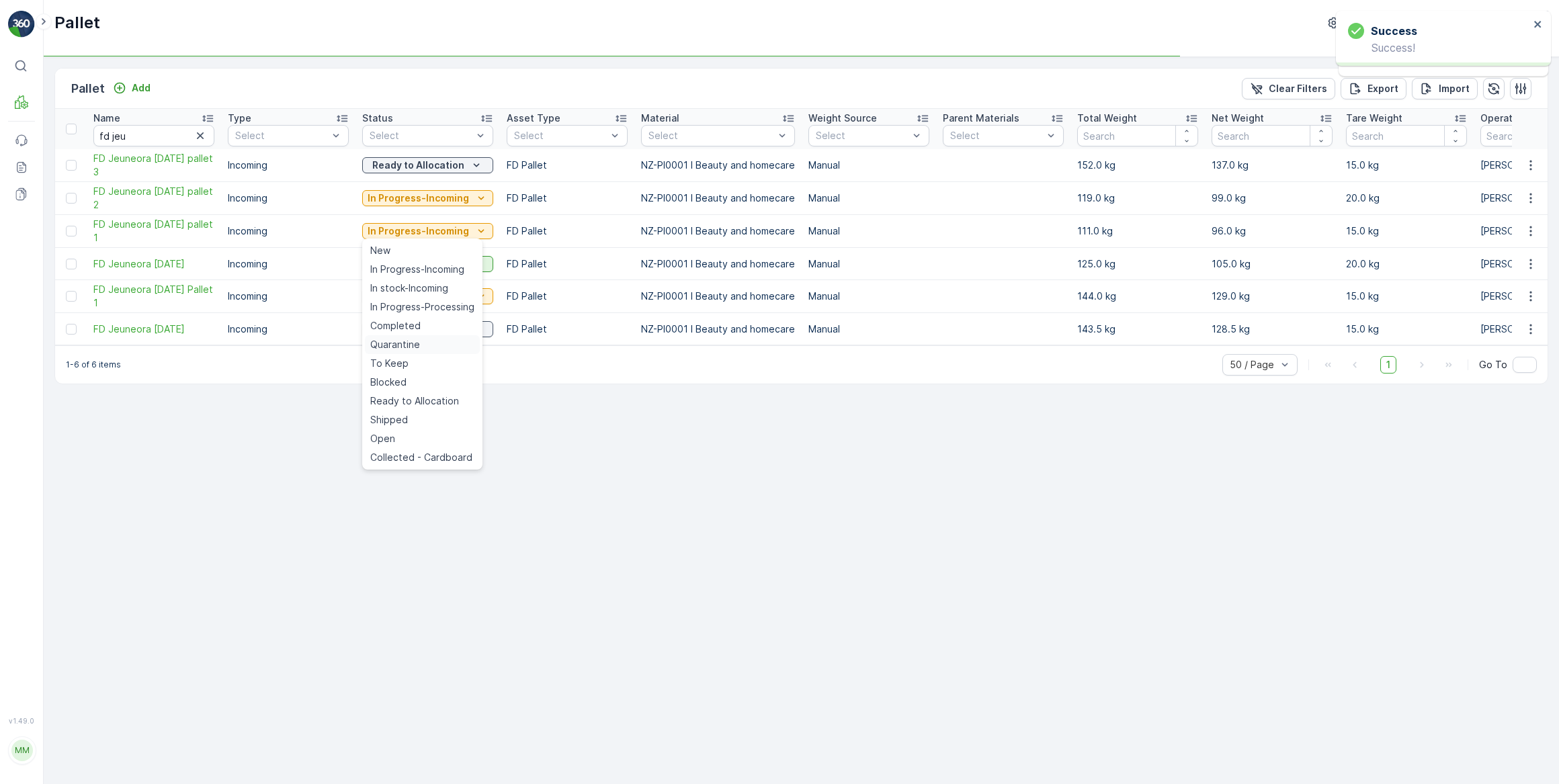
click at [384, 344] on span "Quarantine" at bounding box center [395, 344] width 49 height 14
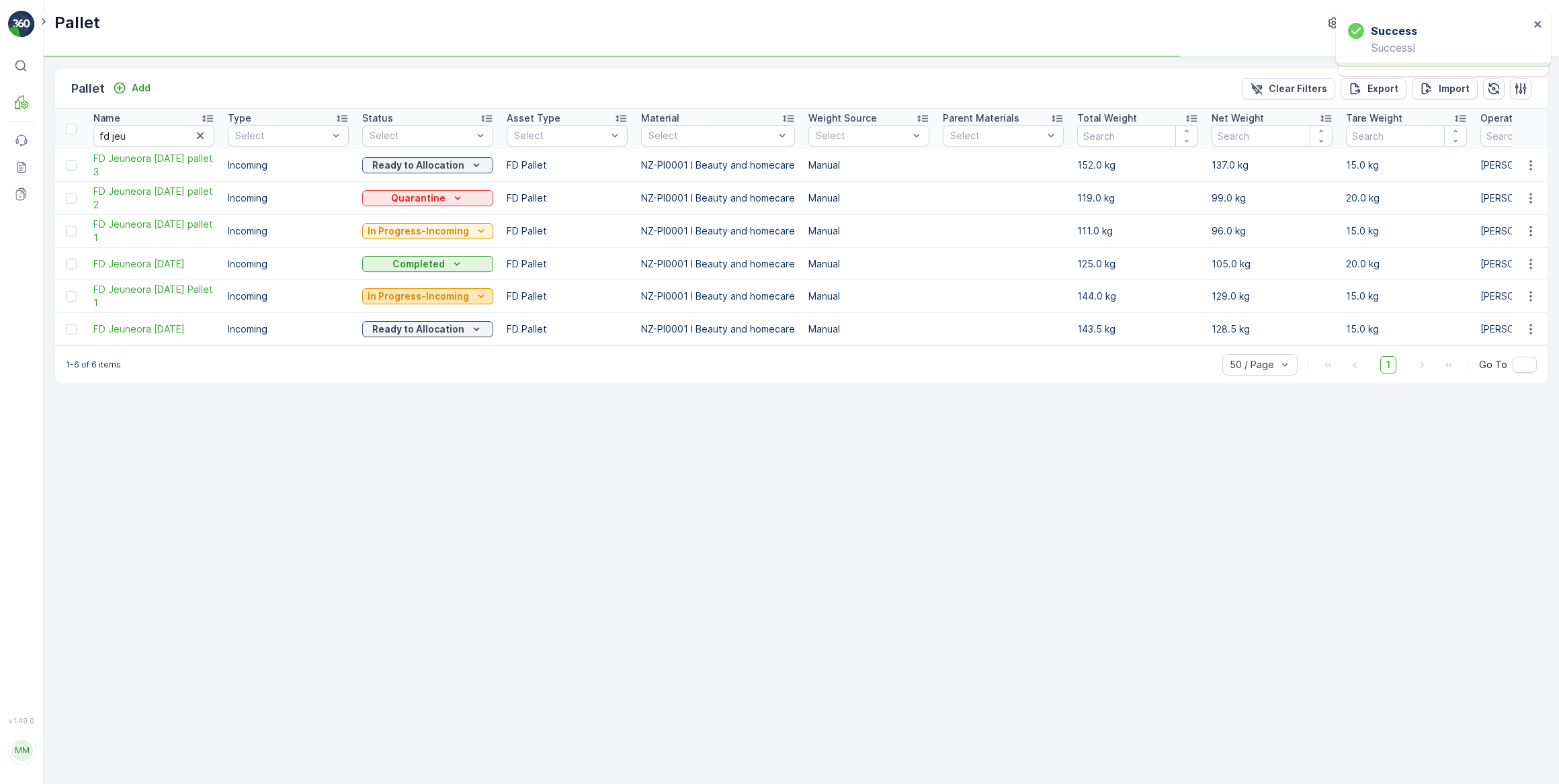
click at [403, 294] on p "In Progress-Incoming" at bounding box center [418, 296] width 101 height 14
click at [398, 409] on div "Pallet Add Clear Filters Export Import Name fd jeu Type Select Status Select As…" at bounding box center [801, 419] width 1515 height 726
click at [421, 297] on p "In Progress-Incoming" at bounding box center [418, 296] width 101 height 14
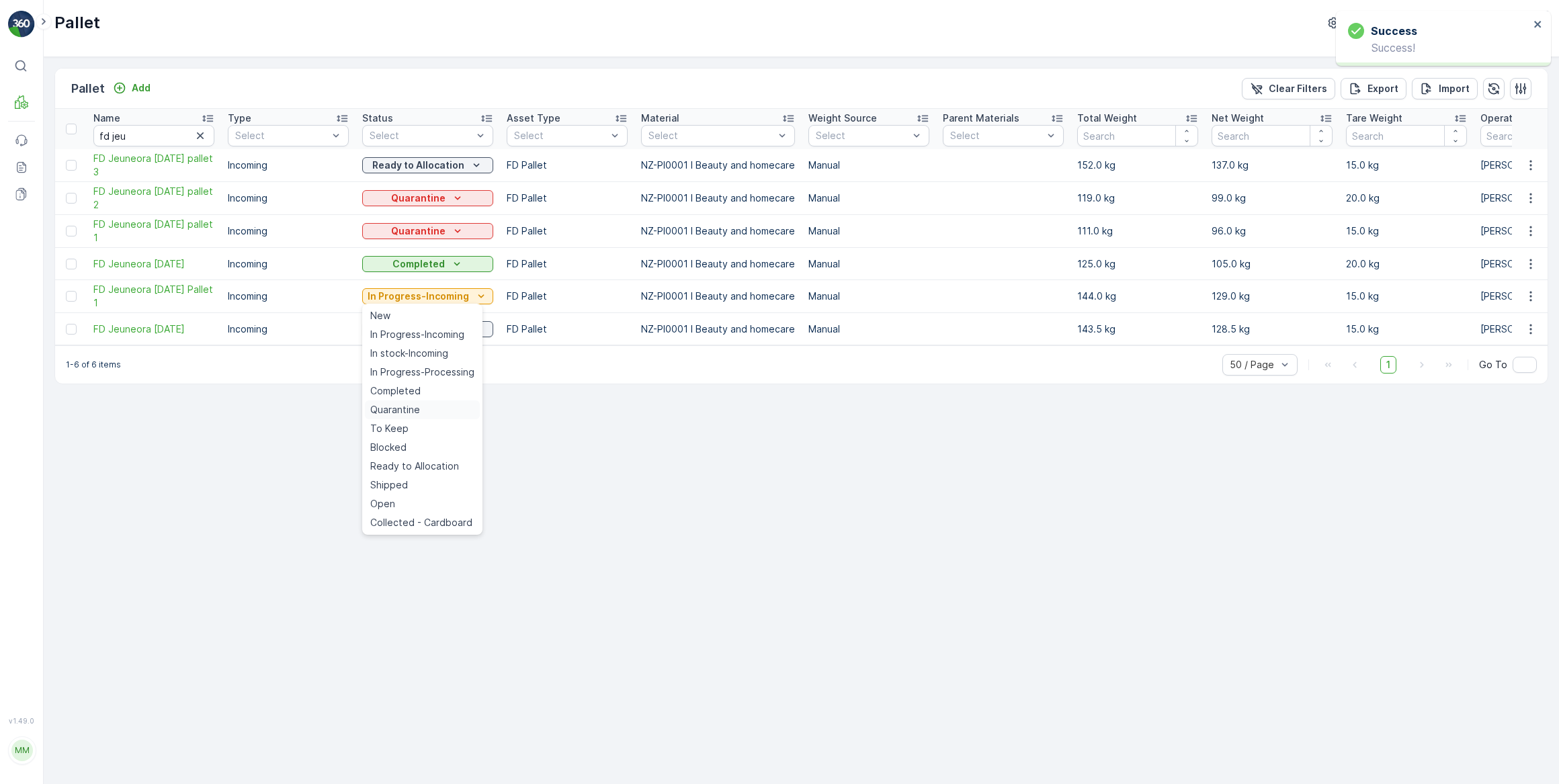
click at [395, 406] on span "Quarantine" at bounding box center [395, 409] width 49 height 14
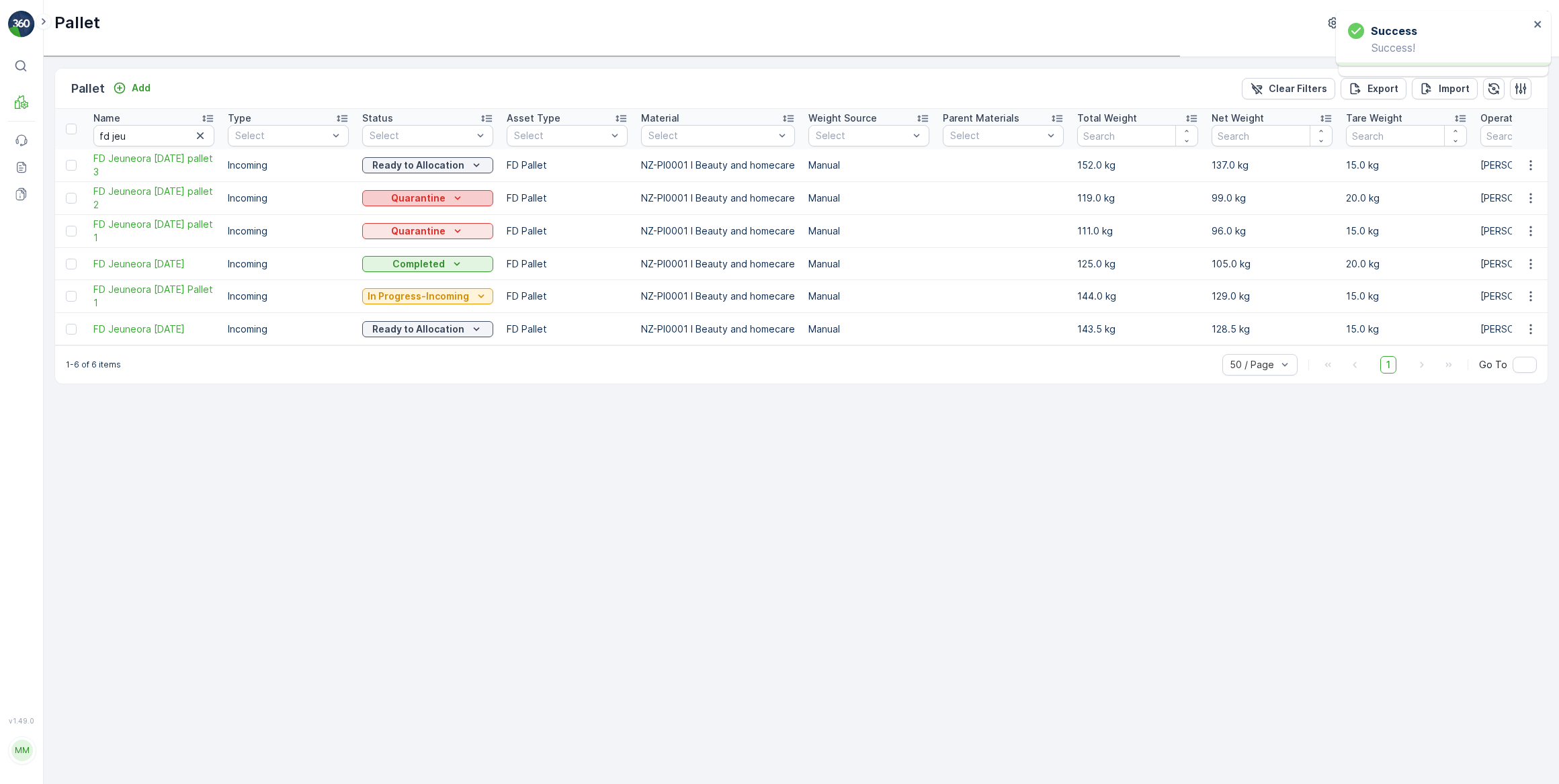
click at [424, 201] on p "Quarantine" at bounding box center [419, 198] width 55 height 14
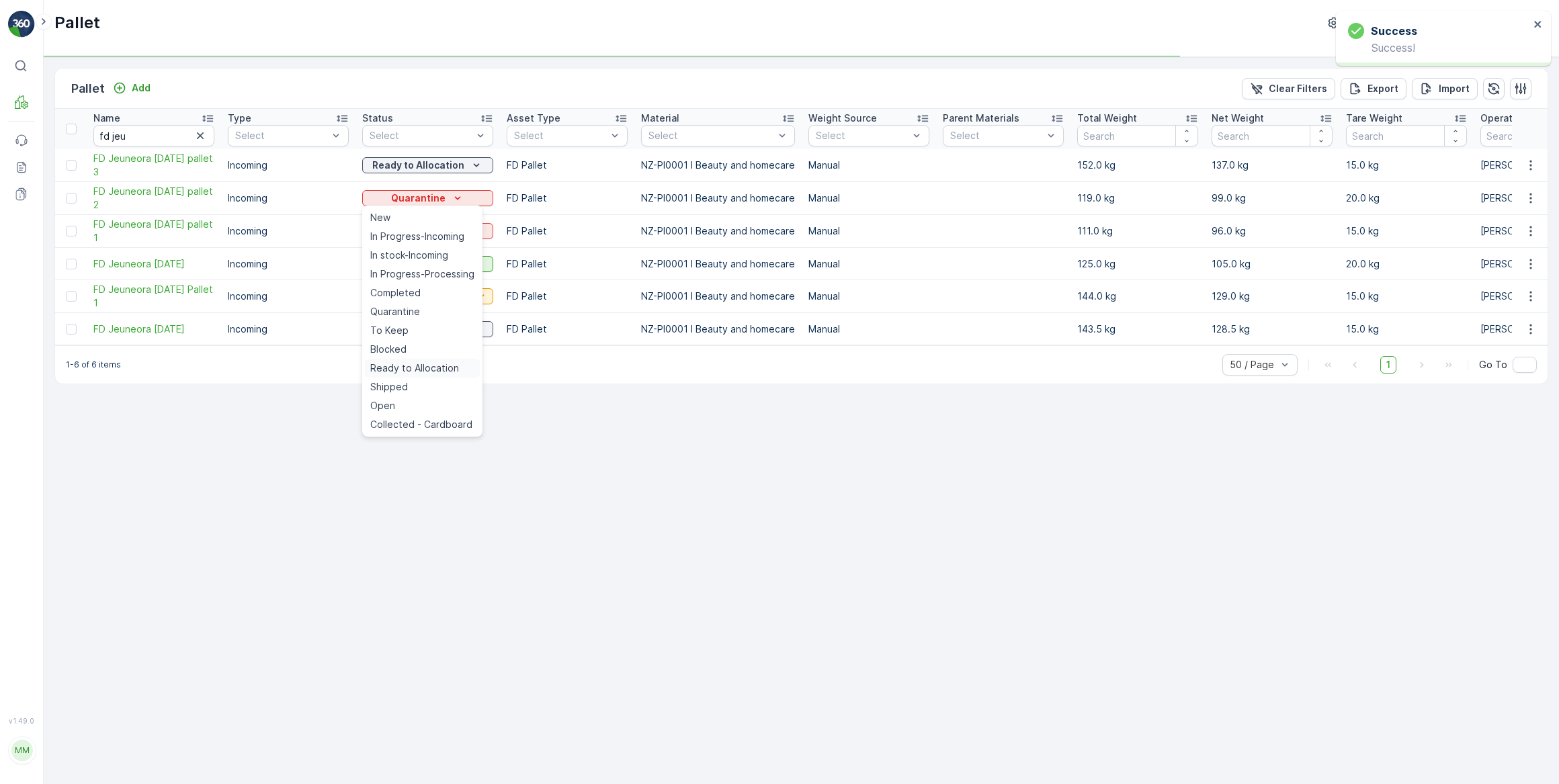
click at [409, 372] on span "Ready to Allocation" at bounding box center [414, 368] width 89 height 14
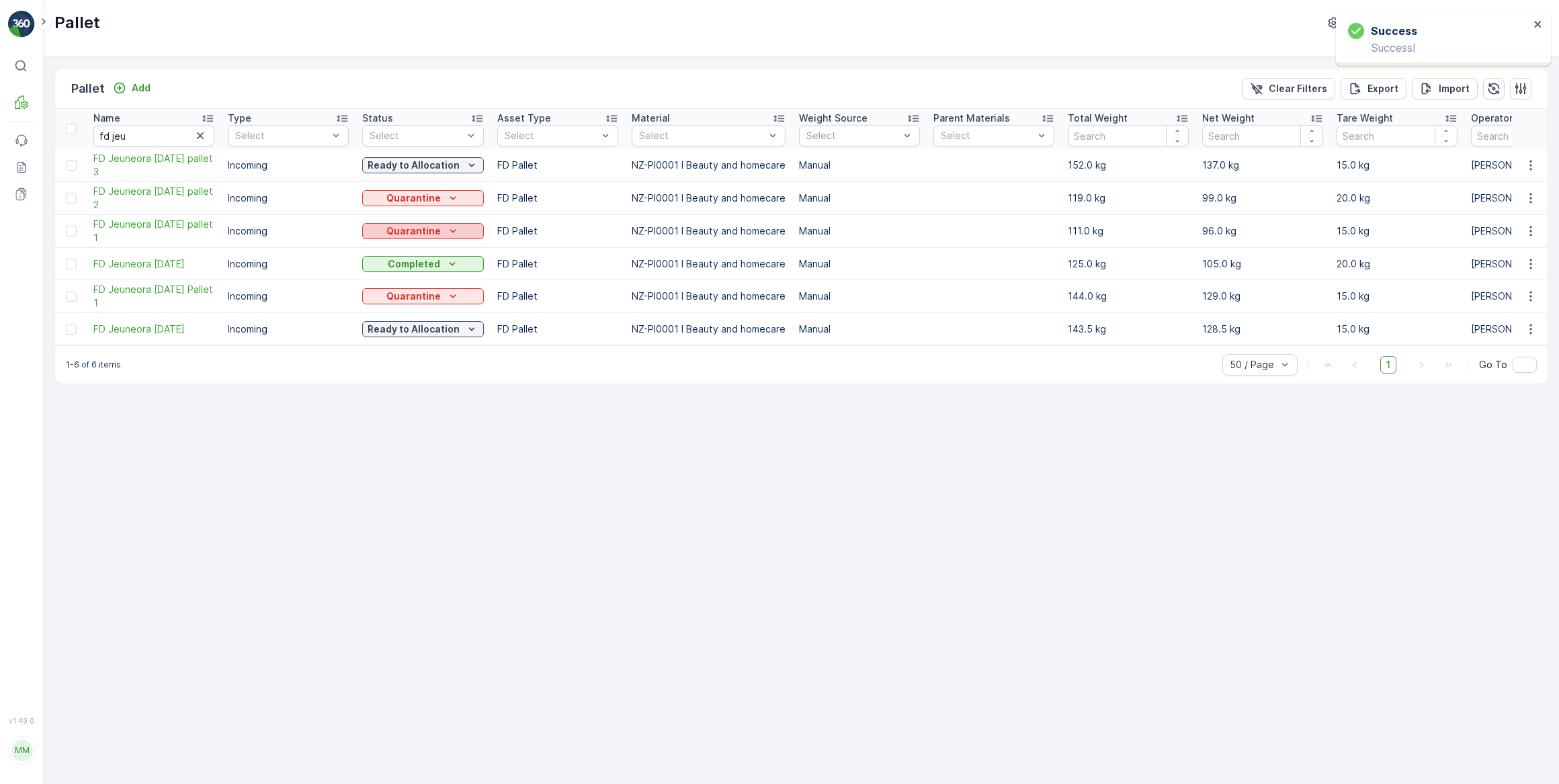
click at [409, 231] on p "Quarantine" at bounding box center [414, 231] width 55 height 14
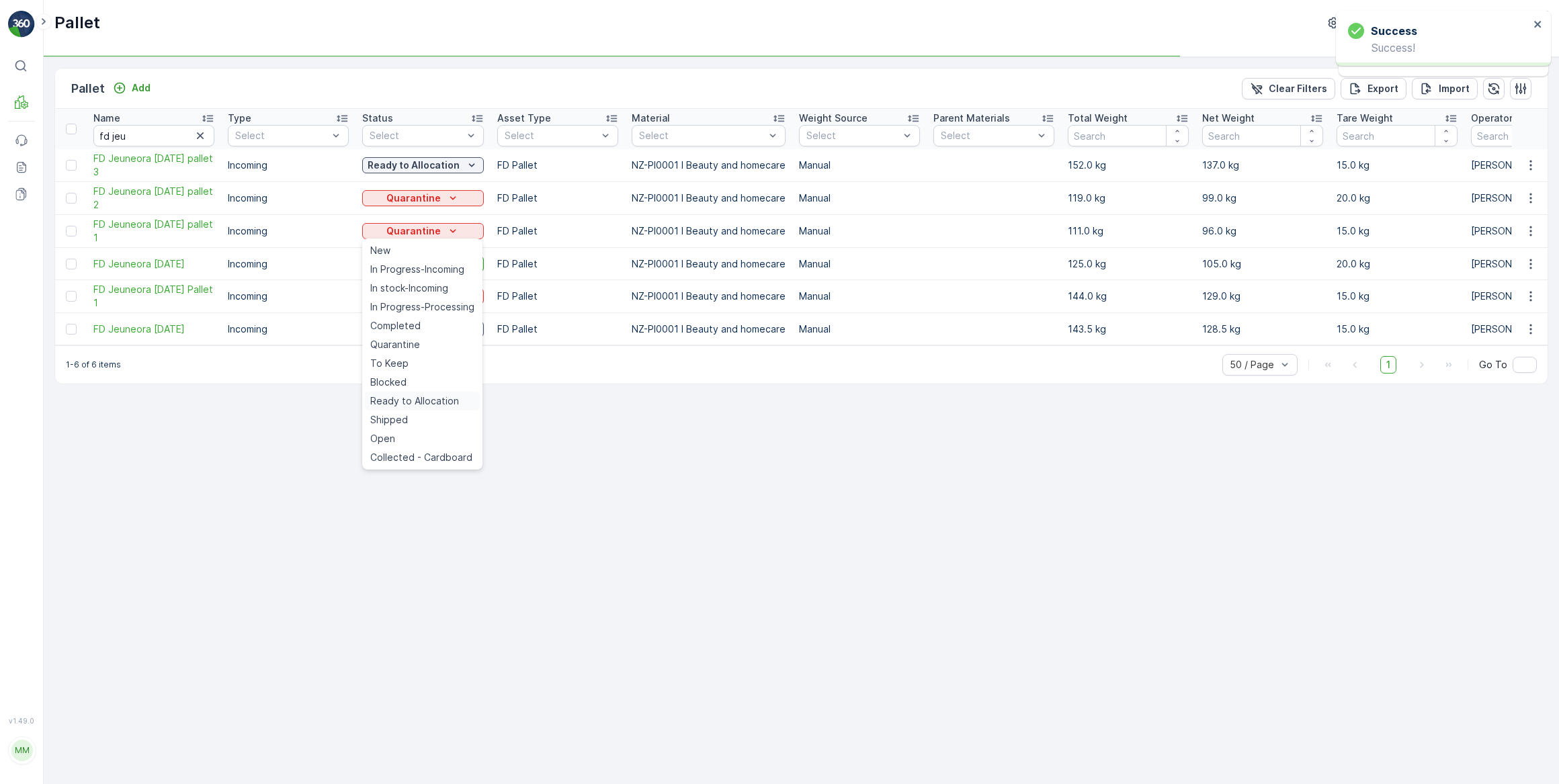
click at [397, 397] on span "Ready to Allocation" at bounding box center [414, 401] width 89 height 14
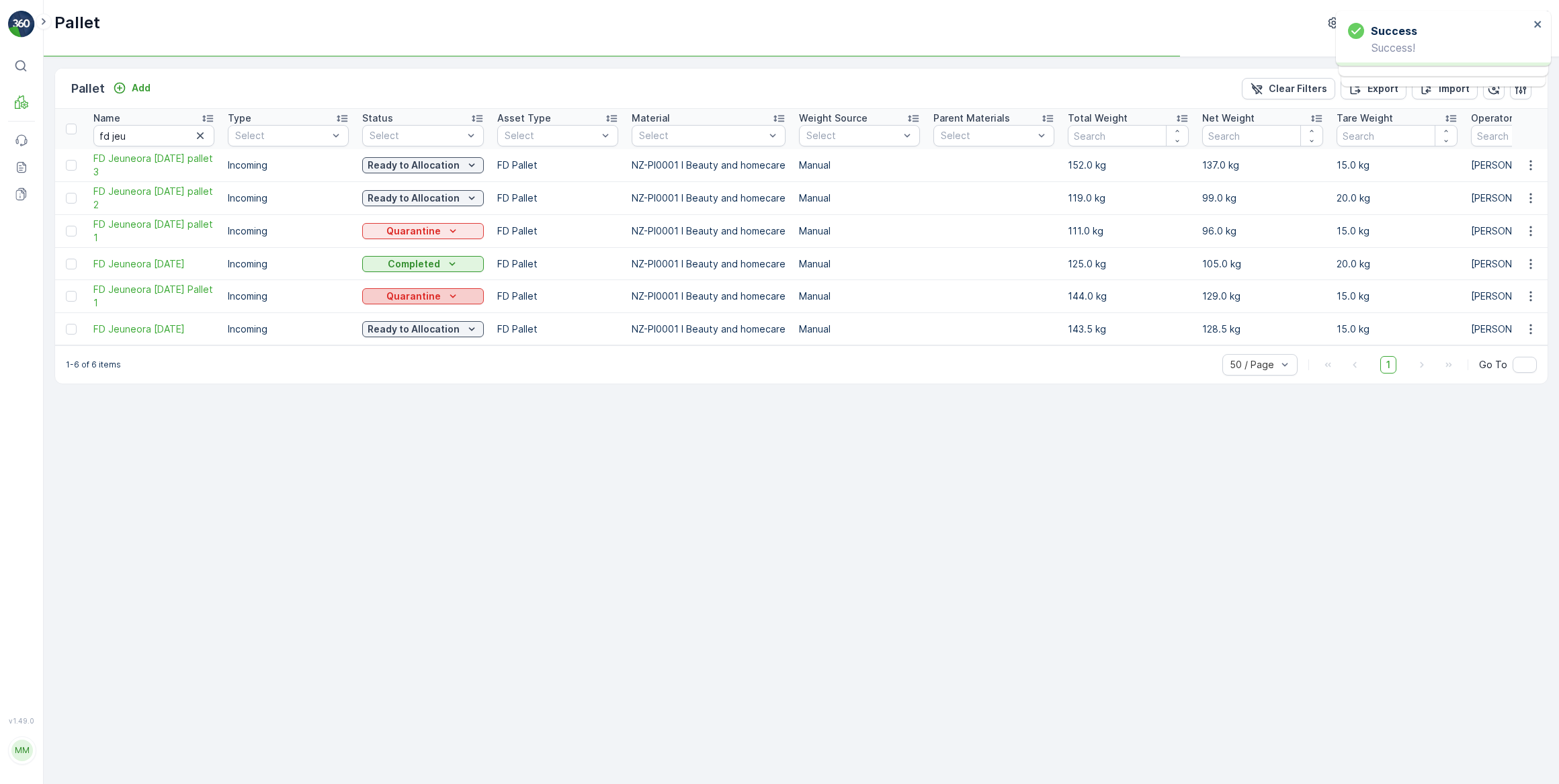
click at [425, 297] on p "Quarantine" at bounding box center [414, 296] width 55 height 14
click at [411, 461] on div "Pallet Add Clear Filters Export Import Name fd jeu Type Select Status Select As…" at bounding box center [801, 419] width 1515 height 726
drag, startPoint x: 397, startPoint y: 295, endPoint x: 389, endPoint y: 295, distance: 8.0
click at [396, 295] on p "Quarantine" at bounding box center [414, 296] width 55 height 14
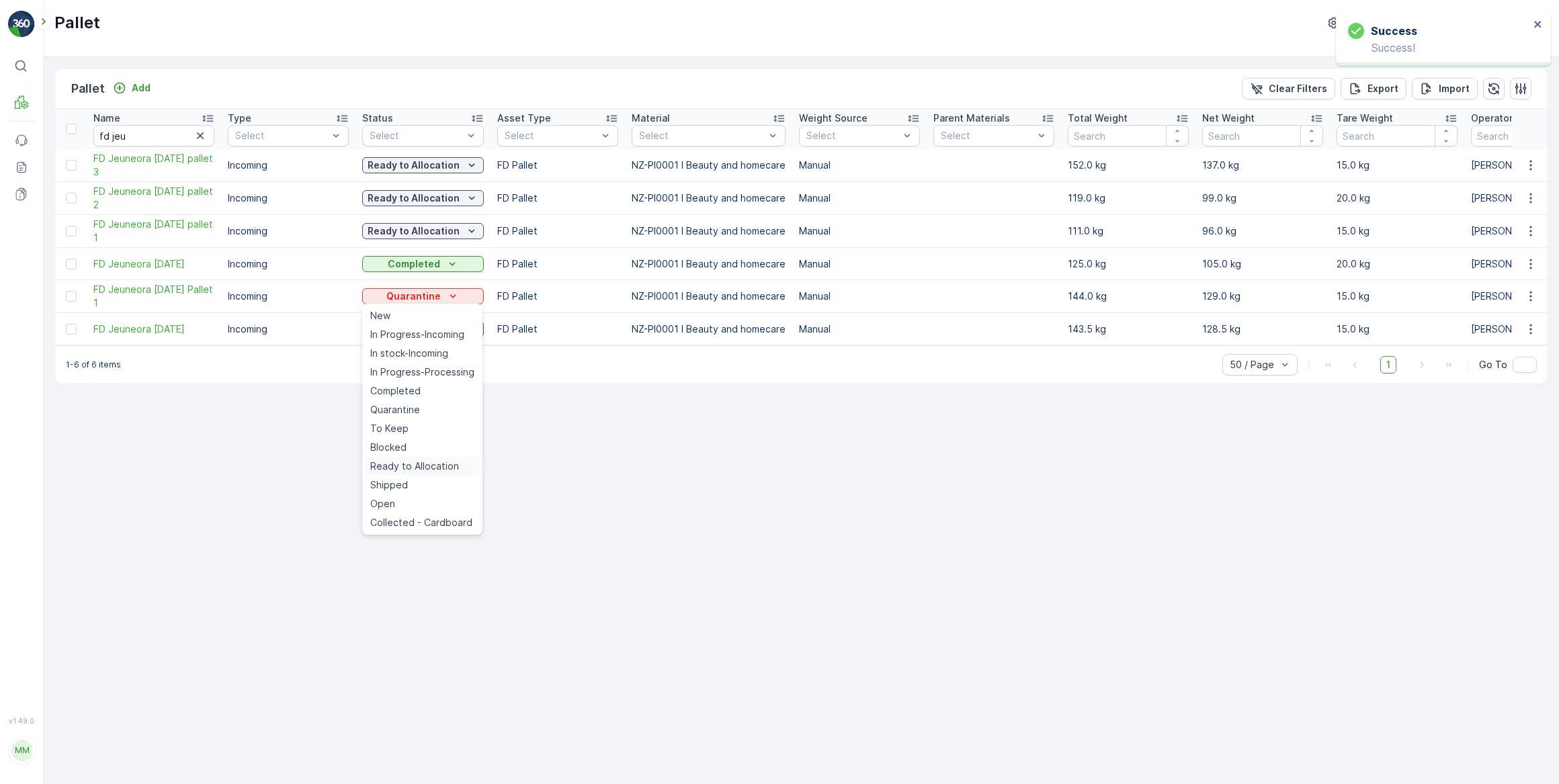
click at [402, 465] on span "Ready to Allocation" at bounding box center [414, 466] width 89 height 14
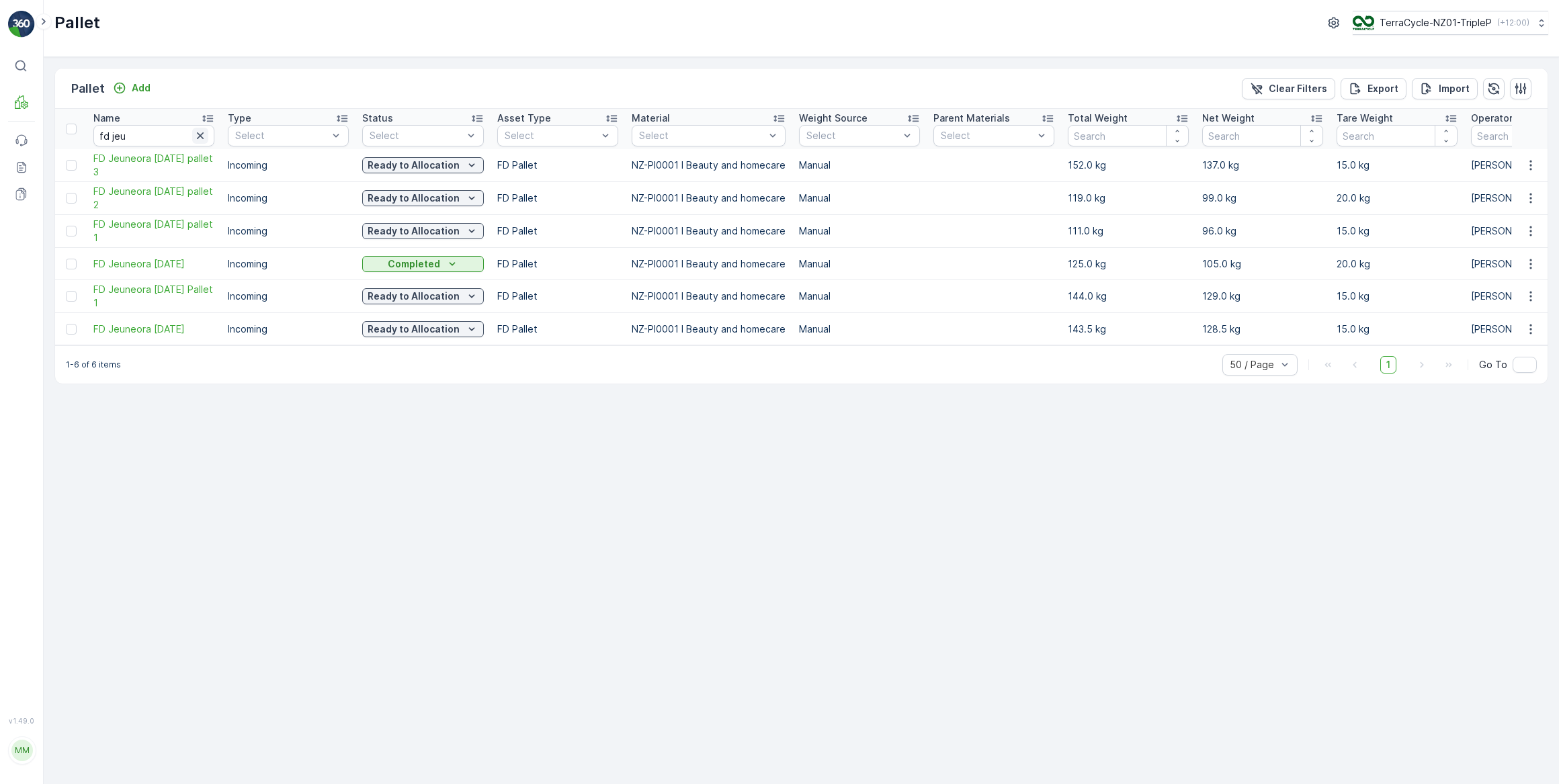
click at [200, 138] on icon "button" at bounding box center [200, 135] width 14 height 14
type input "sephora"
